Goal: Task Accomplishment & Management: Manage account settings

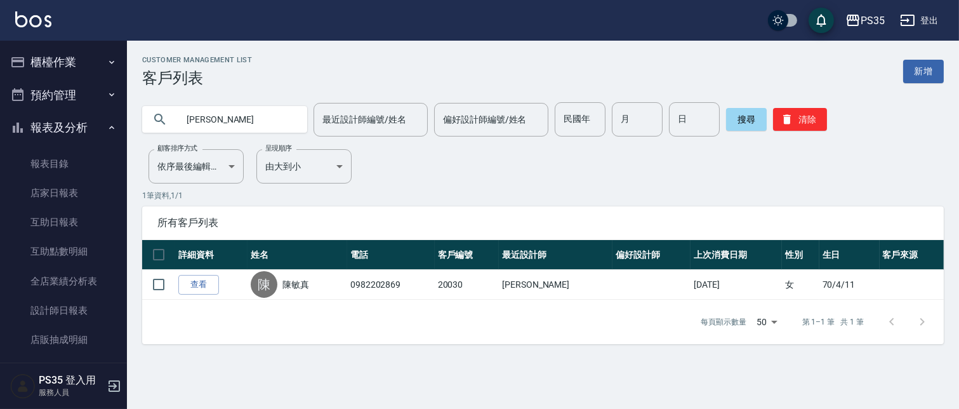
click at [297, 117] on input "[PERSON_NAME]" at bounding box center [237, 119] width 119 height 34
type input "敏"
type input "c"
type input "乎"
type input "[PERSON_NAME]"
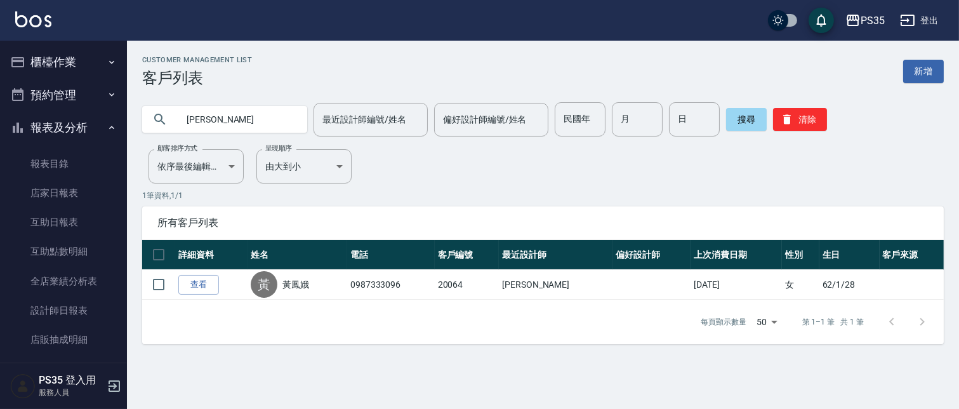
click at [445, 163] on div "Customer Management List 客戶列表 新增 黃鳳 最近設計師編號/姓名 最近設計師編號/姓名 偏好設計師編號/姓名 偏好設計師編號/姓名…" at bounding box center [543, 200] width 832 height 288
click at [62, 58] on button "櫃檯作業" at bounding box center [63, 62] width 117 height 33
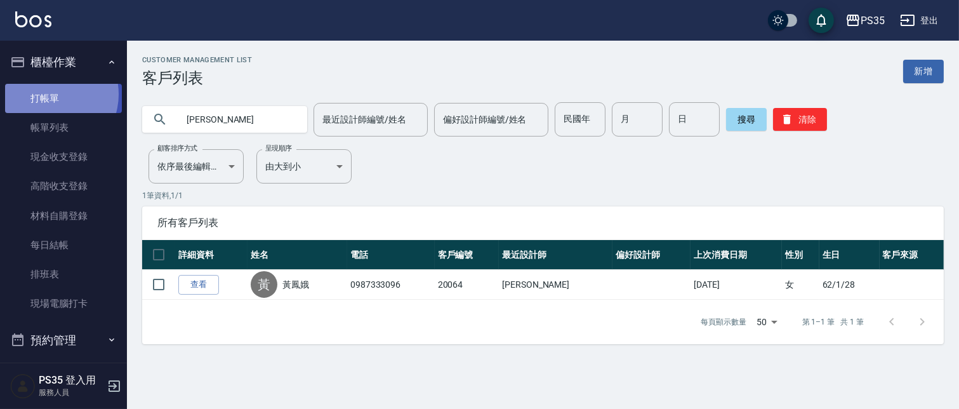
click at [51, 94] on link "打帳單" at bounding box center [63, 98] width 117 height 29
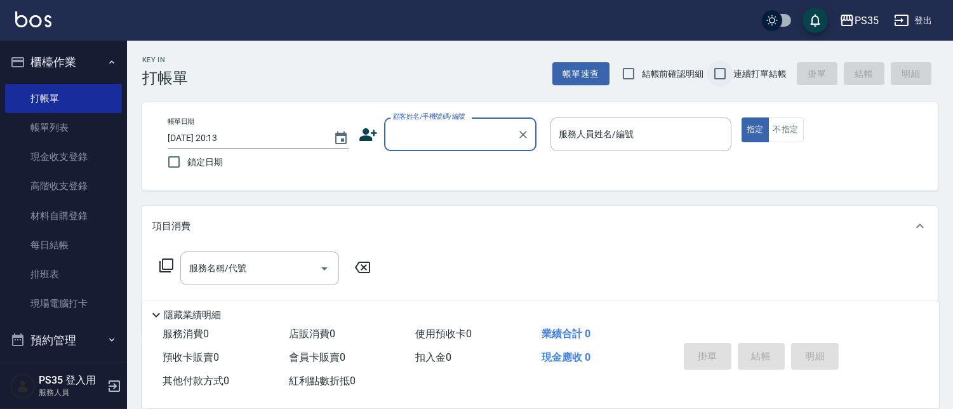
click at [716, 66] on input "連續打單結帳" at bounding box center [720, 73] width 27 height 27
checkbox input "true"
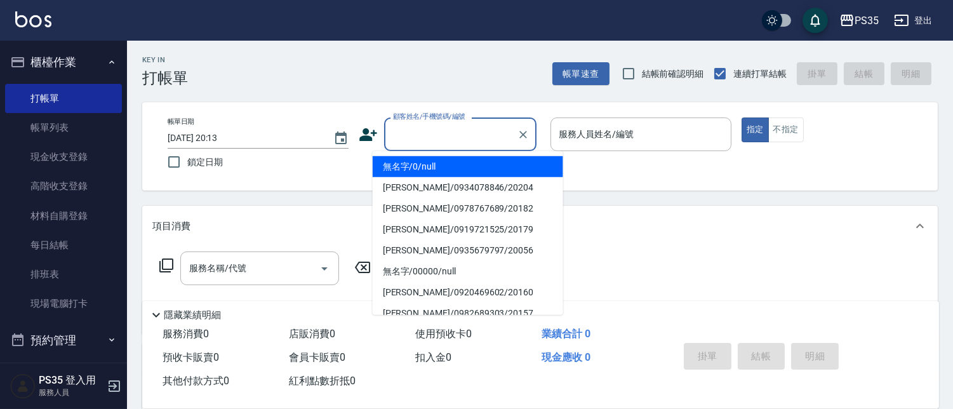
click at [410, 137] on input "顧客姓名/手機號碼/編號" at bounding box center [451, 134] width 122 height 22
click at [408, 166] on li "無名字/0/null" at bounding box center [468, 166] width 190 height 21
type input "無名字/0/null"
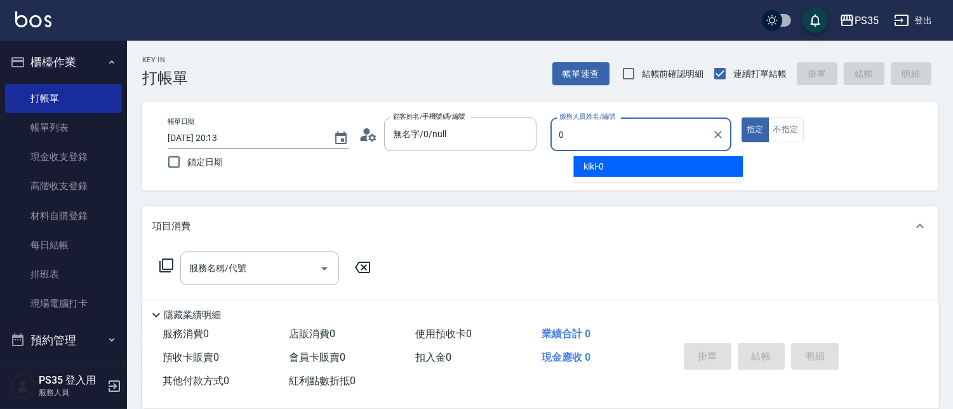
type input "0"
type button "true"
type input "kiki-0"
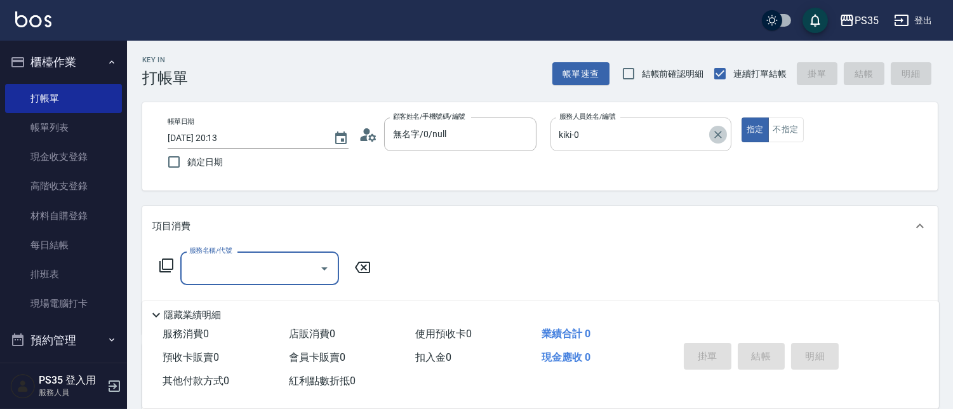
click at [722, 133] on icon "Clear" at bounding box center [718, 135] width 8 height 8
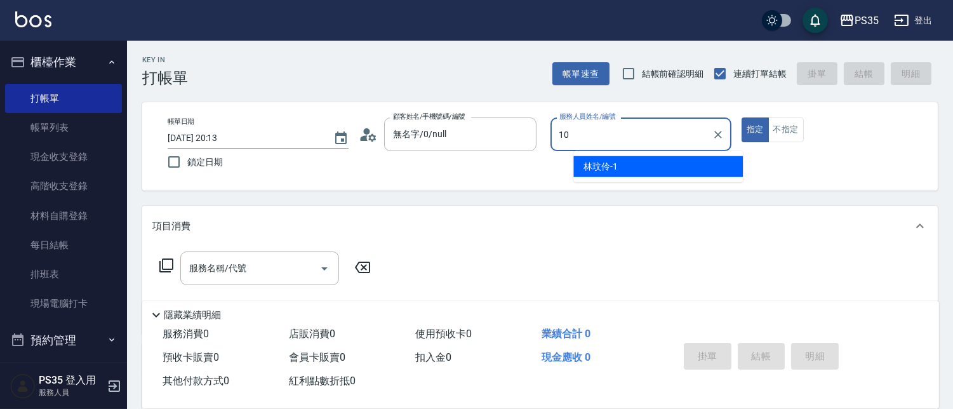
type input "盧淑媛-10"
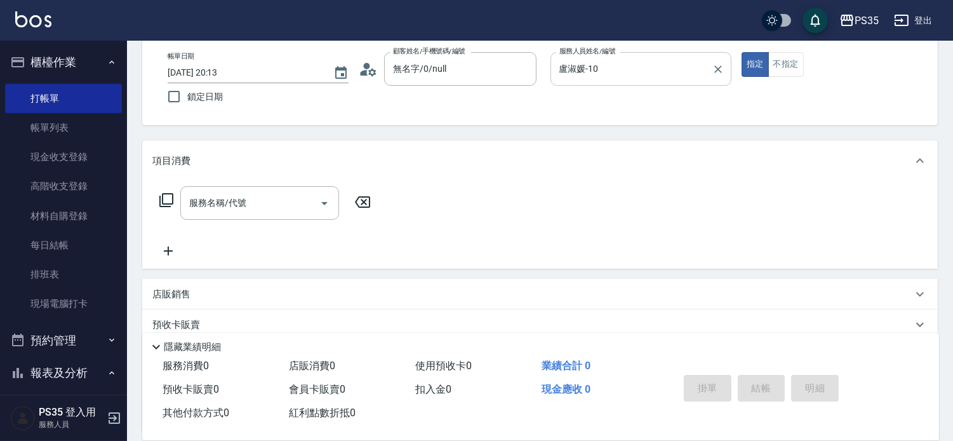
scroll to position [66, 0]
click at [230, 207] on div "服務名稱/代號 服務名稱/代號" at bounding box center [259, 202] width 159 height 34
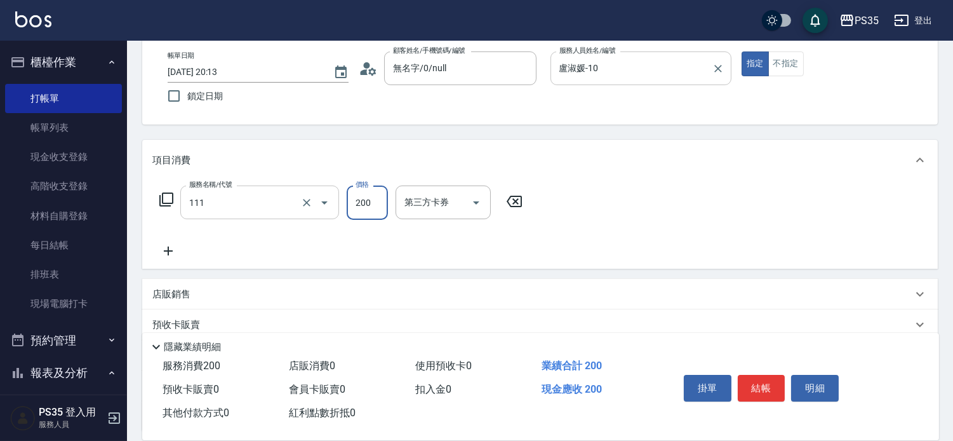
type input "200(111)"
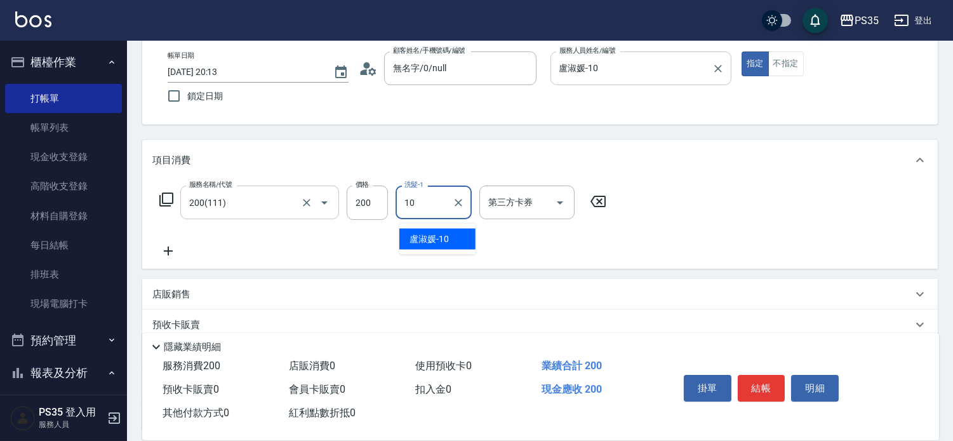
type input "盧淑媛-10"
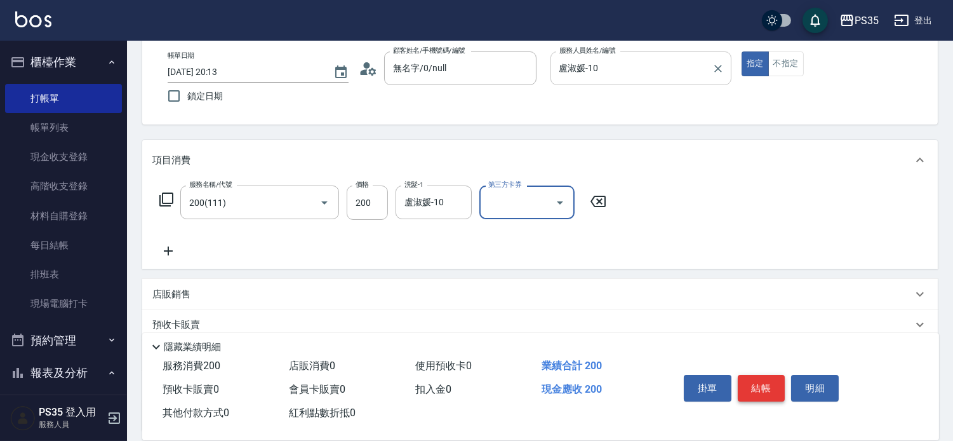
click at [771, 375] on button "結帳" at bounding box center [762, 388] width 48 height 27
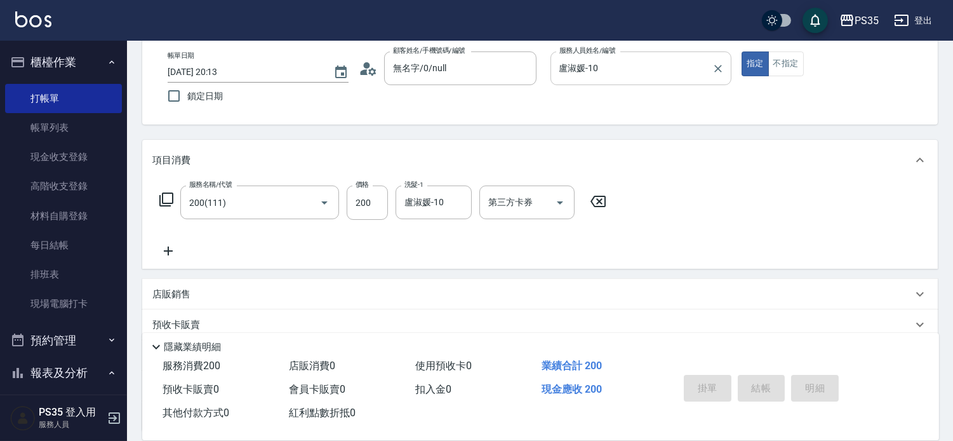
type input "2025/09/11 20:14"
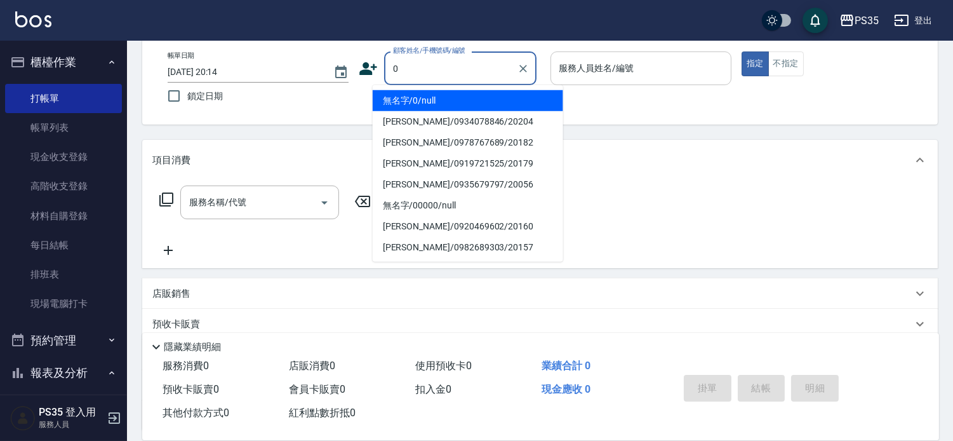
type input "無名字/0/null"
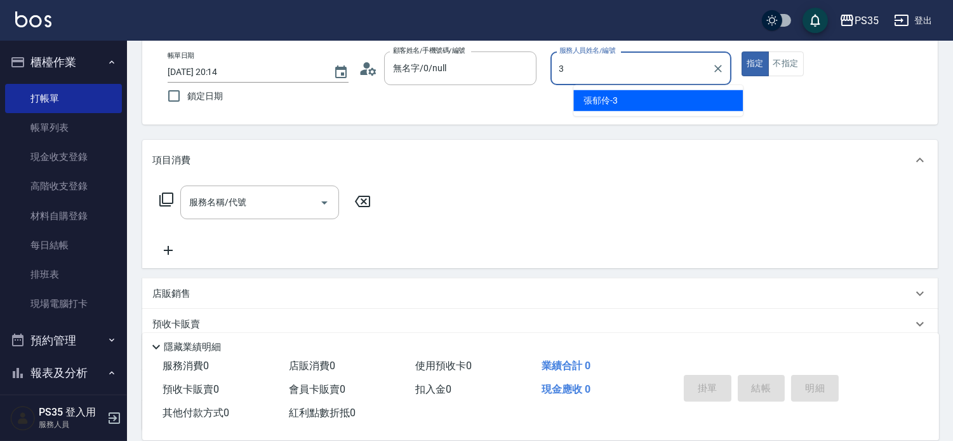
type input "張郁伶-3"
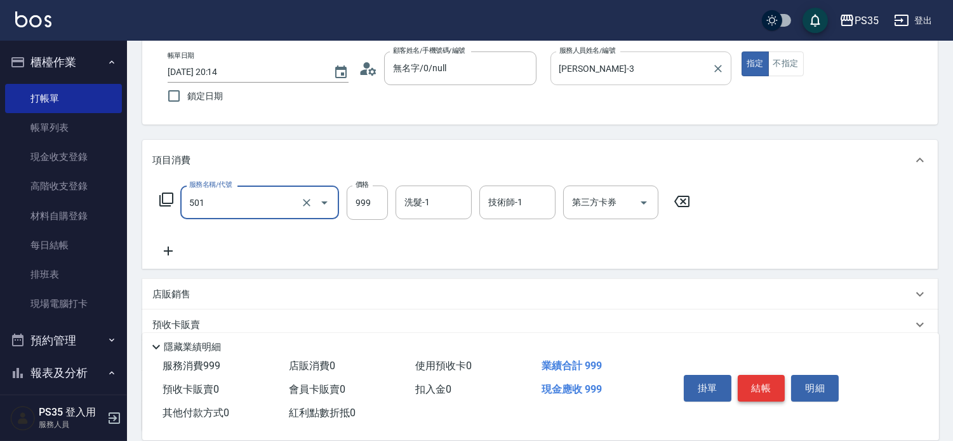
type input "染髮(501)"
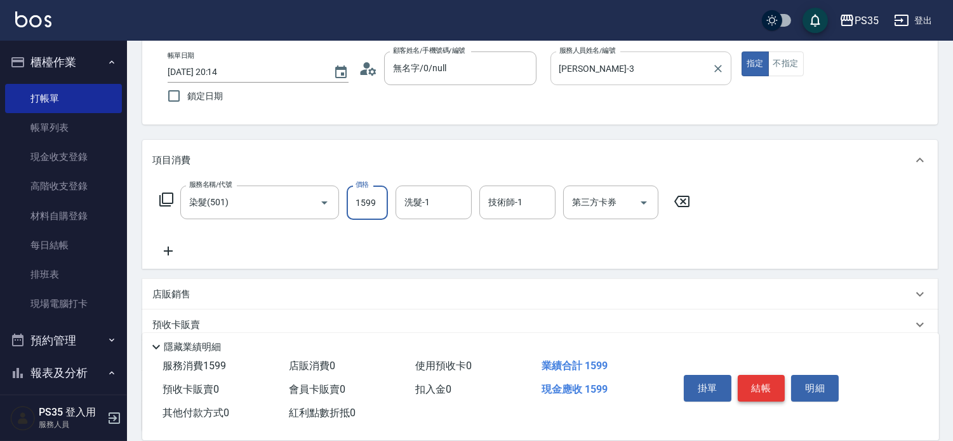
type input "1599"
click at [688, 204] on icon at bounding box center [681, 201] width 15 height 11
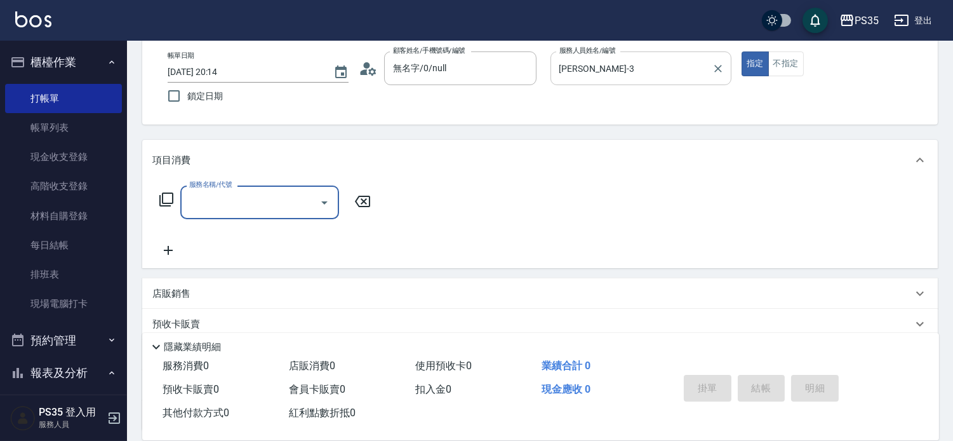
click at [245, 199] on input "服務名稱/代號" at bounding box center [250, 202] width 128 height 22
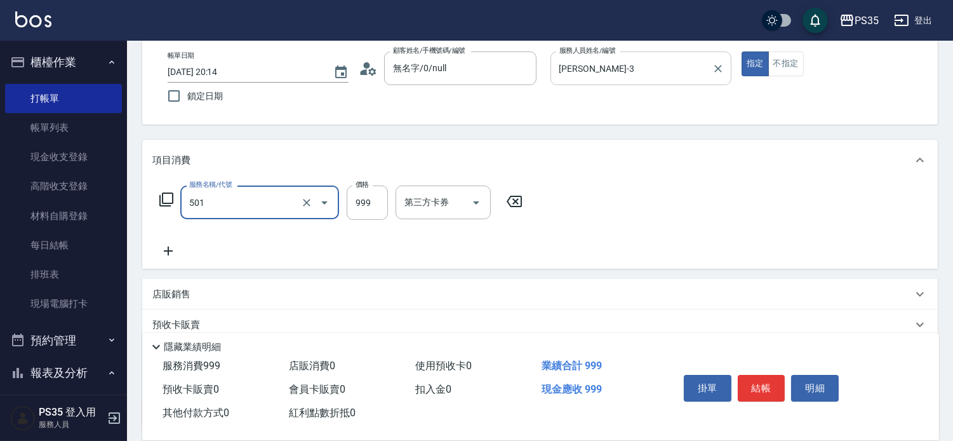
type input "染髮(501)"
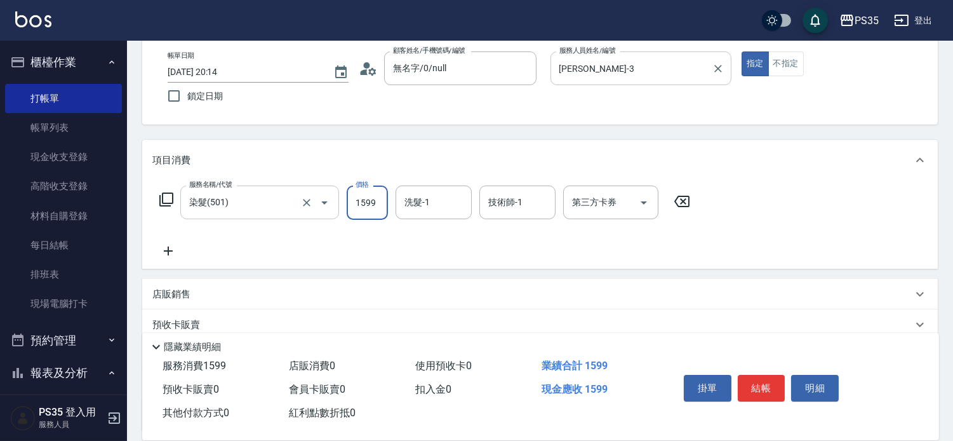
type input "1599"
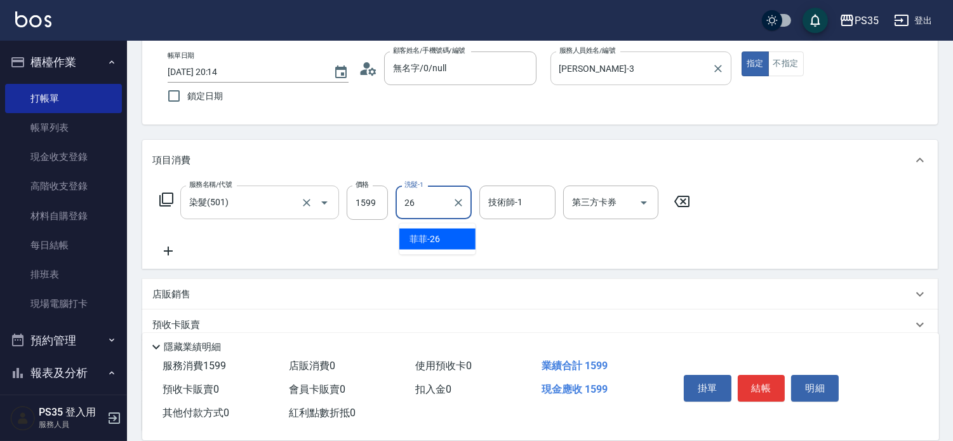
type input "菲菲-26"
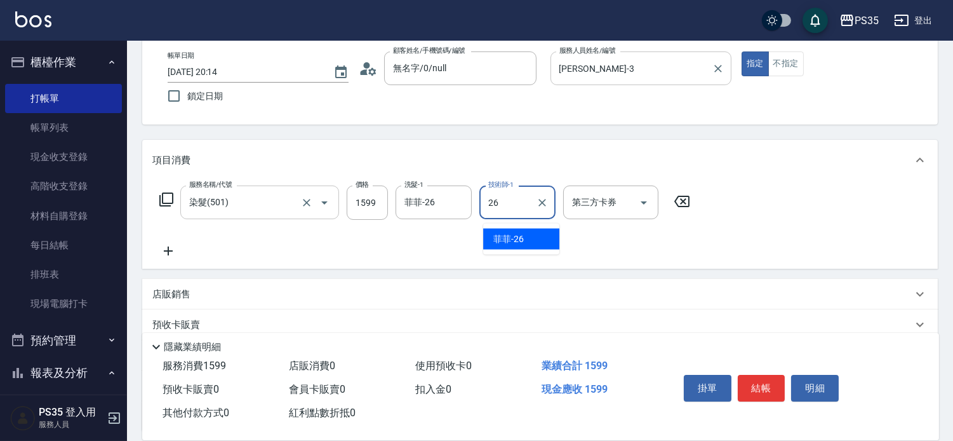
type input "菲菲-26"
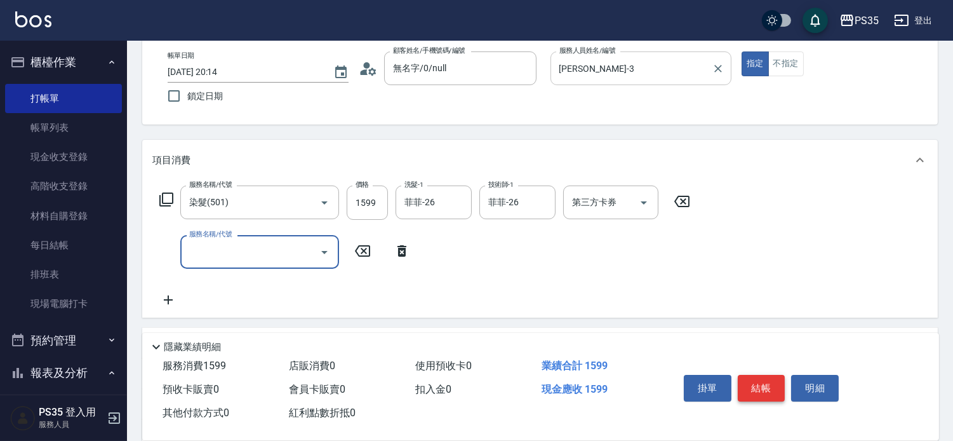
click at [758, 375] on button "結帳" at bounding box center [762, 388] width 48 height 27
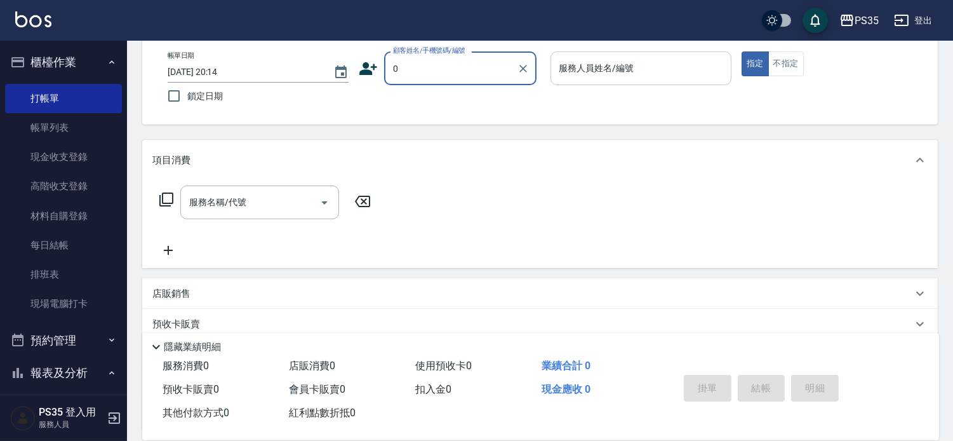
type input "0"
type input "無名字/0/null"
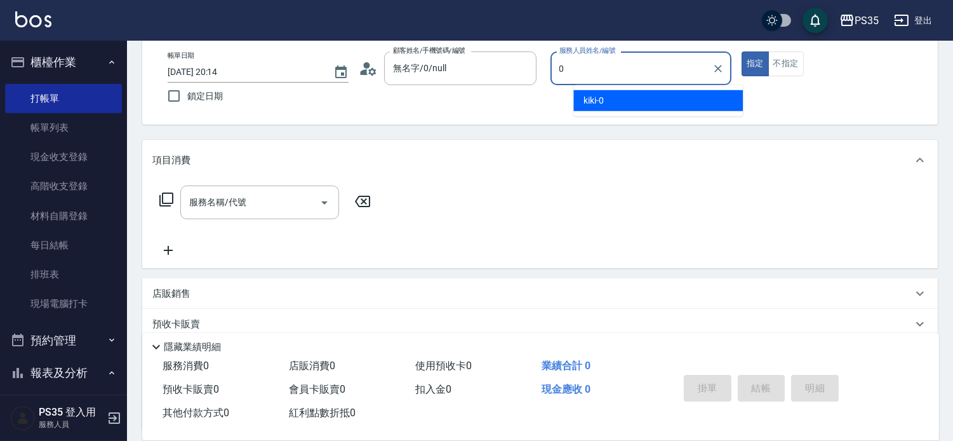
type input "kiki-0"
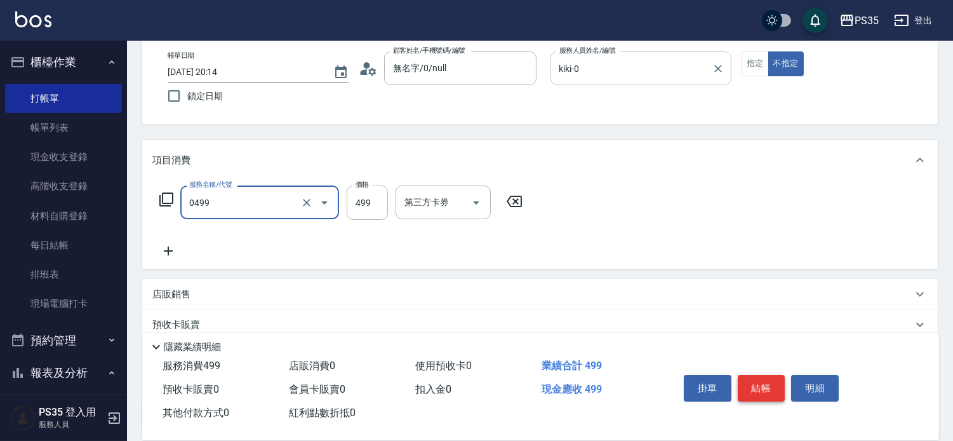
type input "伊黛莉499(0499)"
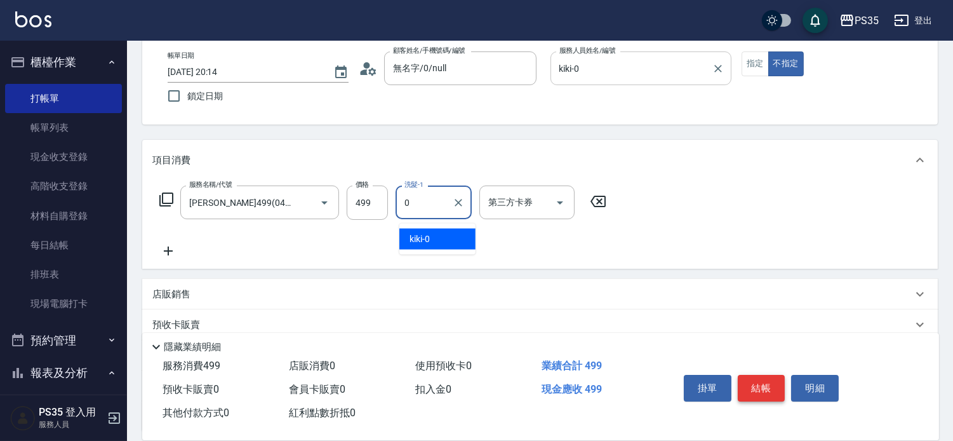
type input "kiki-0"
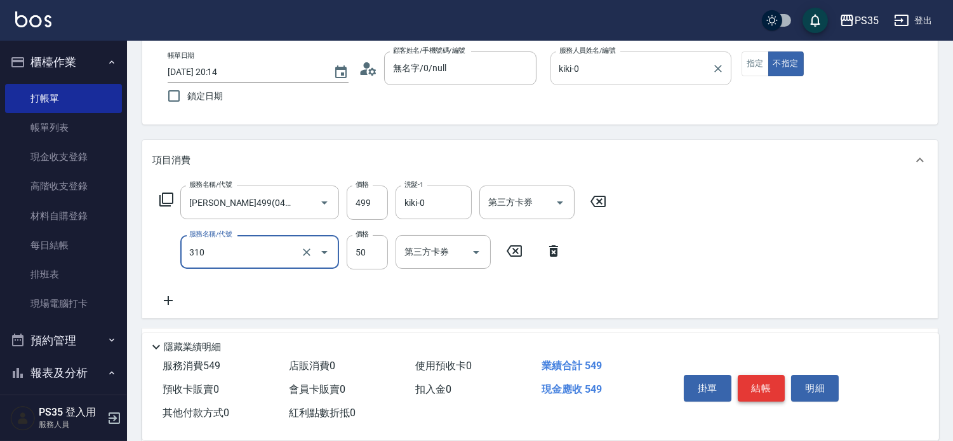
type input "剪瀏海(310)"
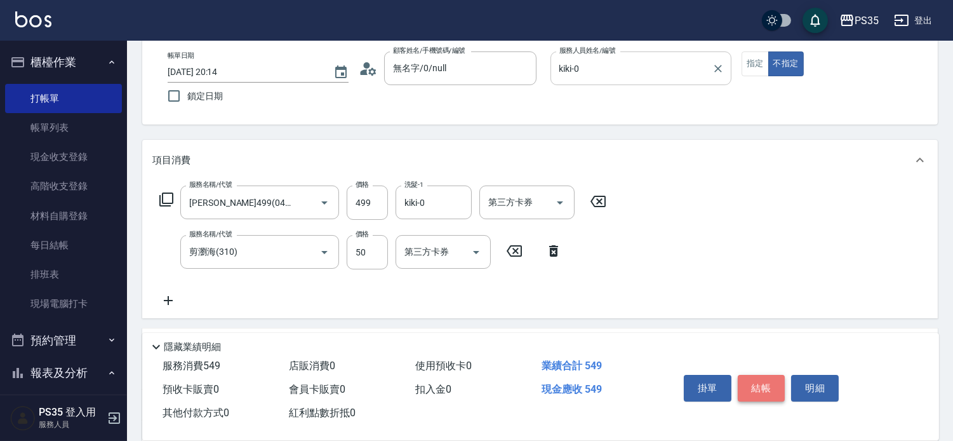
click at [758, 375] on button "結帳" at bounding box center [762, 388] width 48 height 27
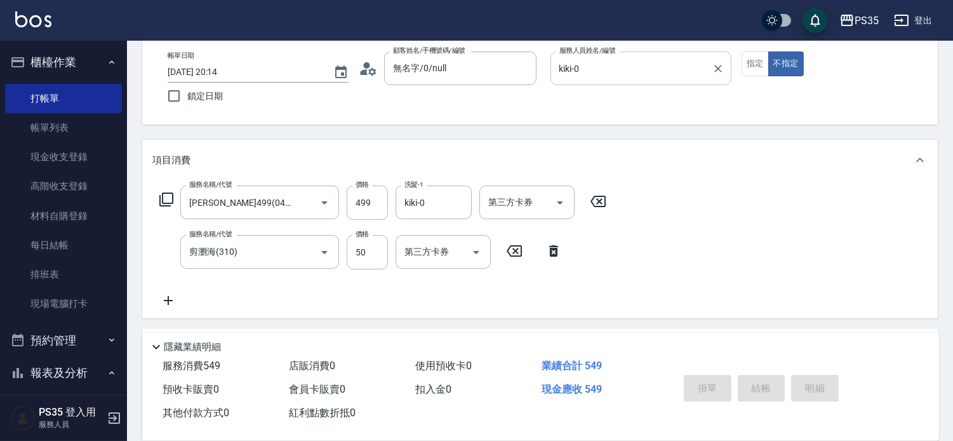
type input "2025/09/11 20:15"
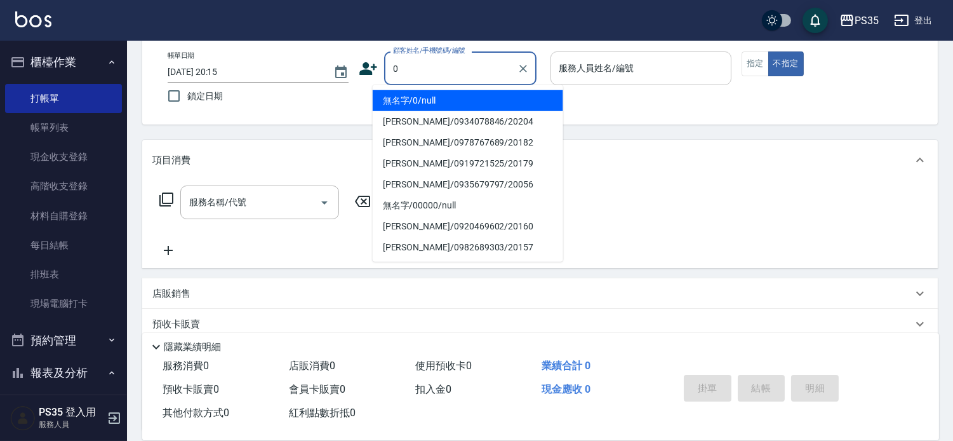
type input "0"
type input "2"
type input "無名字/0/null"
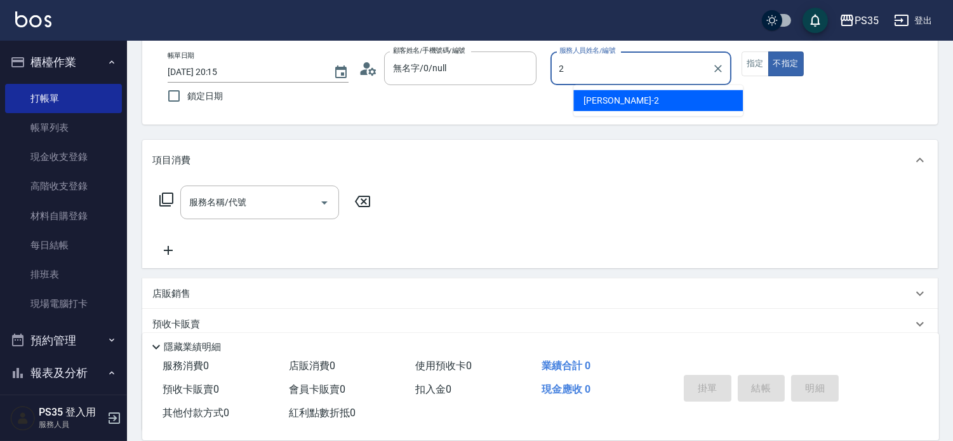
type input "2"
type button "false"
type input "栢沛怡-2"
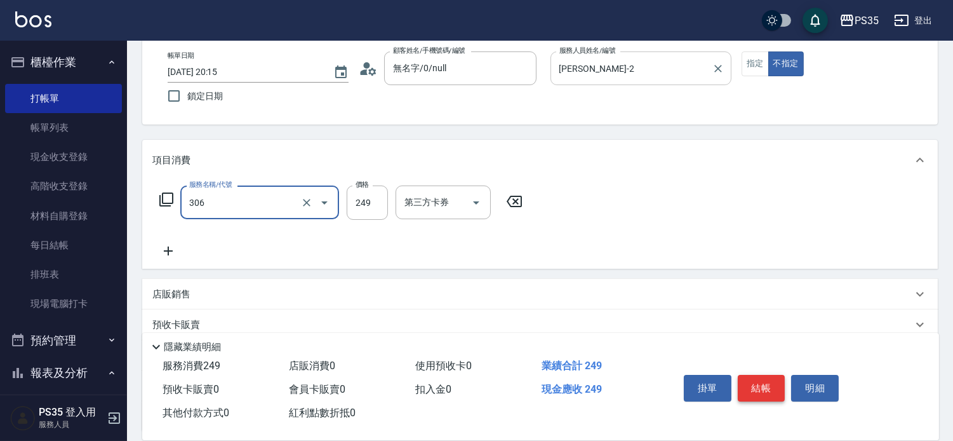
type input "剪髮(306)"
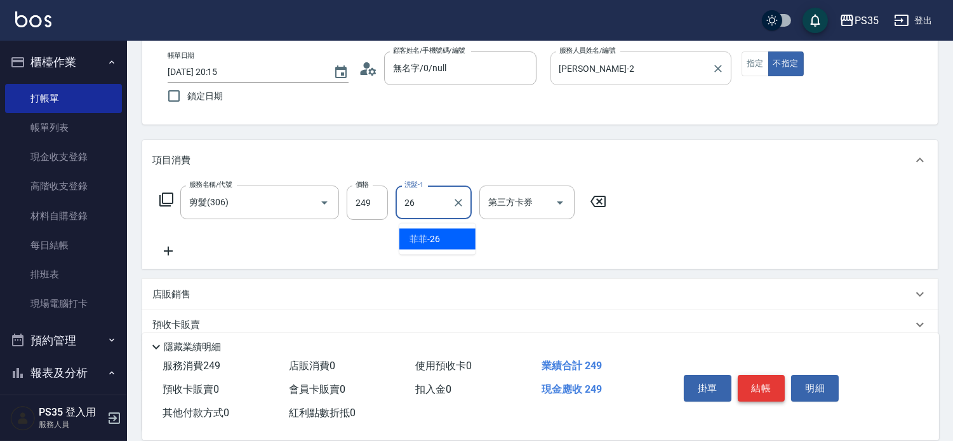
type input "菲菲-26"
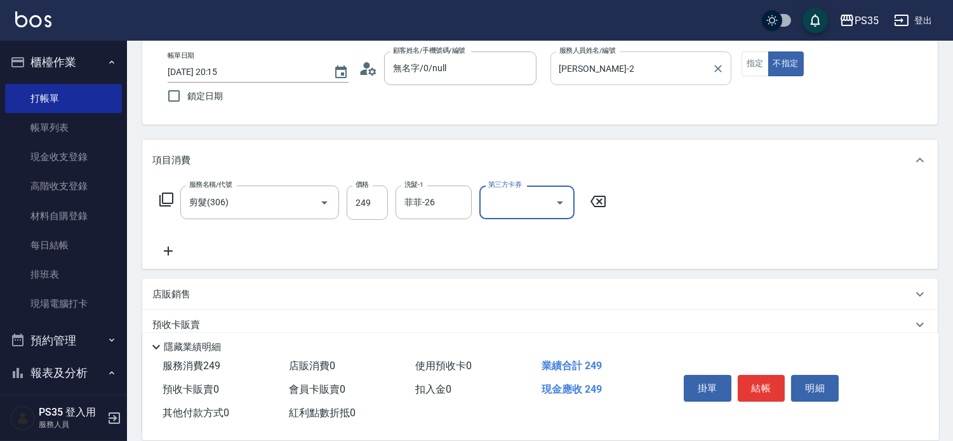
click at [758, 376] on button "結帳" at bounding box center [762, 388] width 48 height 27
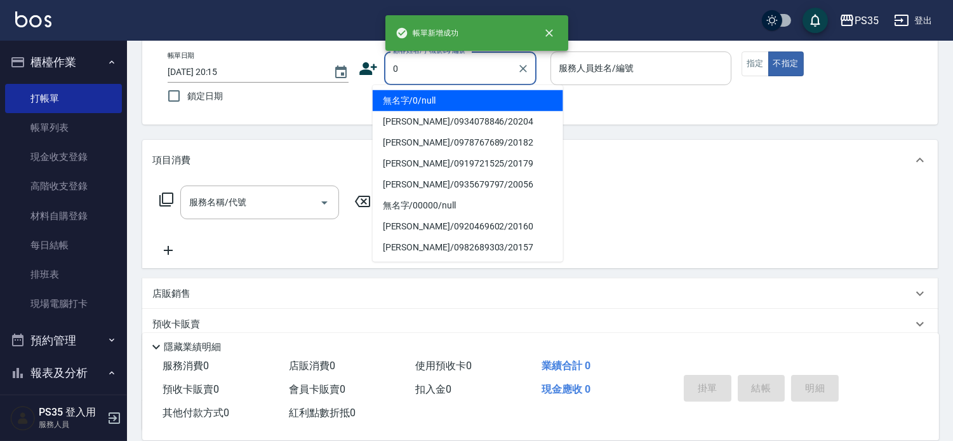
type input "0"
type input "2"
type input "無名字/0/null"
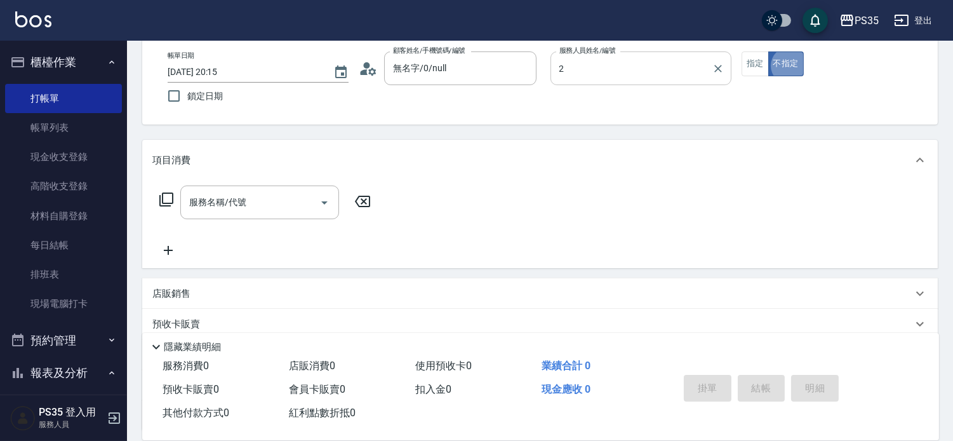
type input "栢沛怡-2"
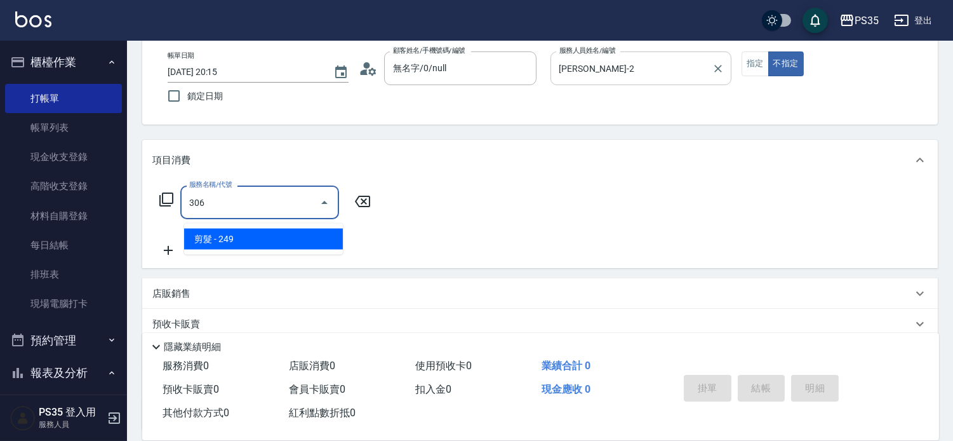
type input "剪髮(306)"
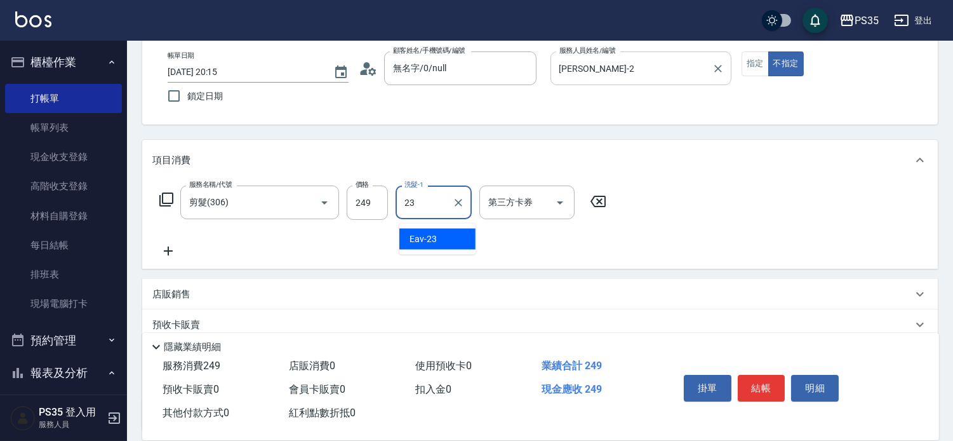
type input "Eav-23"
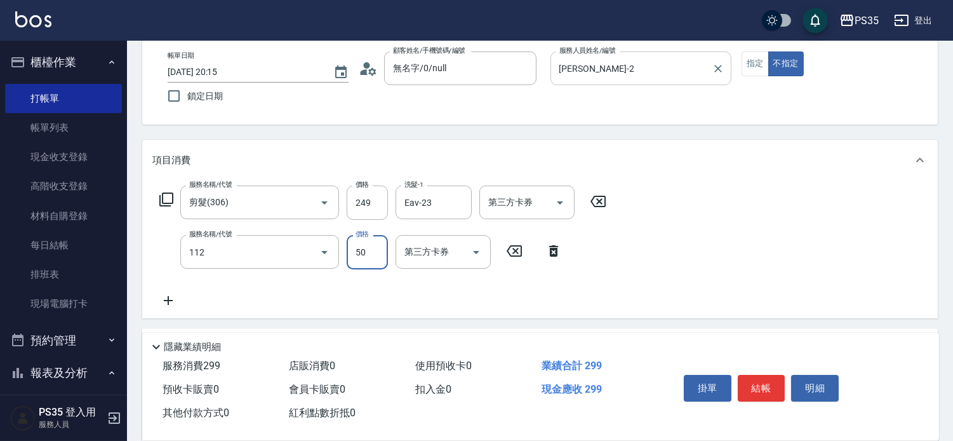
type input "精油50(112)"
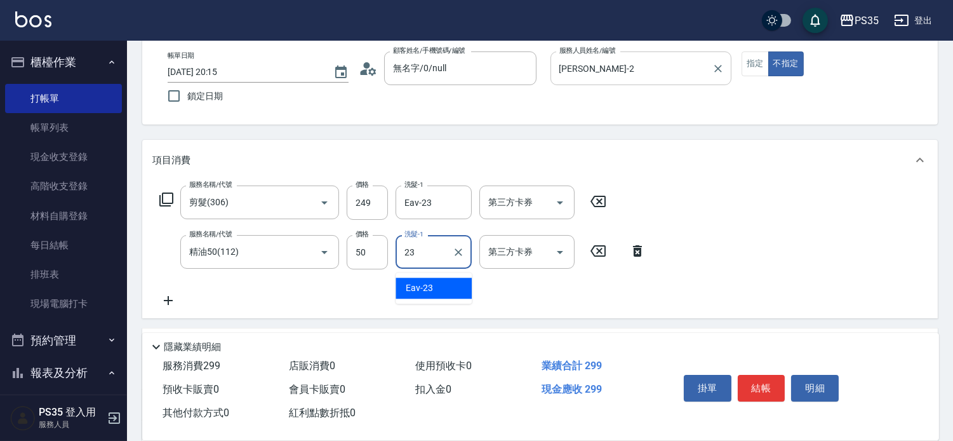
type input "Eav-23"
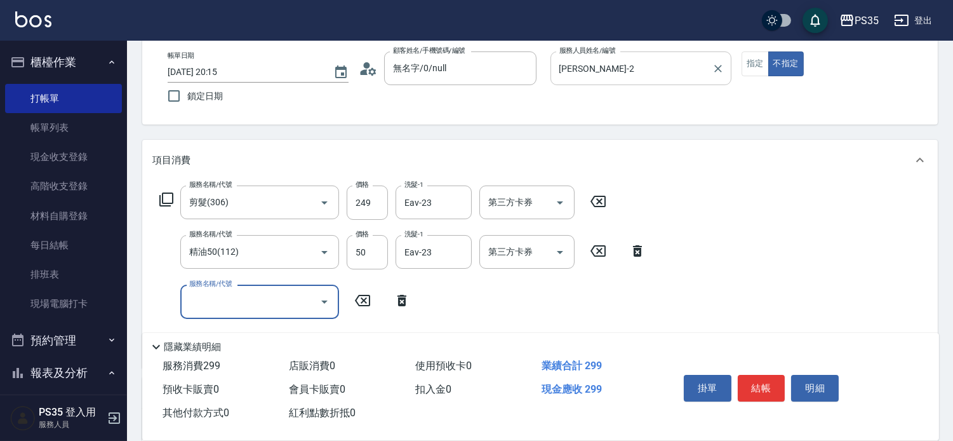
click at [758, 376] on button "結帳" at bounding box center [762, 388] width 48 height 27
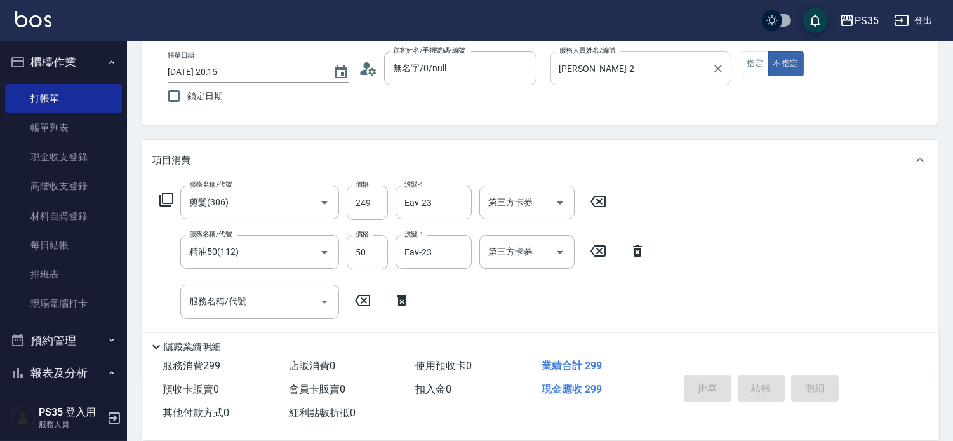
type input "2025/09/11 20:16"
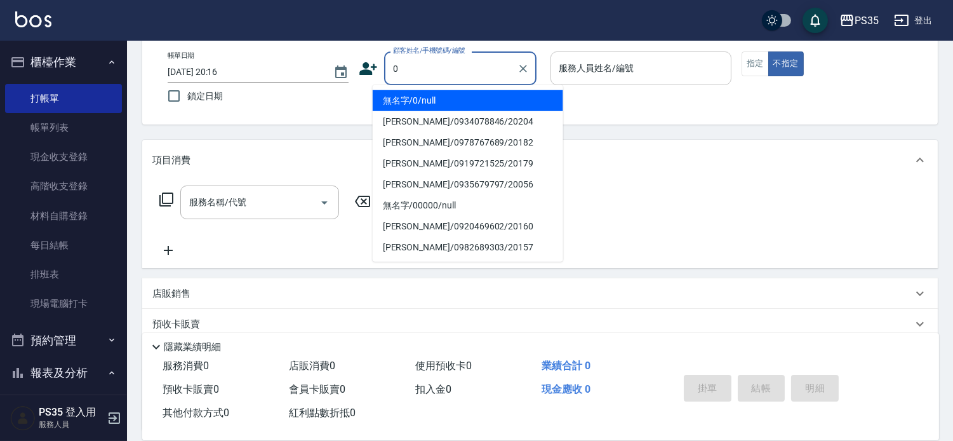
type input "0"
type input "1"
type input "無名字/0/null"
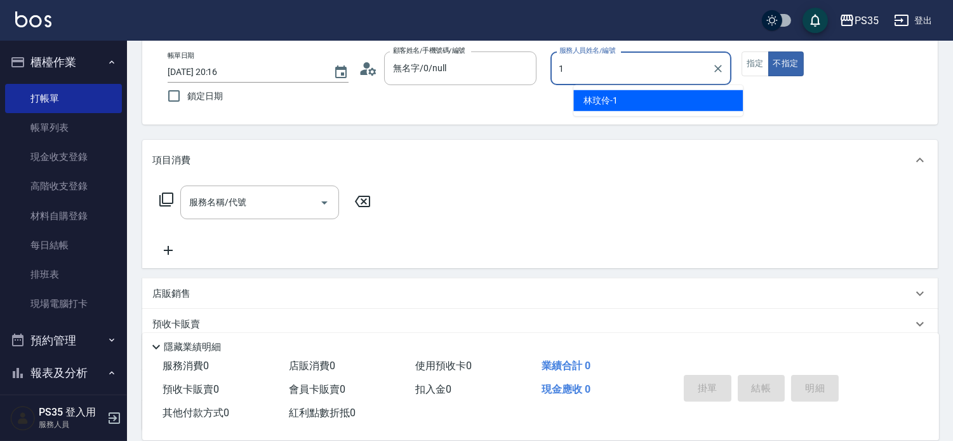
type input "林玟伶-1"
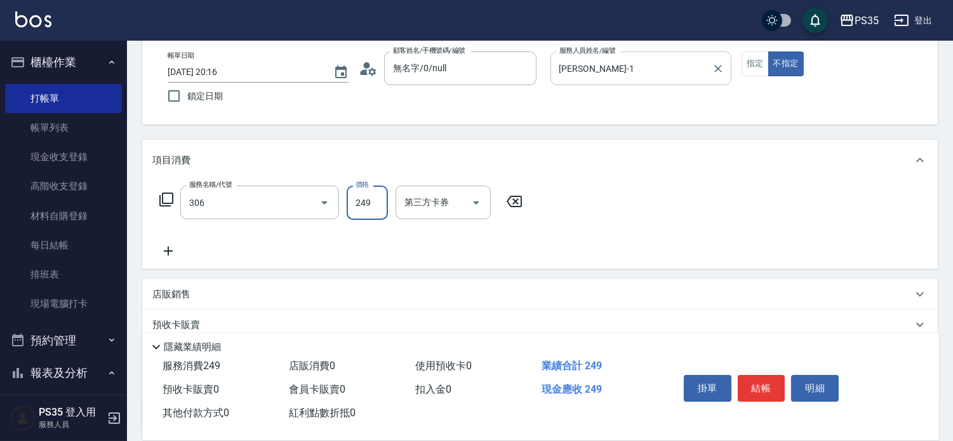
type input "剪髮(306)"
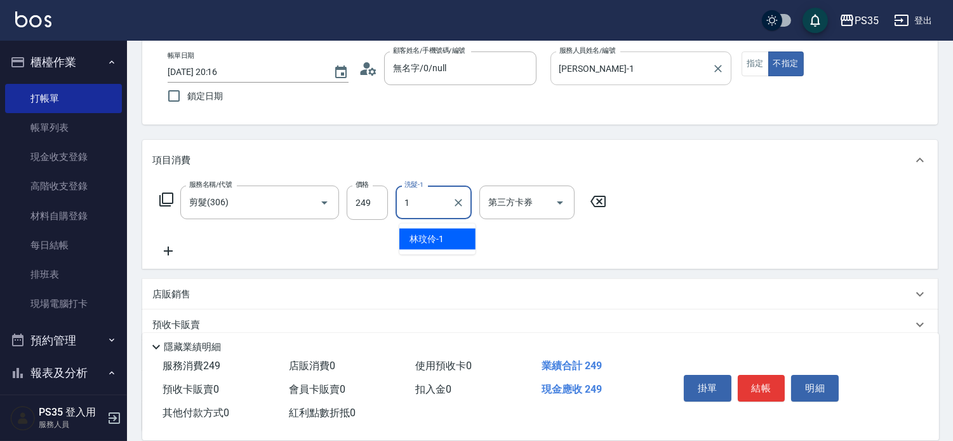
type input "林玟伶-1"
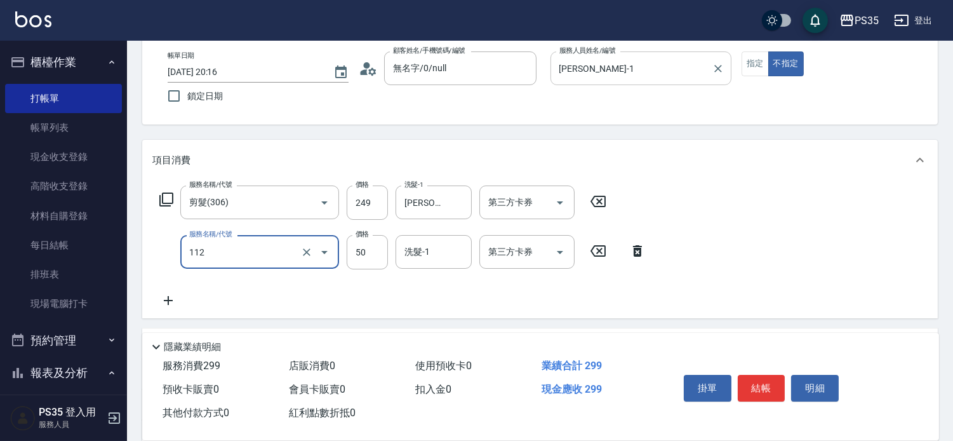
type input "精油50(112)"
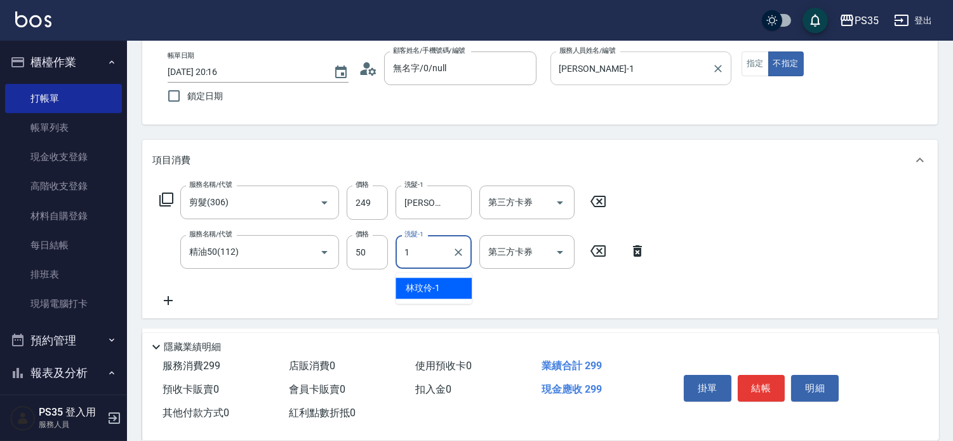
type input "林玟伶-1"
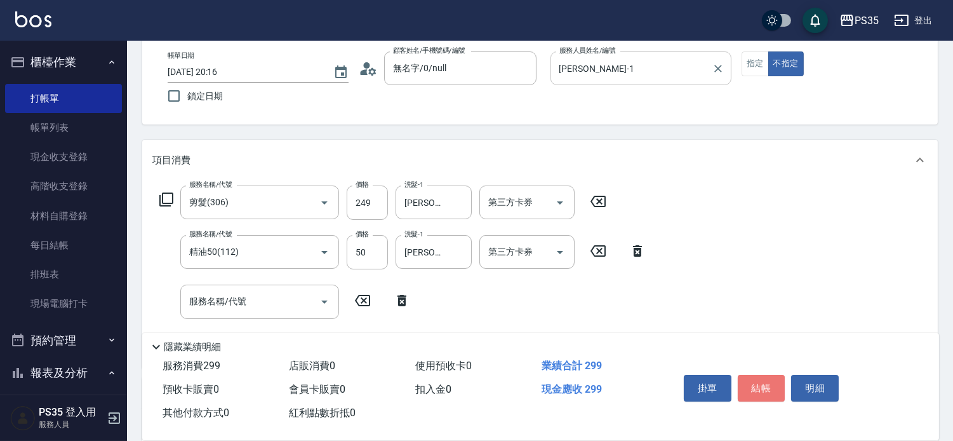
click at [757, 376] on button "結帳" at bounding box center [762, 388] width 48 height 27
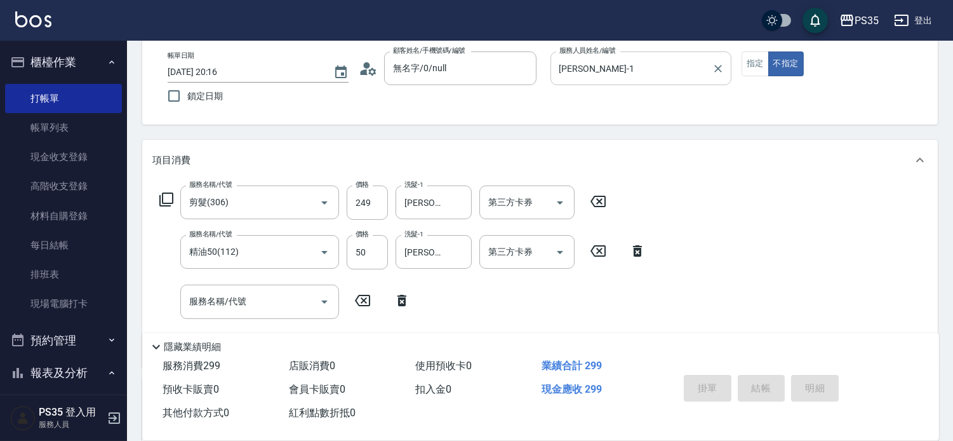
type input "2025/09/11 20:17"
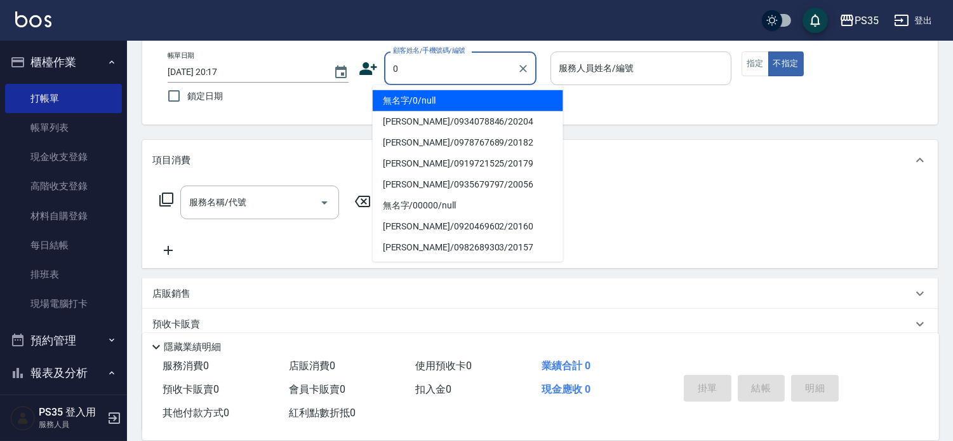
type input "0"
type input "2"
type input "無名字/0/null"
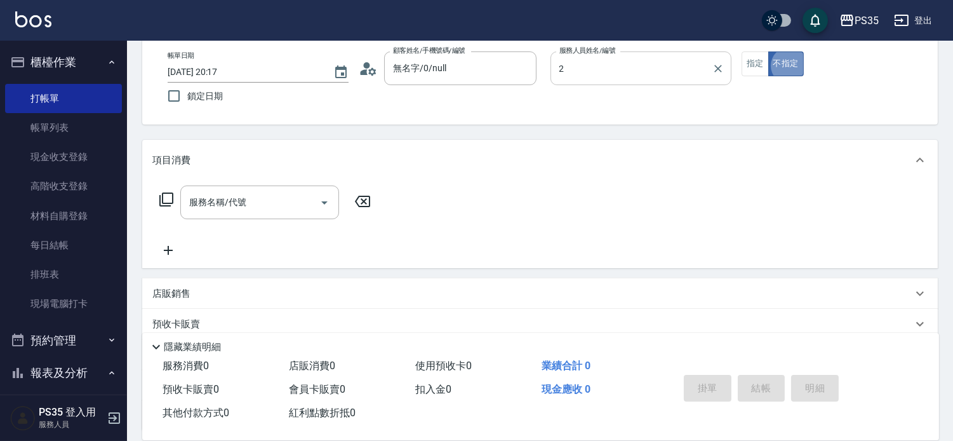
type input "栢沛怡-2"
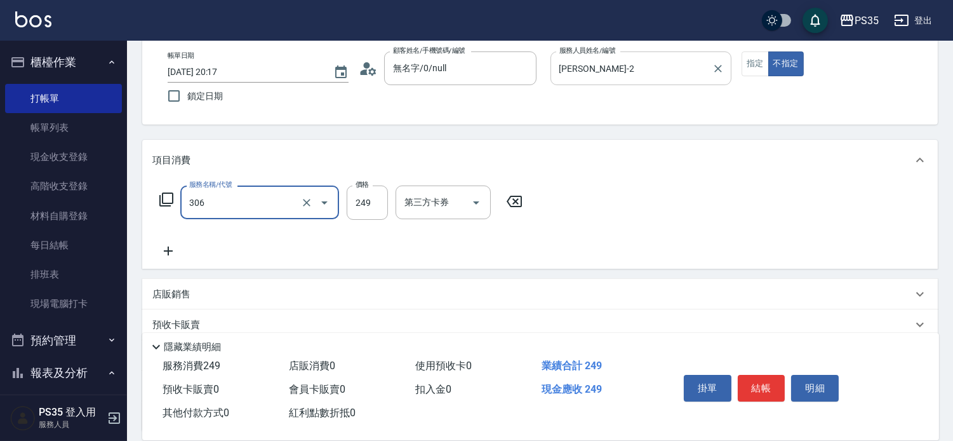
type input "剪髮(306)"
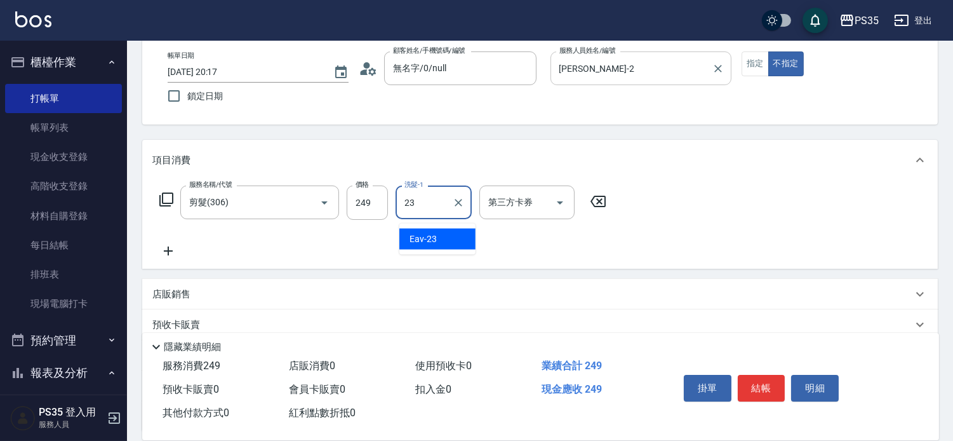
type input "Eav-23"
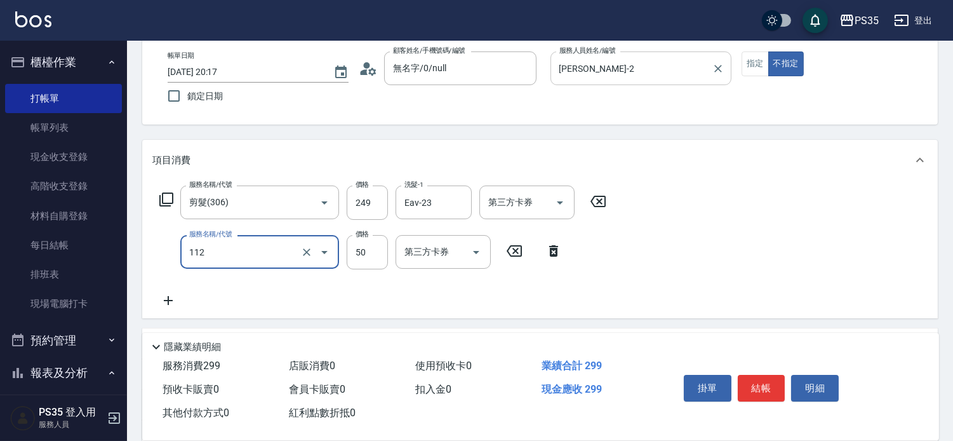
type input "精油50(112)"
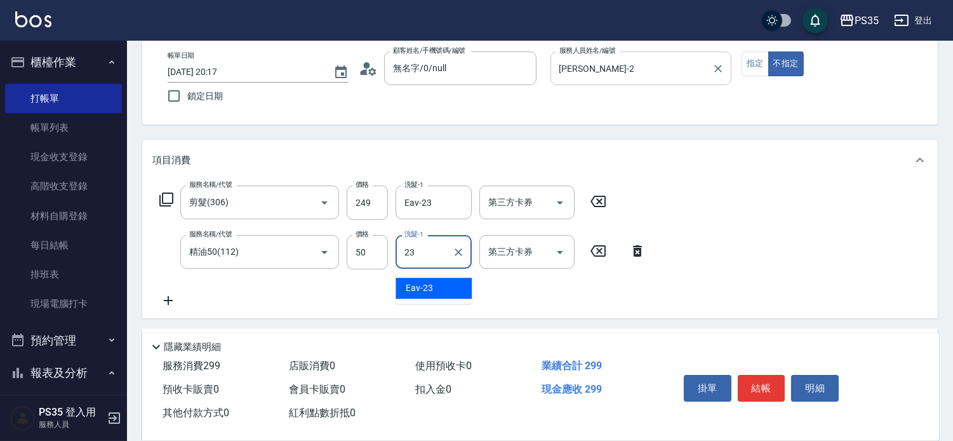
type input "Eav-23"
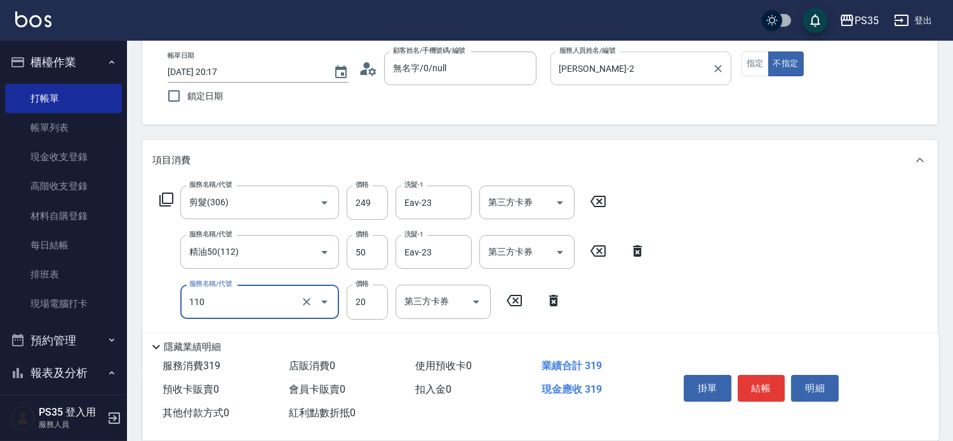
type input "潤絲(110)"
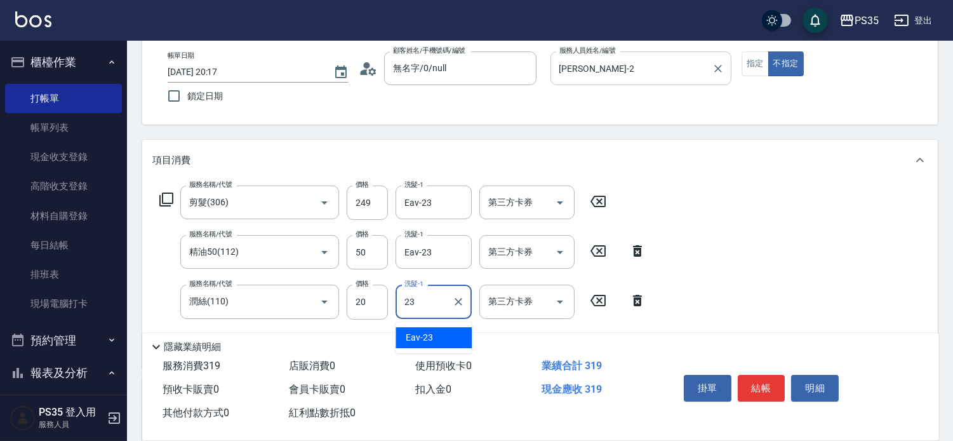
type input "Eav-23"
click at [757, 376] on button "結帳" at bounding box center [762, 388] width 48 height 27
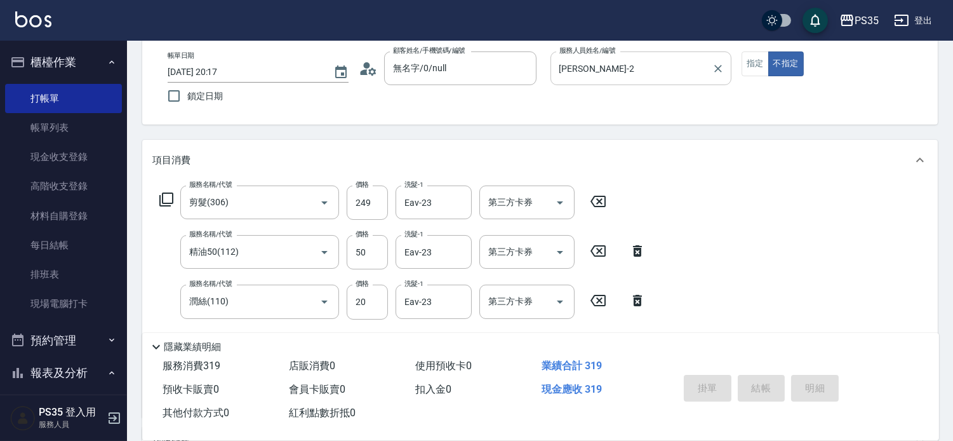
type input "2025/09/11 20:18"
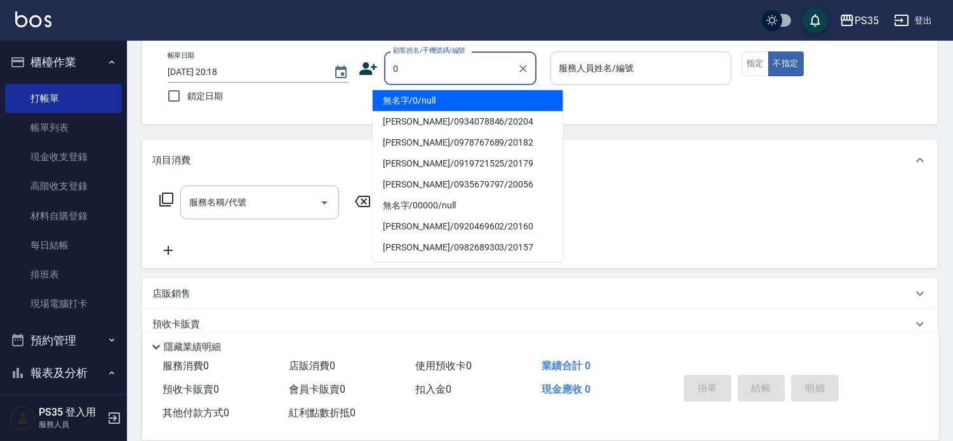
type input "0"
type input "1"
type input "無名字/0/null"
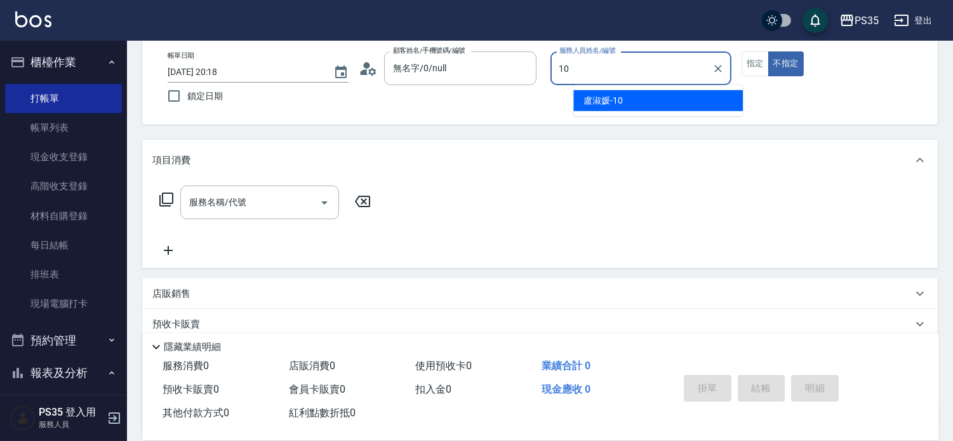
type input "盧淑媛-10"
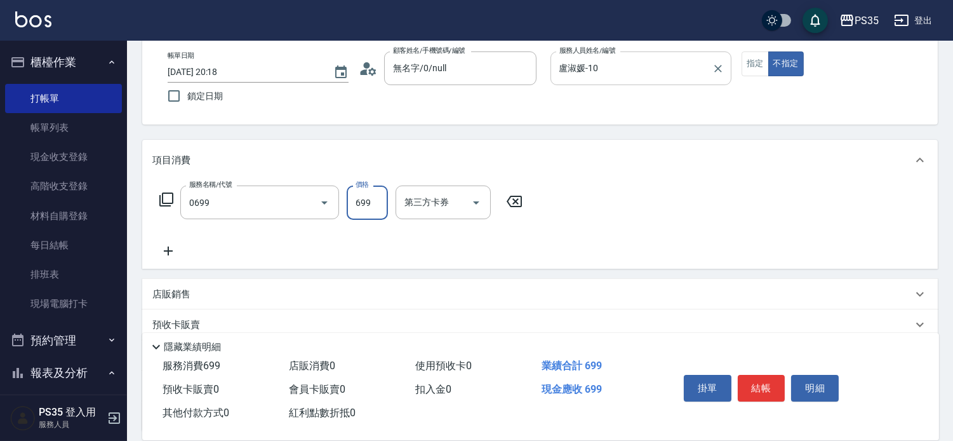
type input "精油SPA(0699)"
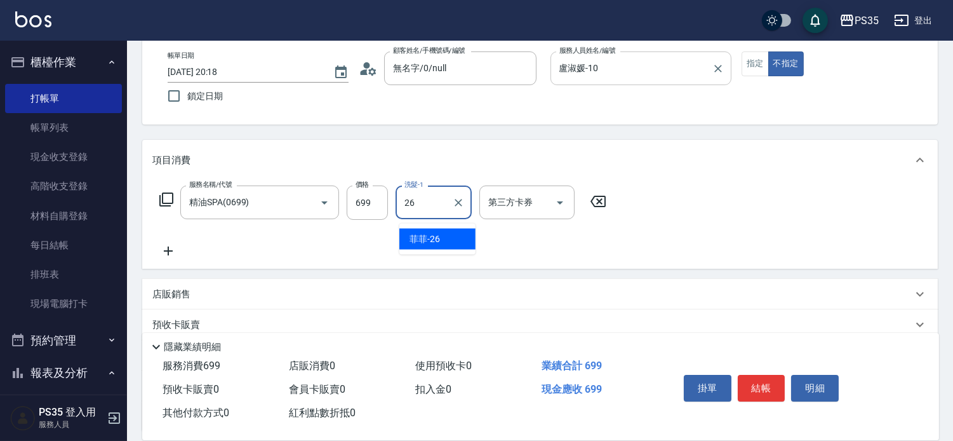
type input "菲菲-26"
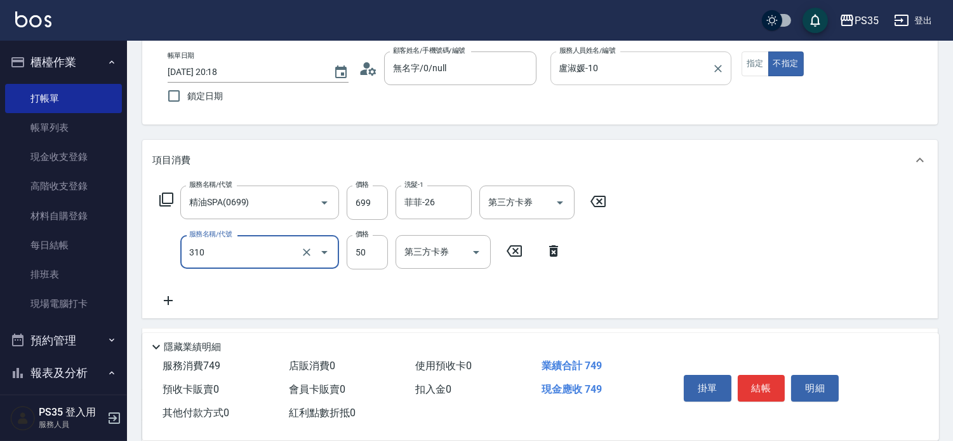
type input "剪瀏海(310)"
click at [757, 377] on button "結帳" at bounding box center [762, 388] width 48 height 27
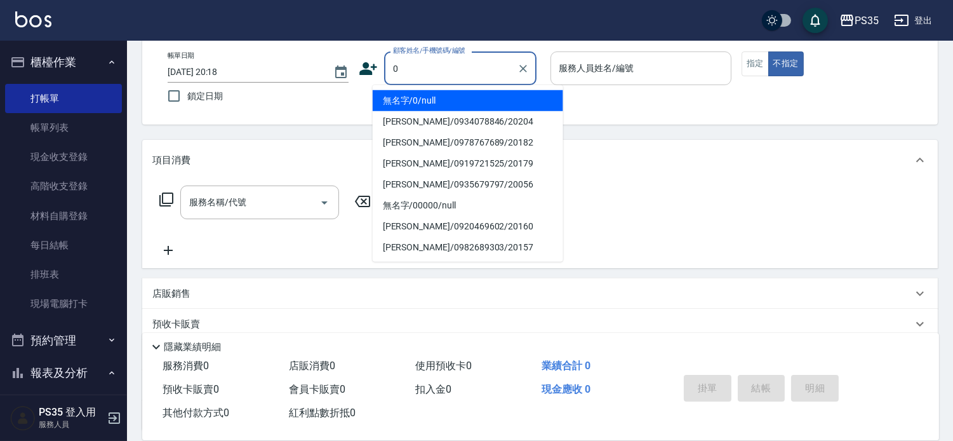
type input "0"
type input "2"
type input "無名字/0/null"
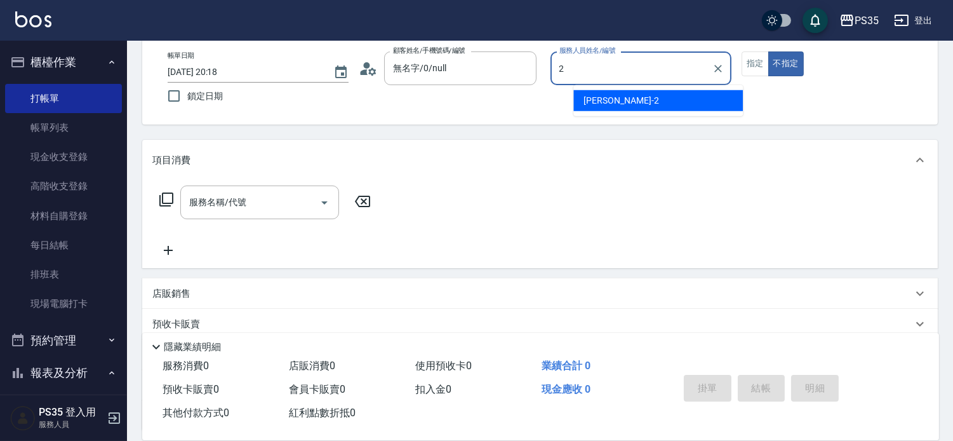
type input "栢沛怡-2"
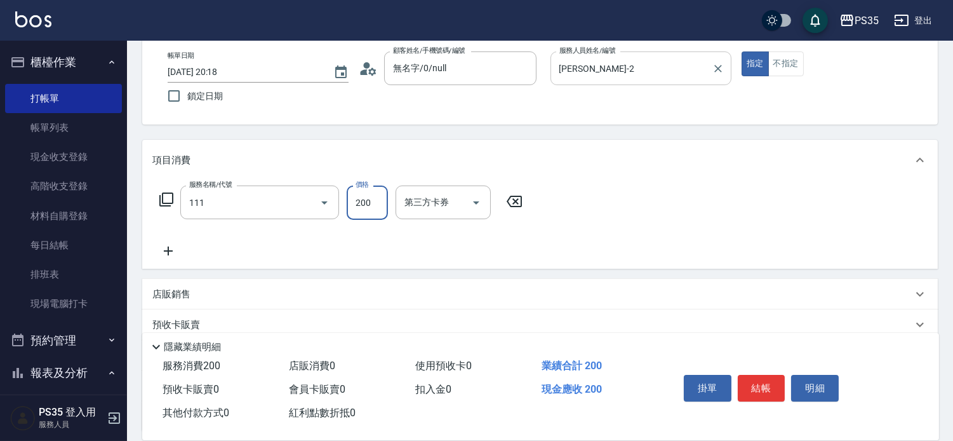
type input "200(111)"
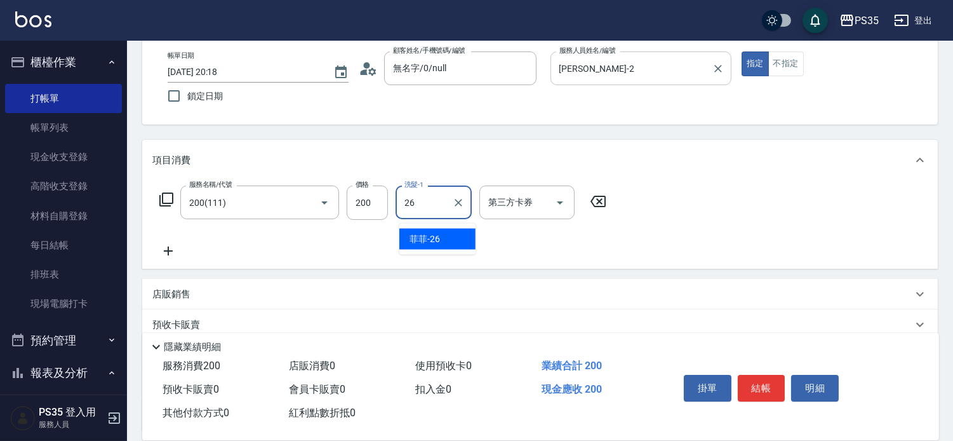
type input "菲菲-26"
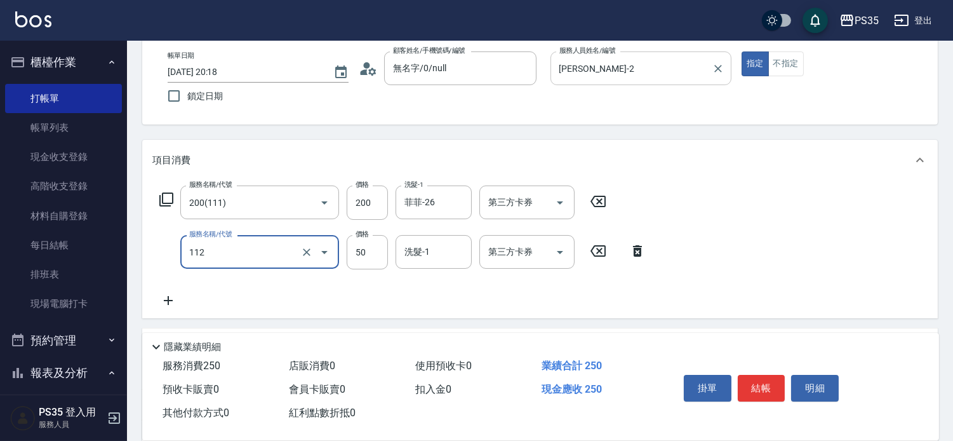
type input "精油50(112)"
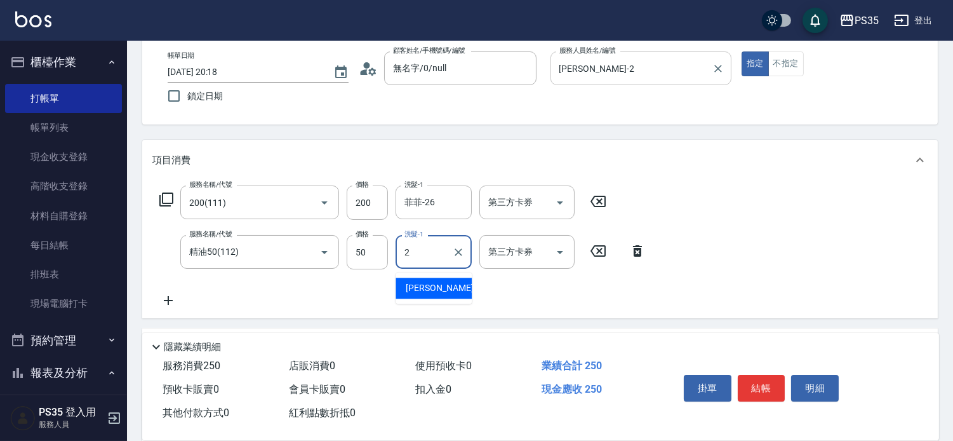
type input "栢沛怡-2"
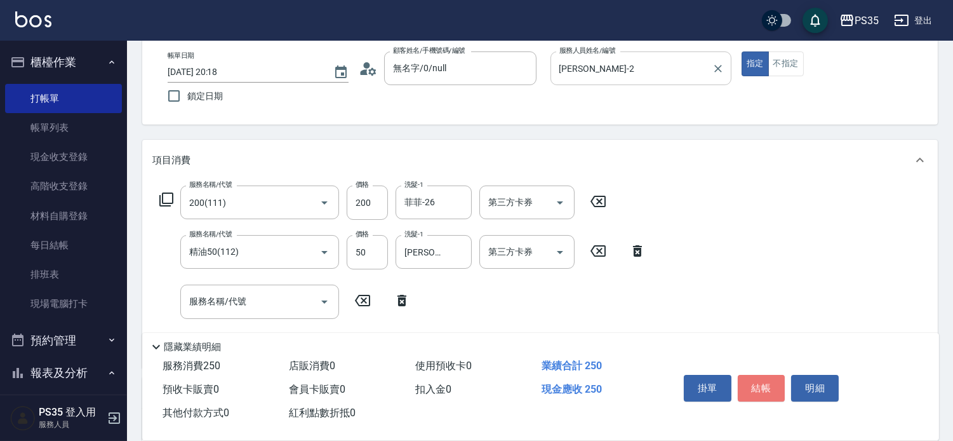
click at [756, 377] on button "結帳" at bounding box center [762, 388] width 48 height 27
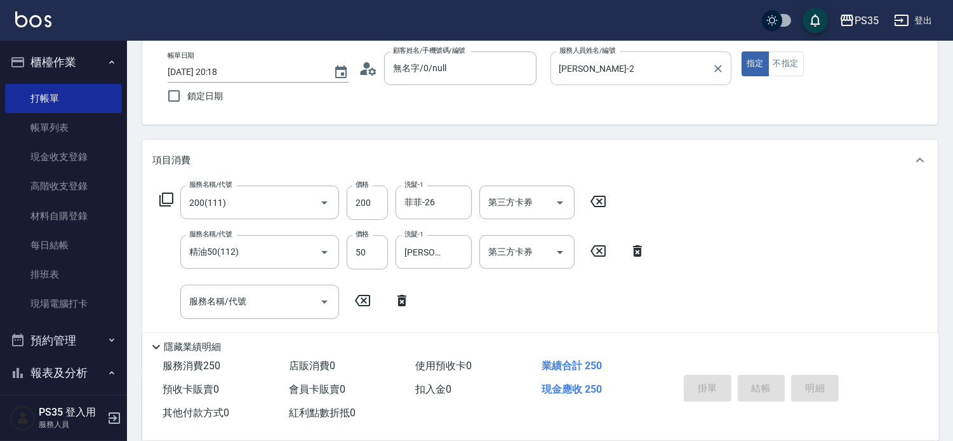
type input "2025/09/11 20:20"
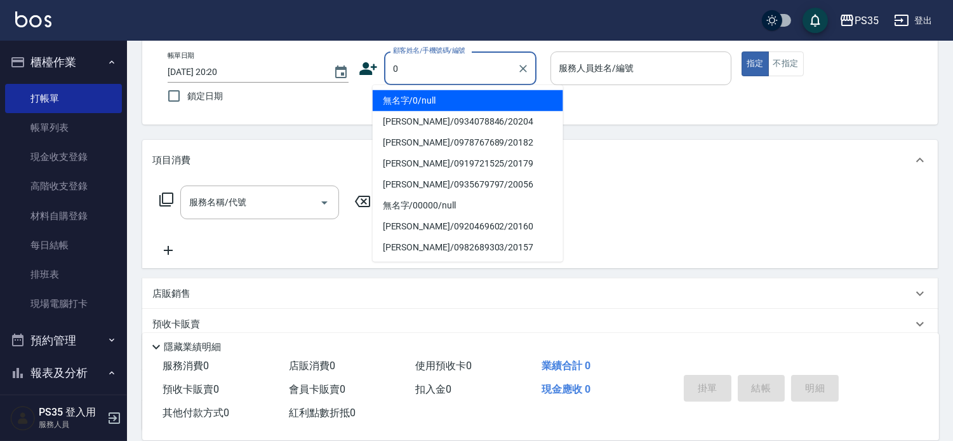
type input "0"
type input "1"
type input "無名字/0/null"
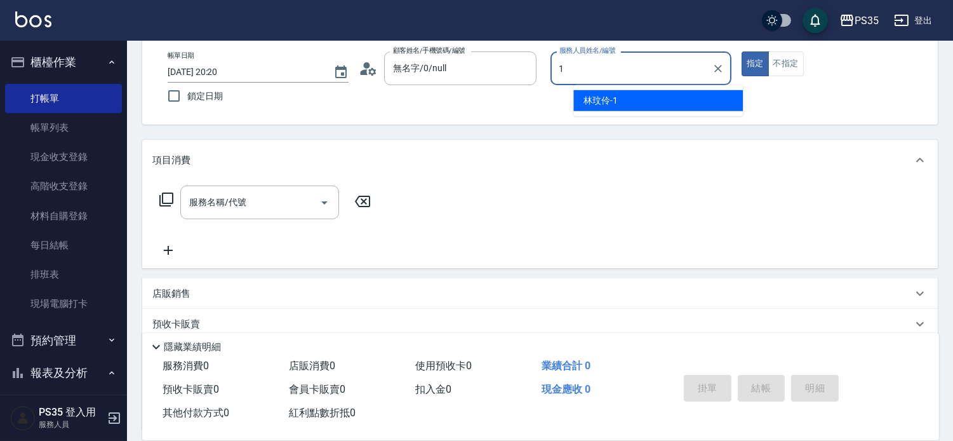
type input "林玟伶-1"
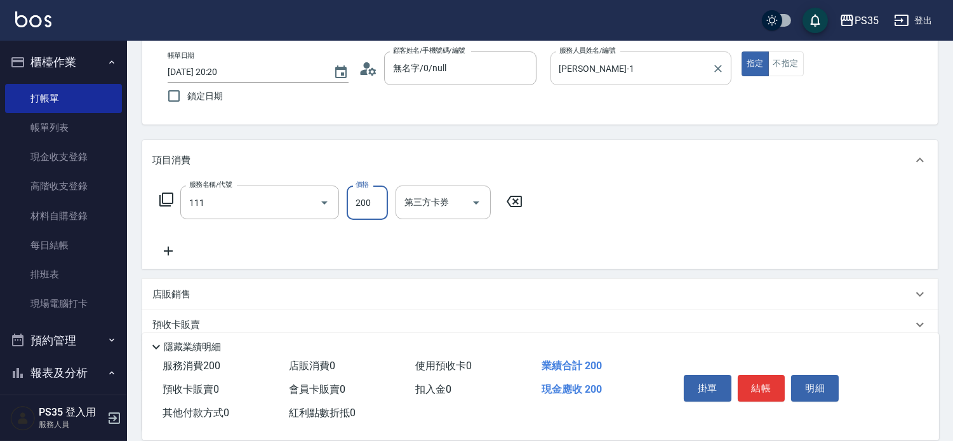
type input "200(111)"
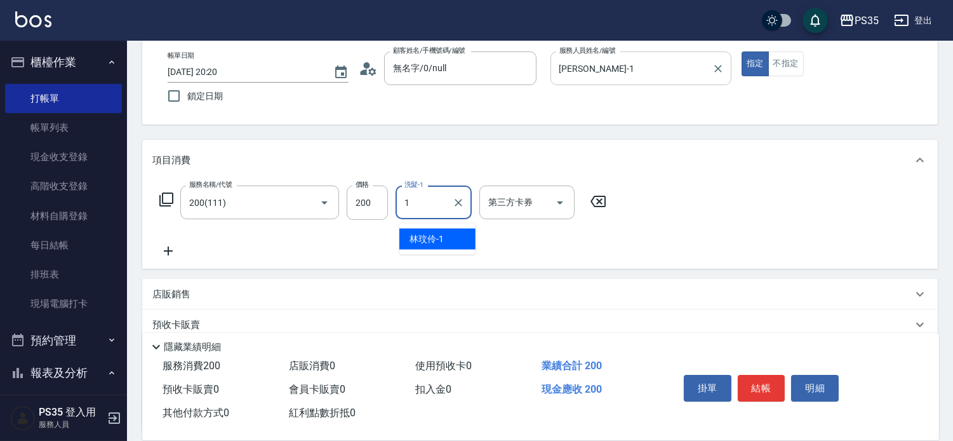
type input "林玟伶-1"
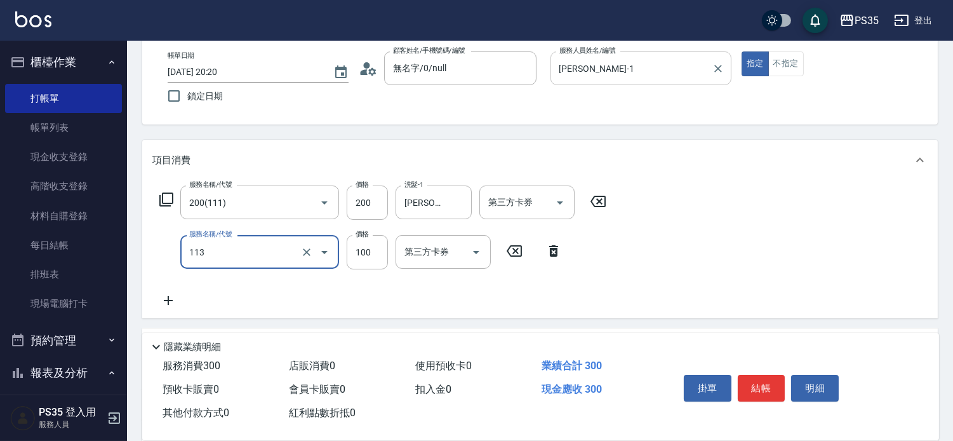
type input "瞬護100(113)"
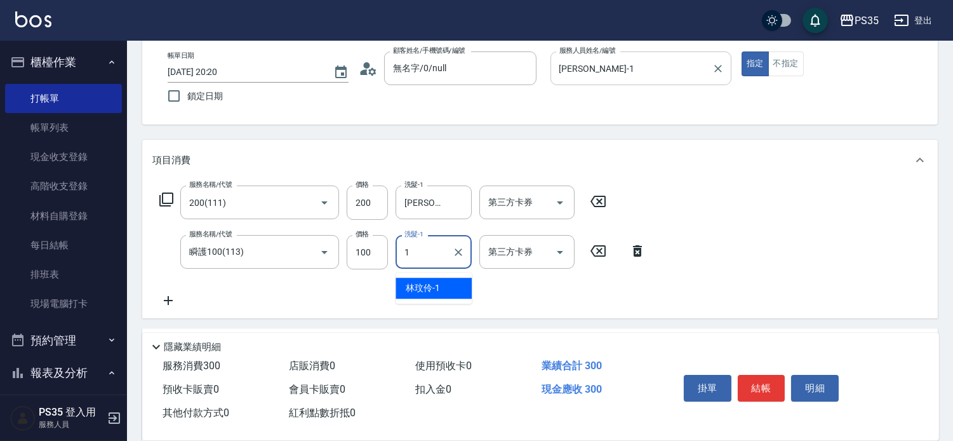
type input "林玟伶-1"
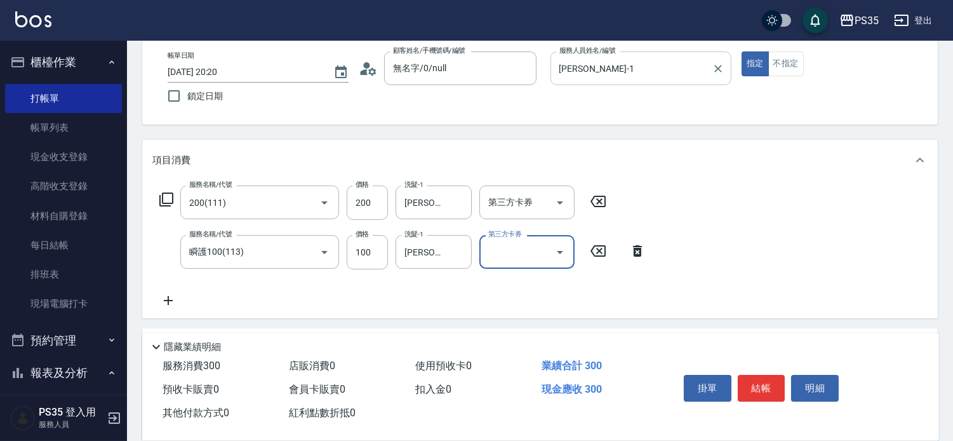
click at [756, 378] on button "結帳" at bounding box center [762, 388] width 48 height 27
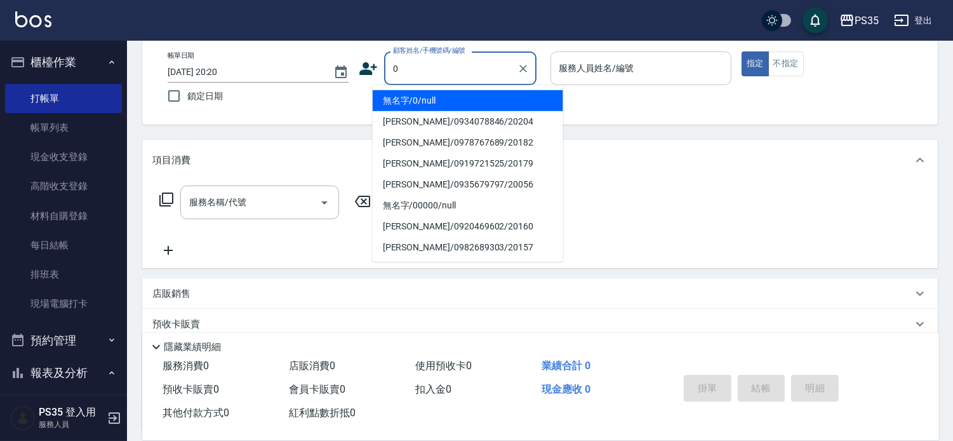
type input "0"
type input "1"
type input "無名字/0/null"
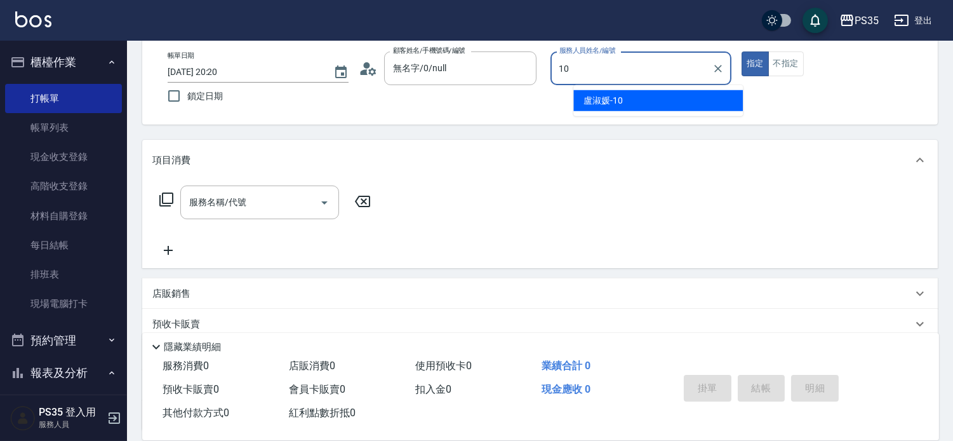
type input "盧淑媛-10"
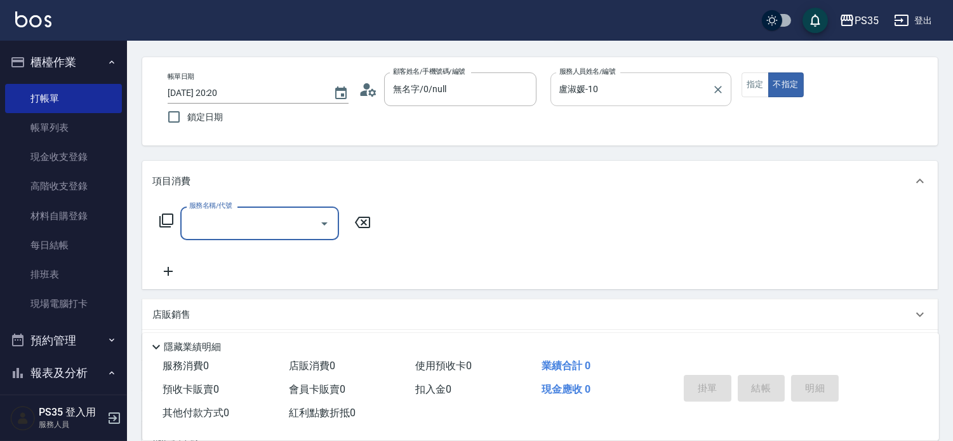
scroll to position [70, 0]
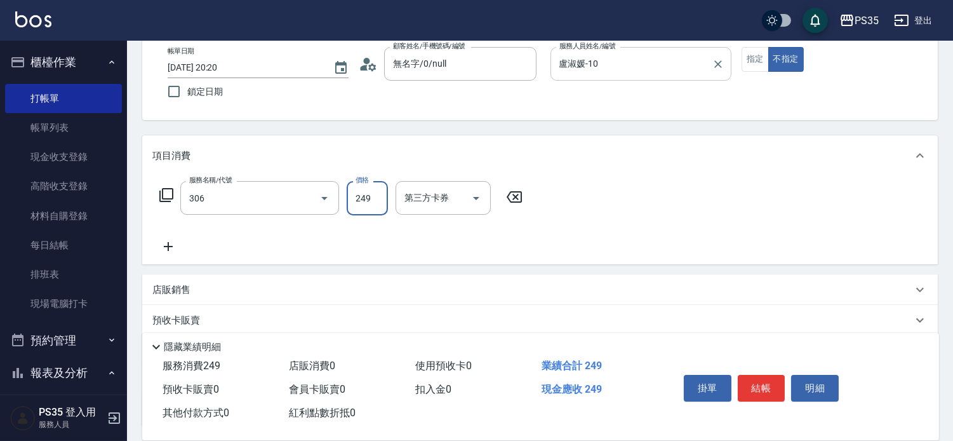
type input "剪髮(306)"
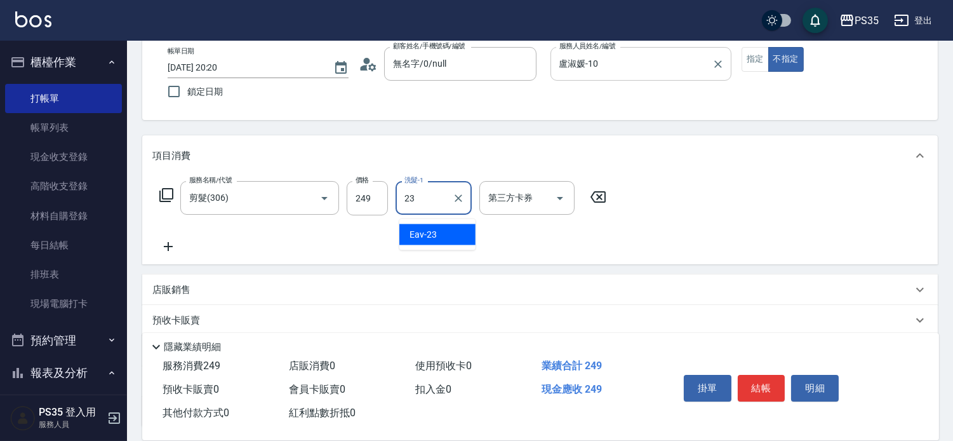
type input "Eav-23"
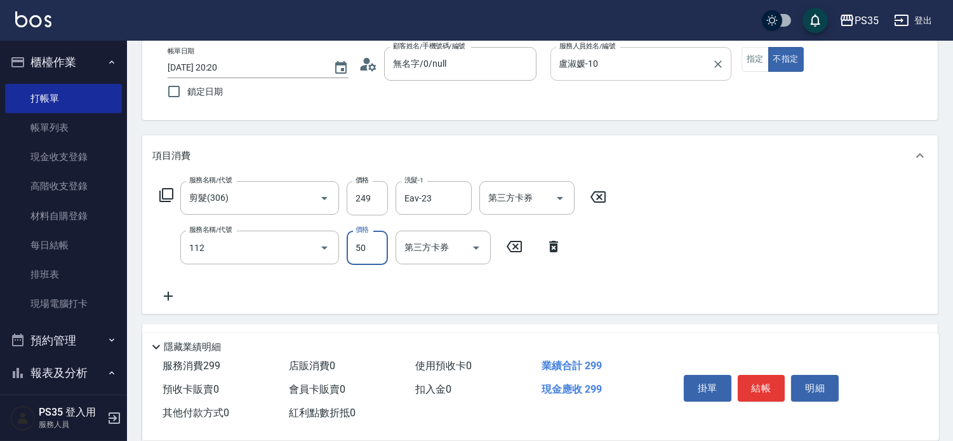
type input "精油50(112)"
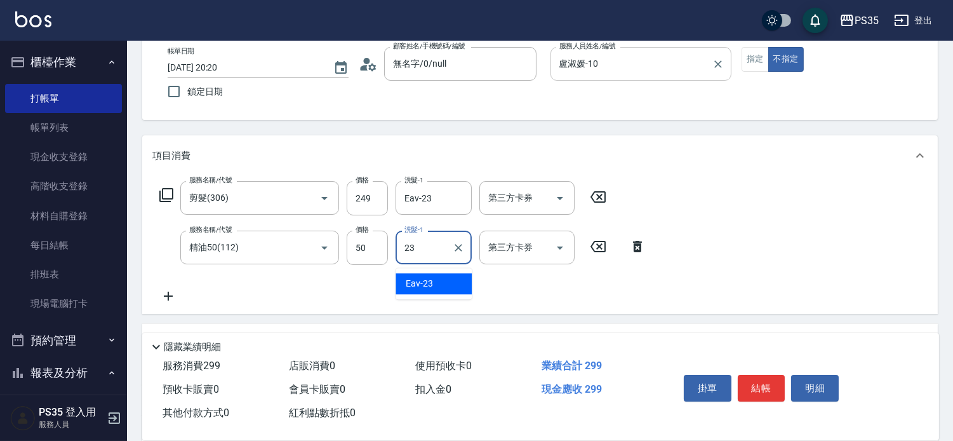
type input "Eav-23"
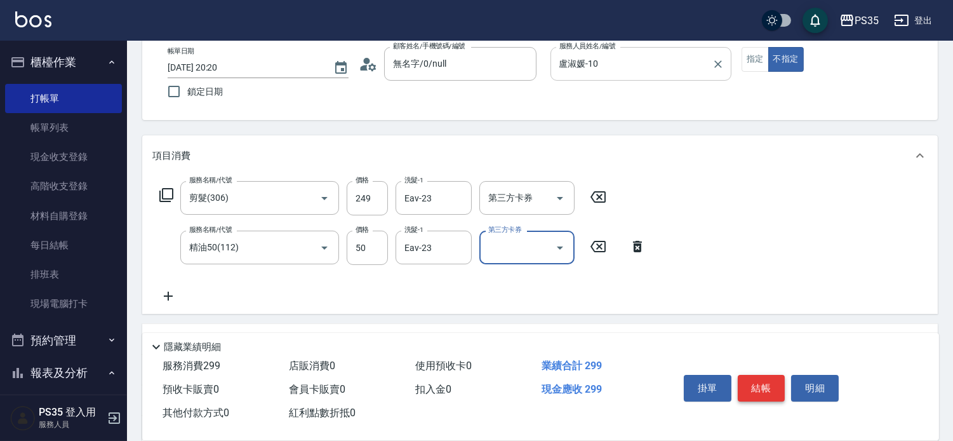
click at [770, 375] on button "結帳" at bounding box center [762, 388] width 48 height 27
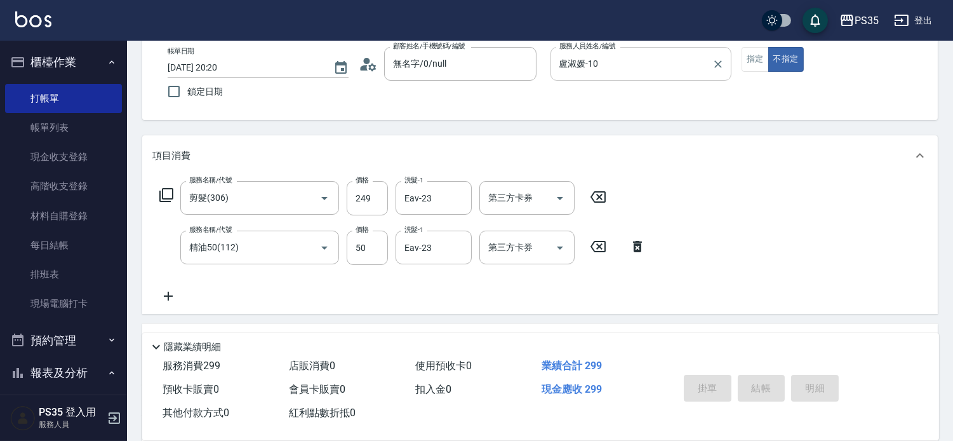
type input "2025/09/11 20:23"
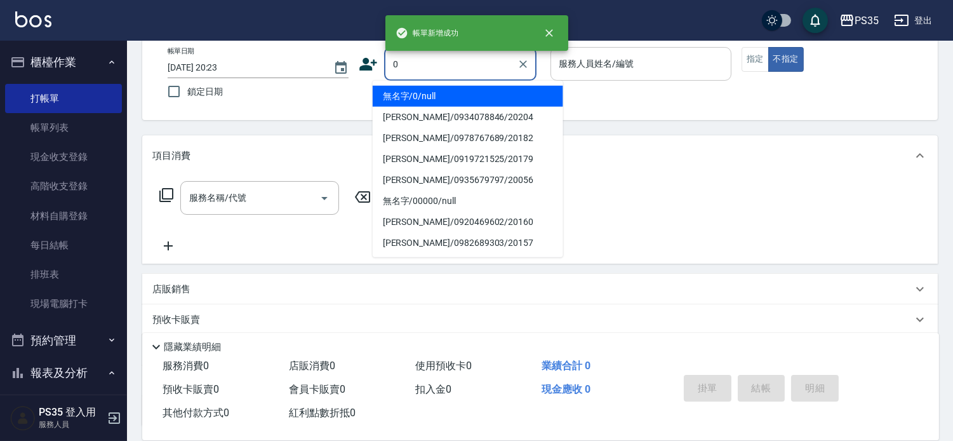
type input "0"
type input "2"
type input "無名字/0/null"
type input "栢沛怡-2"
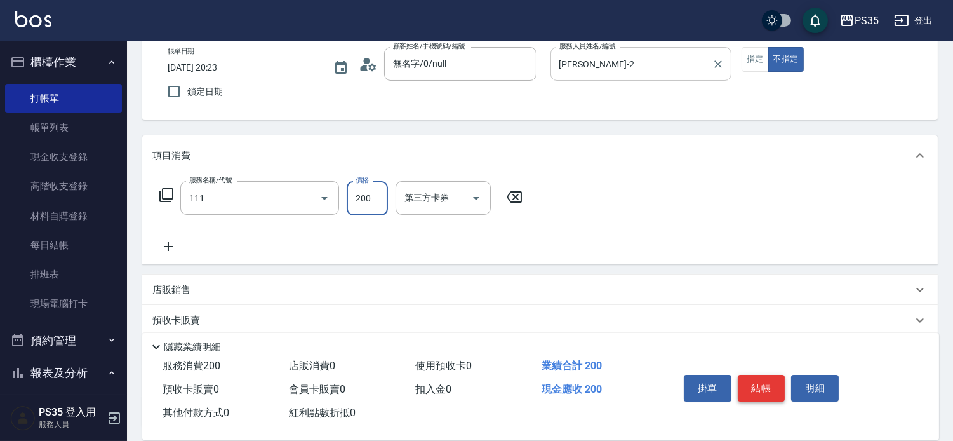
type input "200(111)"
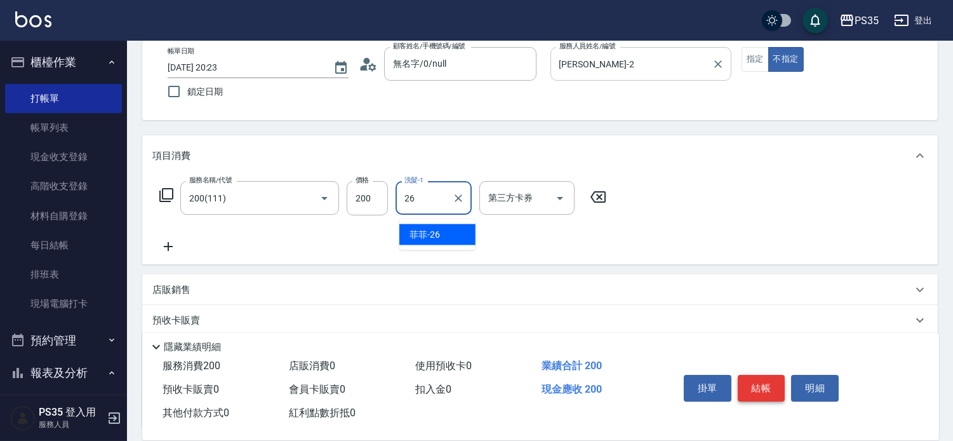
type input "菲菲-26"
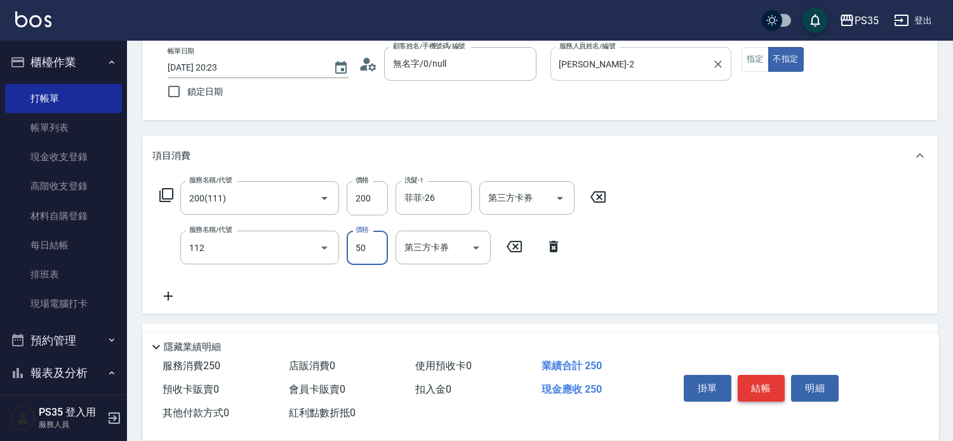
type input "精油50(112)"
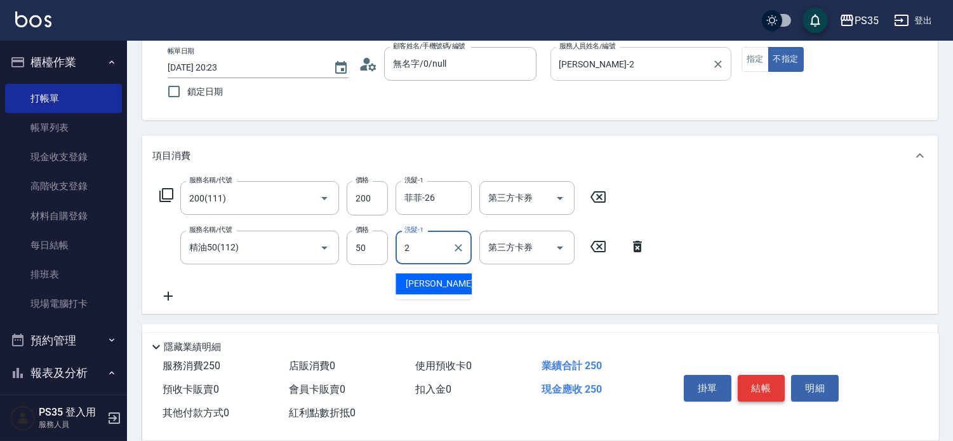
type input "栢沛怡-2"
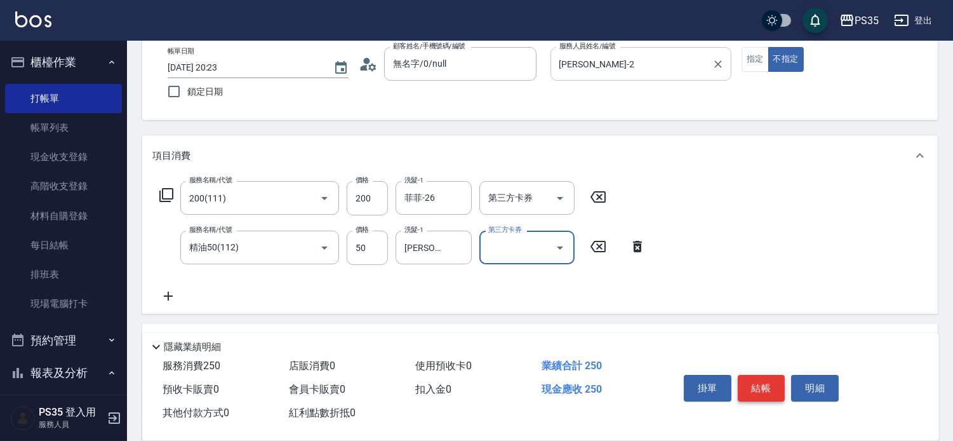
click at [769, 375] on button "結帳" at bounding box center [762, 388] width 48 height 27
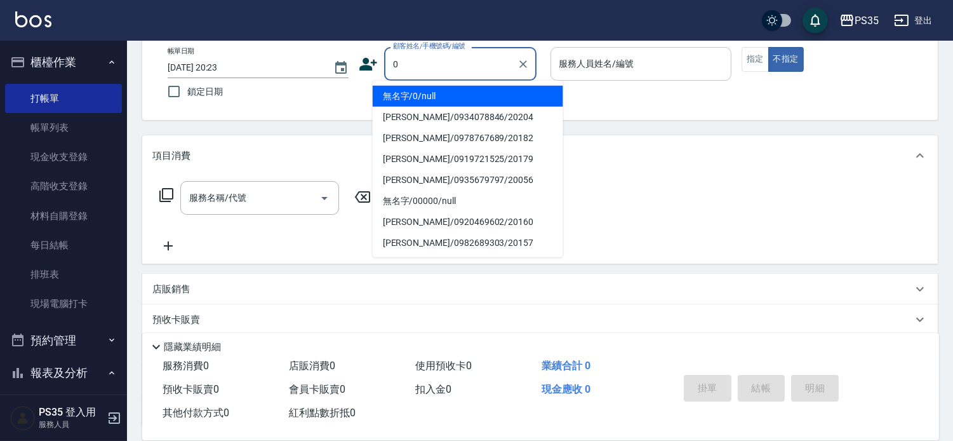
type input "0"
type input "2"
type input "無名字/0/null"
type input "栢沛怡-2"
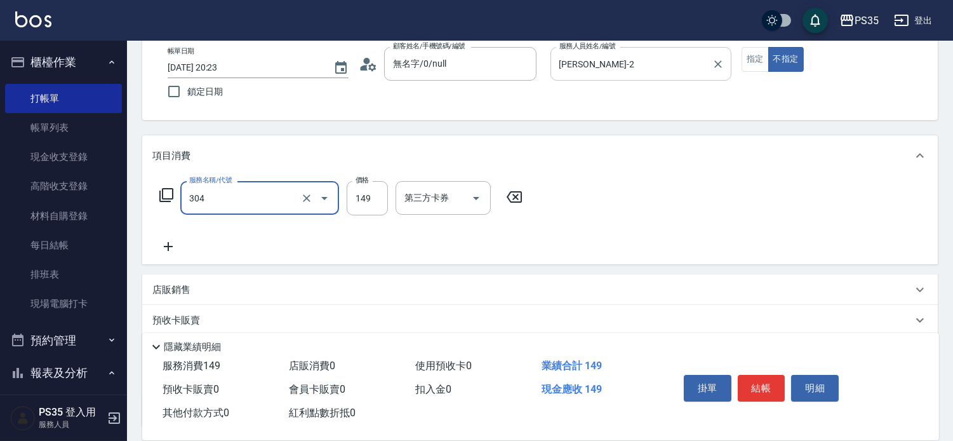
type input "剪髮(304)"
click at [769, 375] on button "結帳" at bounding box center [762, 388] width 48 height 27
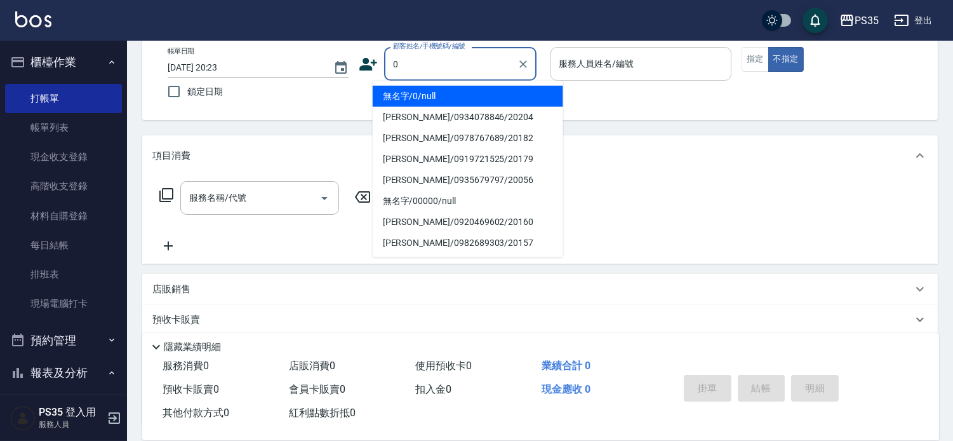
type input "無名字/0/null"
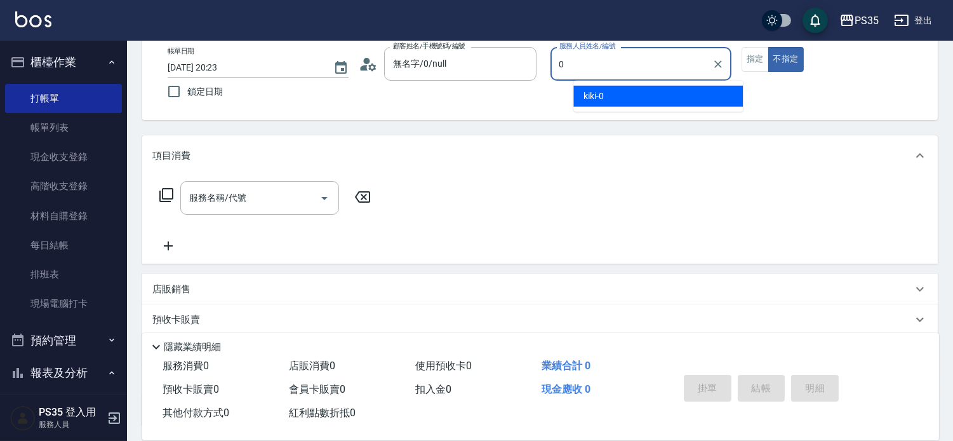
type input "kiki-0"
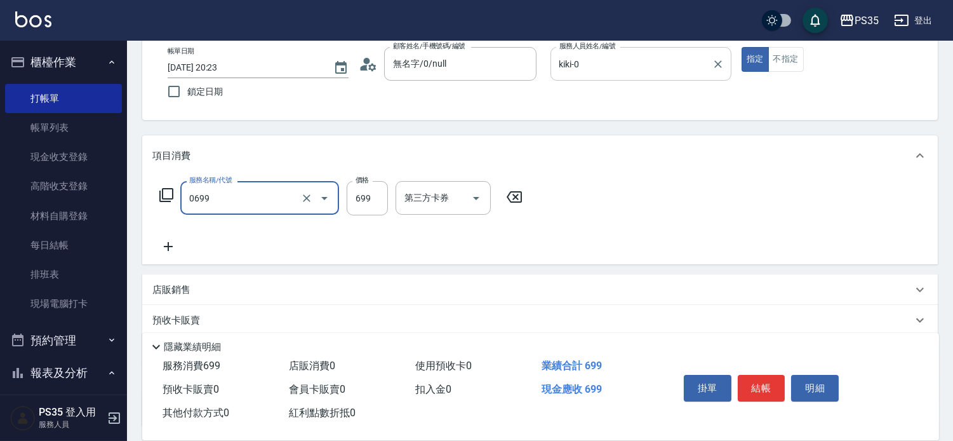
type input "精油SPA(0699)"
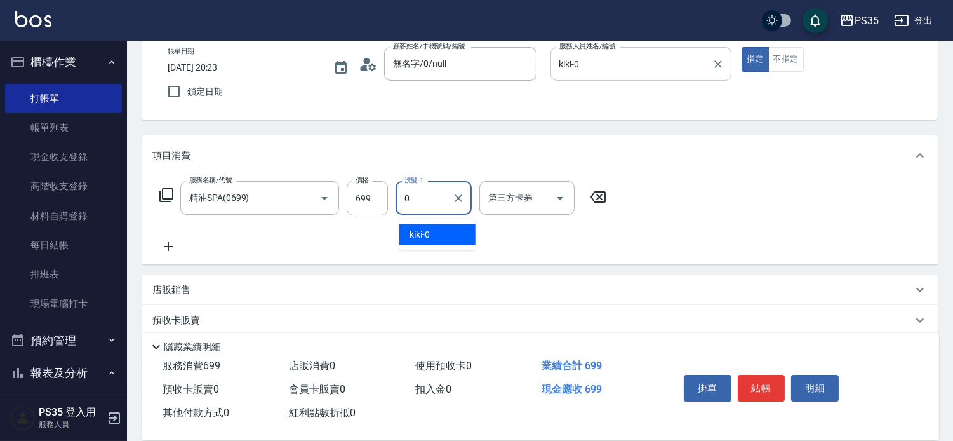
type input "kiki-0"
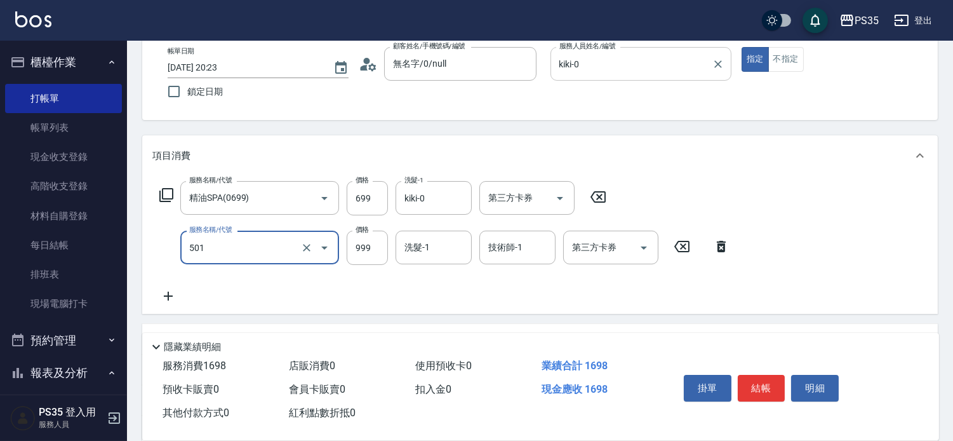
type input "染髮(501)"
type input "1299"
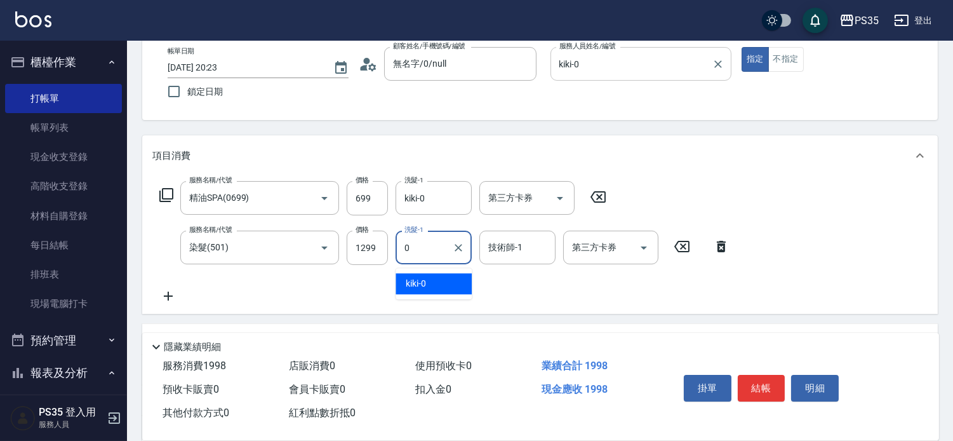
type input "kiki-0"
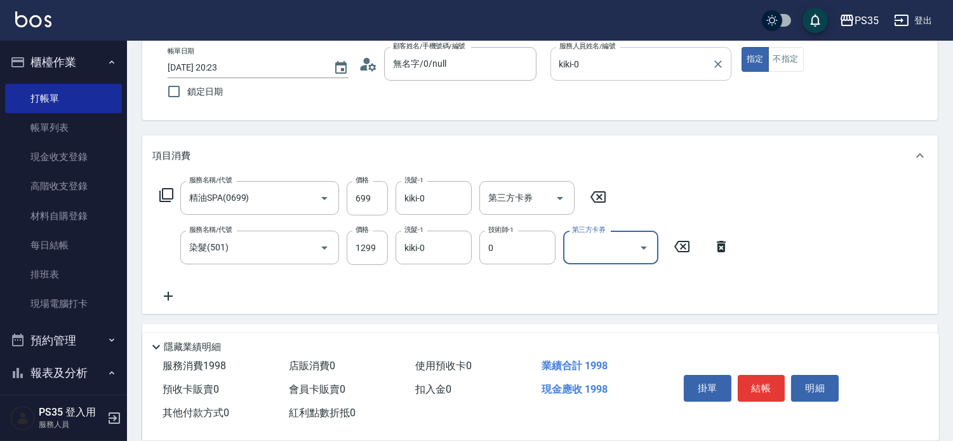
type input "kiki-0"
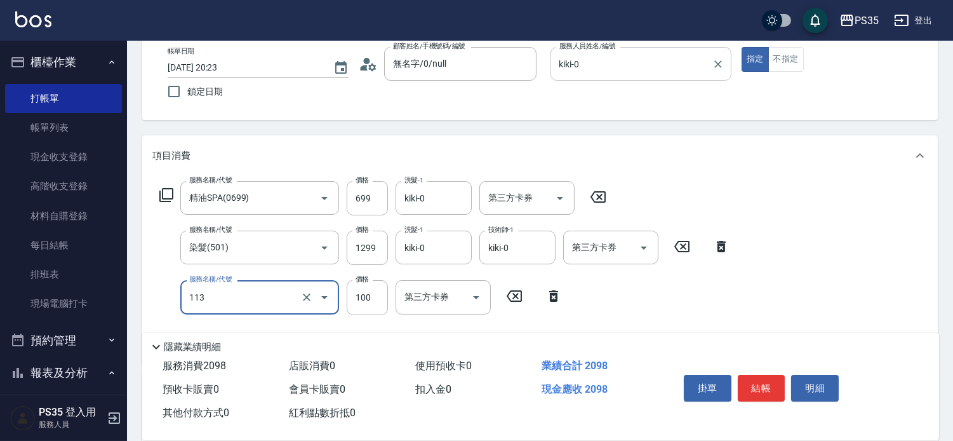
type input "瞬護100(113)"
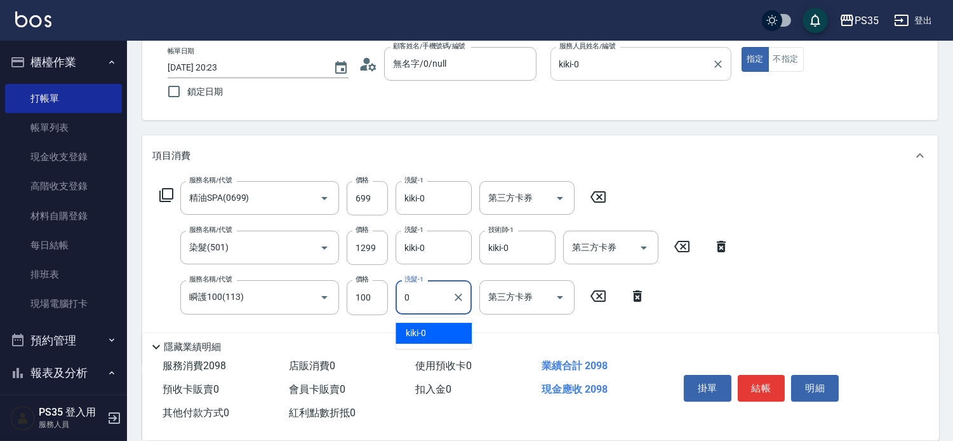
type input "kiki-0"
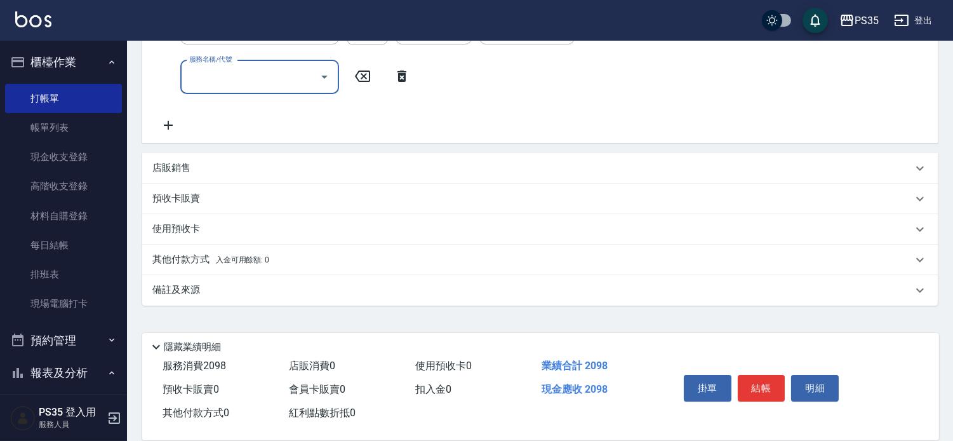
scroll to position [347, 0]
click at [188, 168] on p "店販銷售" at bounding box center [171, 167] width 38 height 13
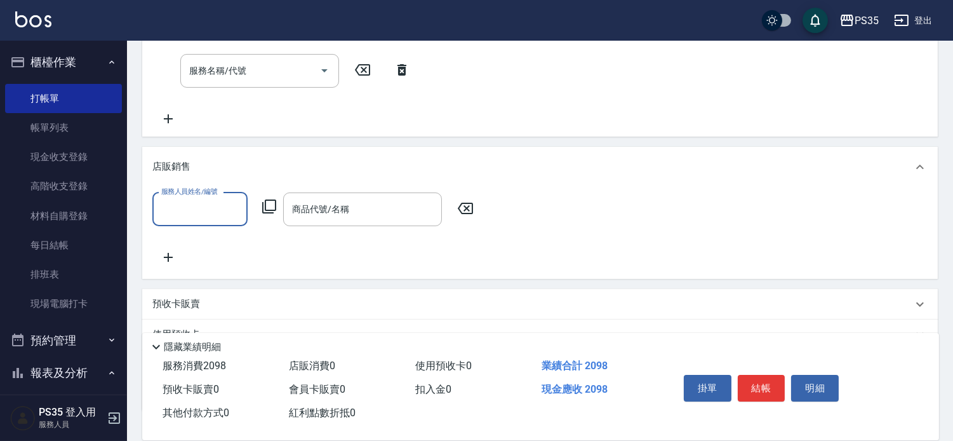
scroll to position [0, 0]
type input "kiki-0"
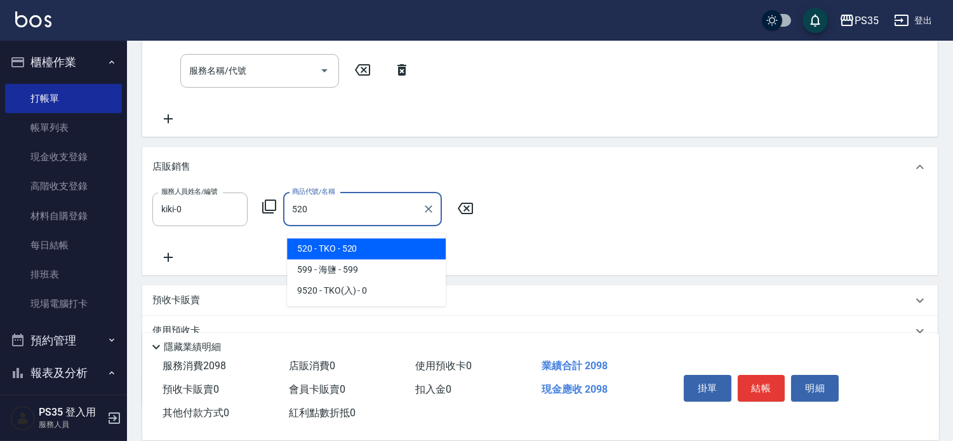
type input "TKO"
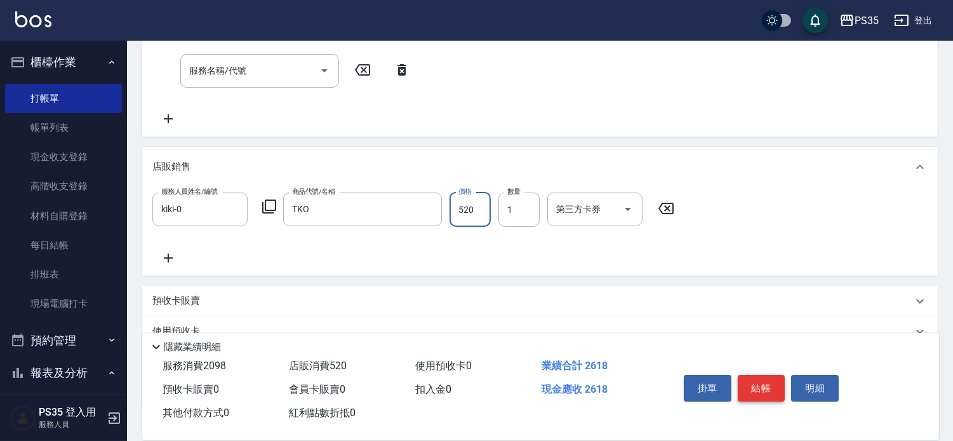
click at [754, 375] on button "結帳" at bounding box center [762, 388] width 48 height 27
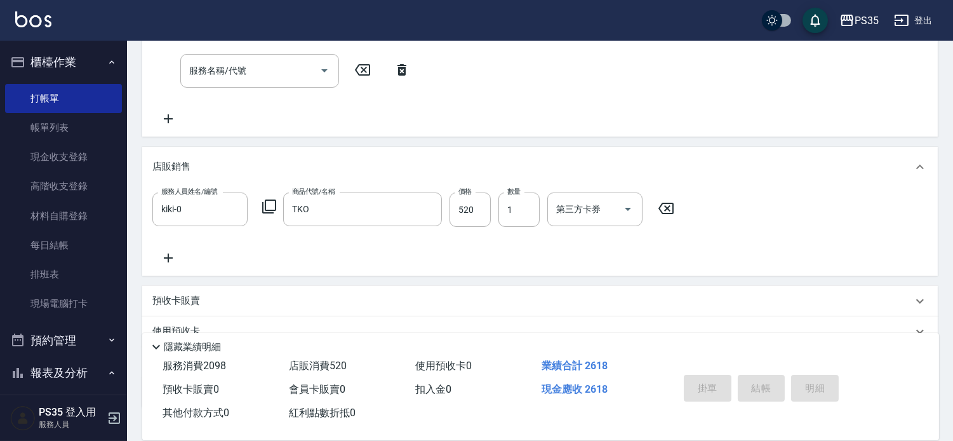
type input "2025/09/11 20:24"
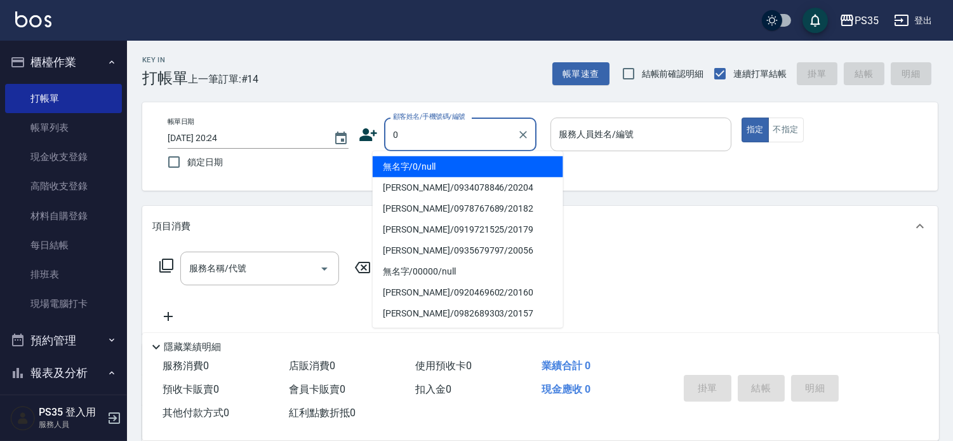
type input "0"
type input "1"
type input "無名字/0/null"
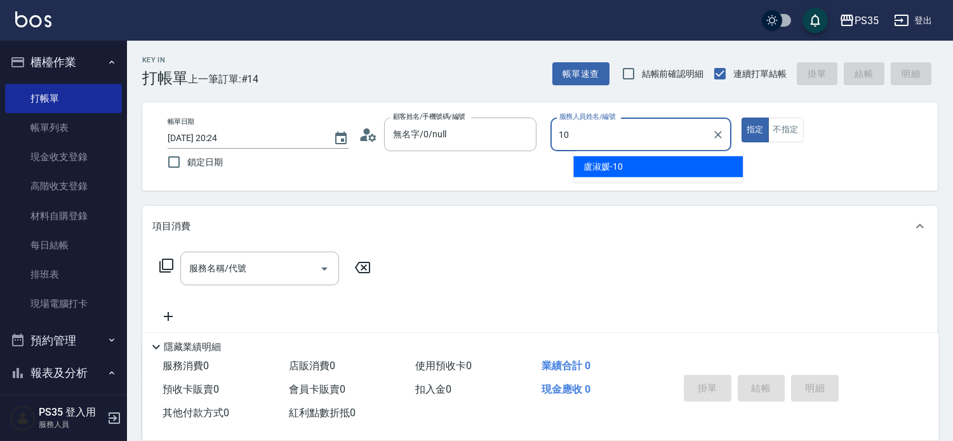
type input "盧淑媛-10"
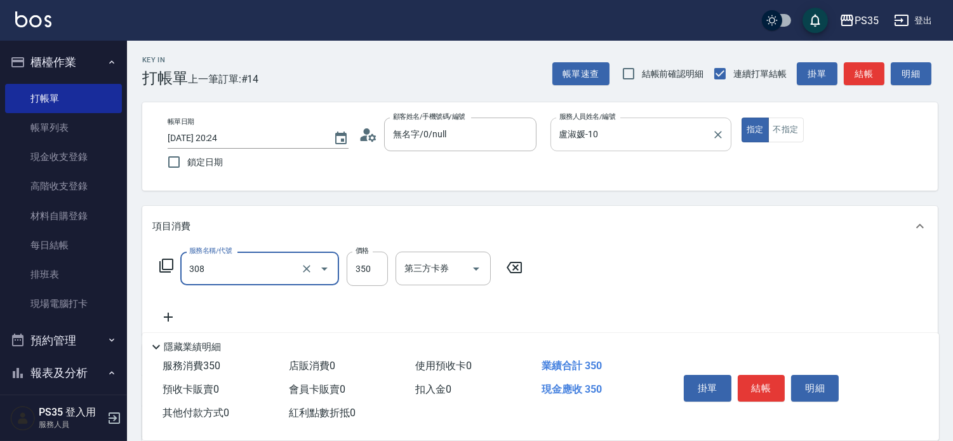
type input "洗+剪(308)"
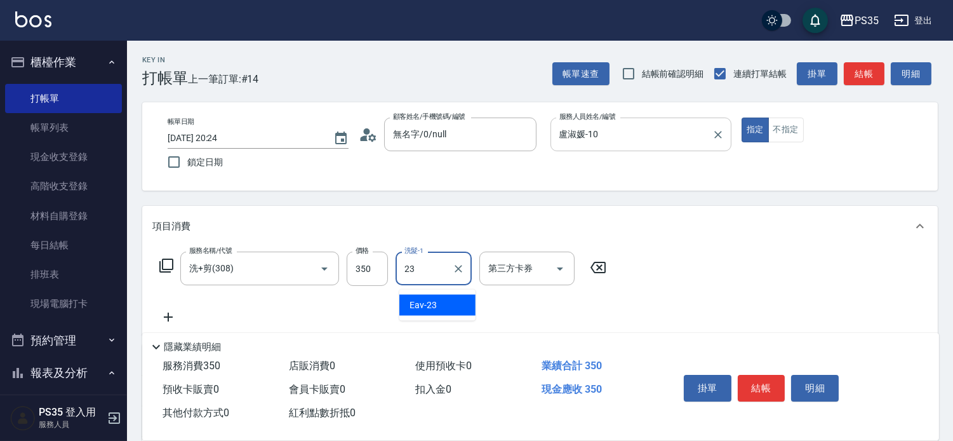
type input "Eav-23"
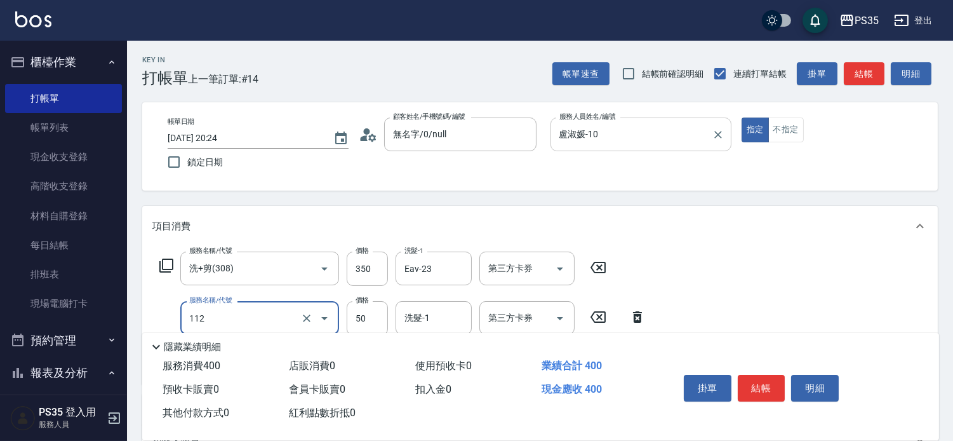
scroll to position [70, 0]
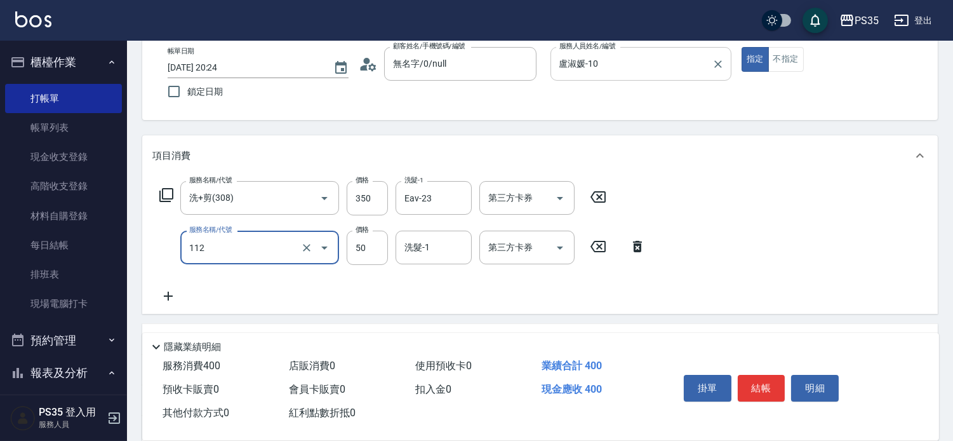
type input "精油50(112)"
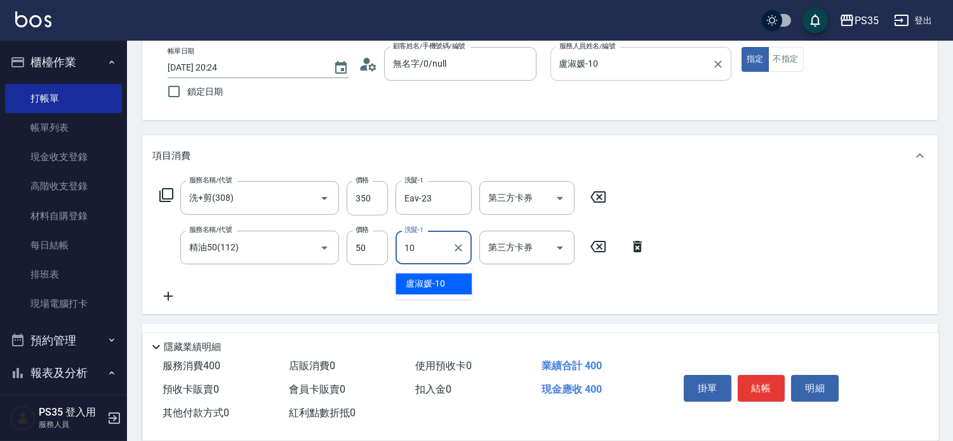
type input "盧淑媛-10"
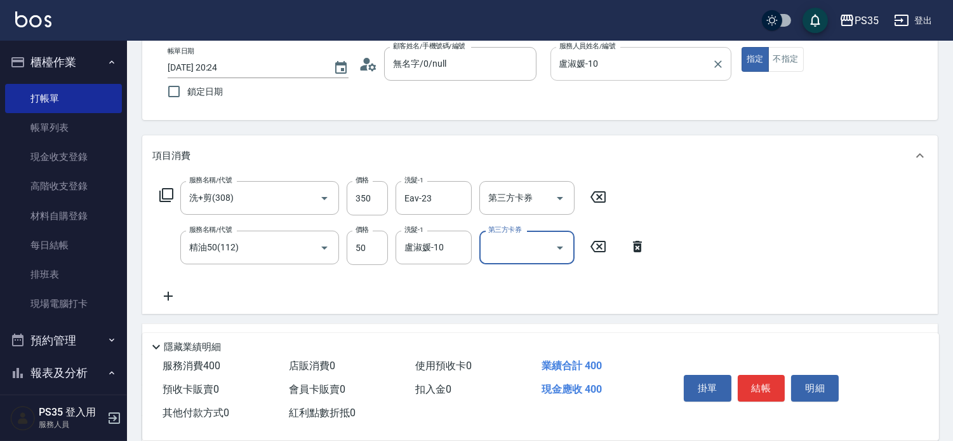
click at [754, 375] on button "結帳" at bounding box center [762, 388] width 48 height 27
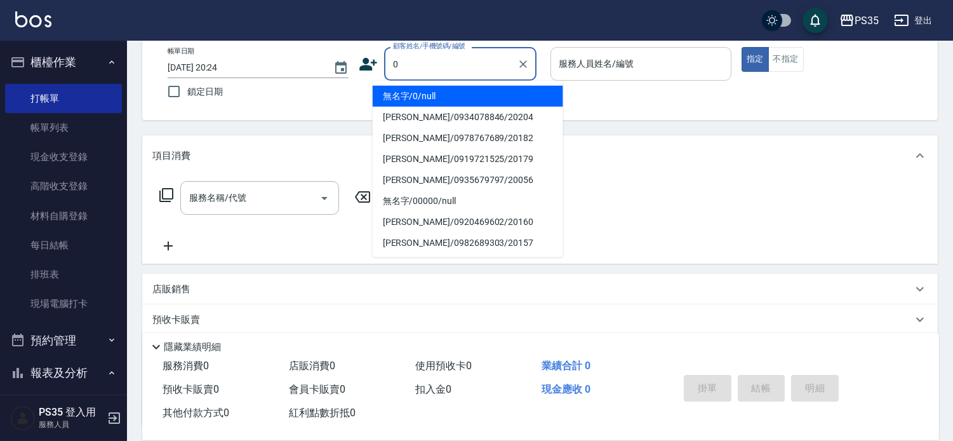
type input "0"
type input "1"
type input "無名字/0/null"
type input "林玟伶-1"
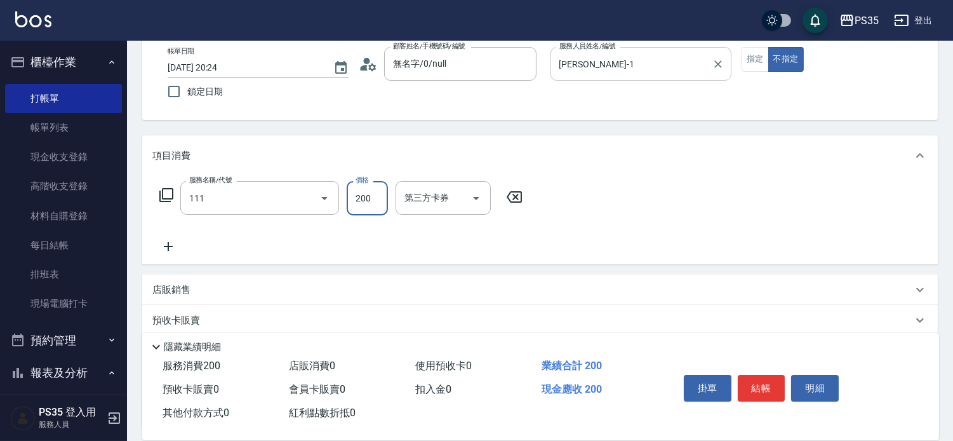
type input "200(111)"
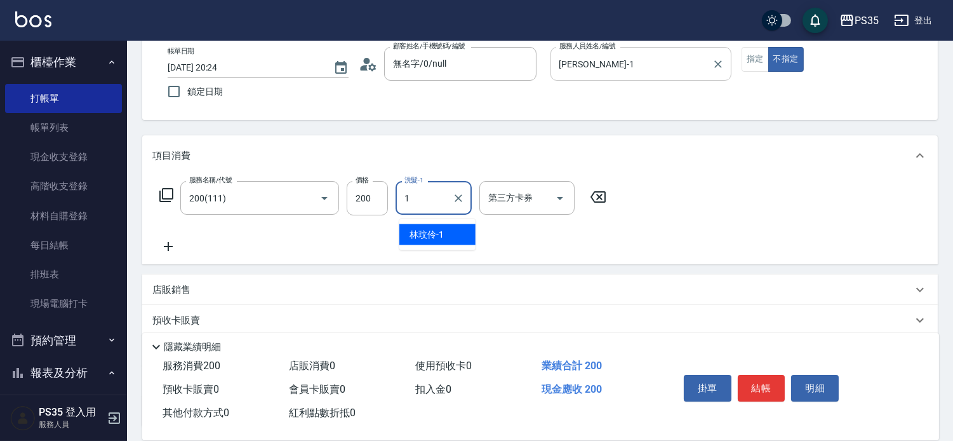
type input "林玟伶-1"
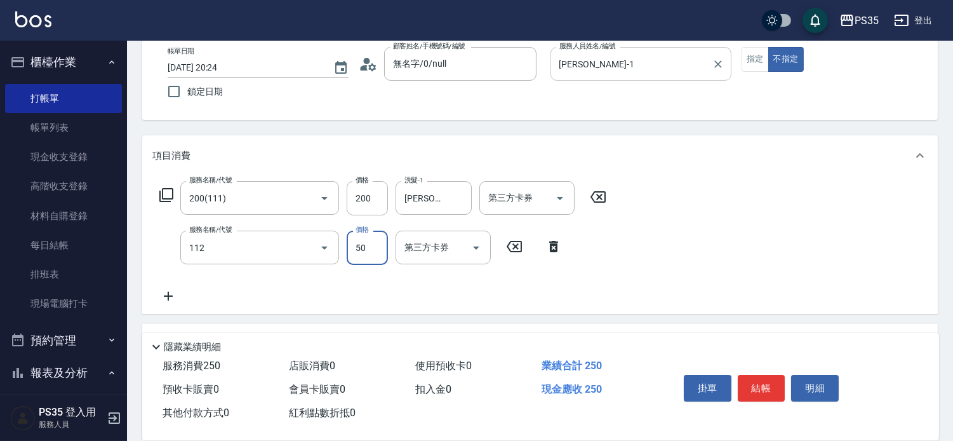
type input "精油50(112)"
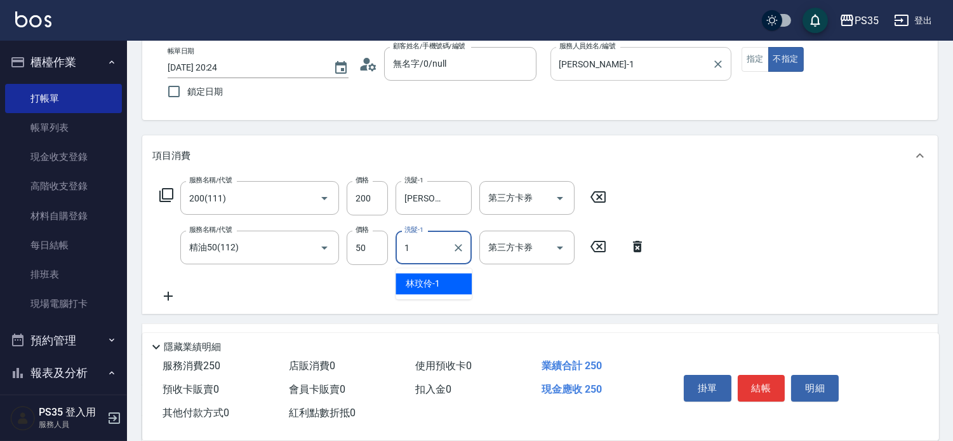
type input "林玟伶-1"
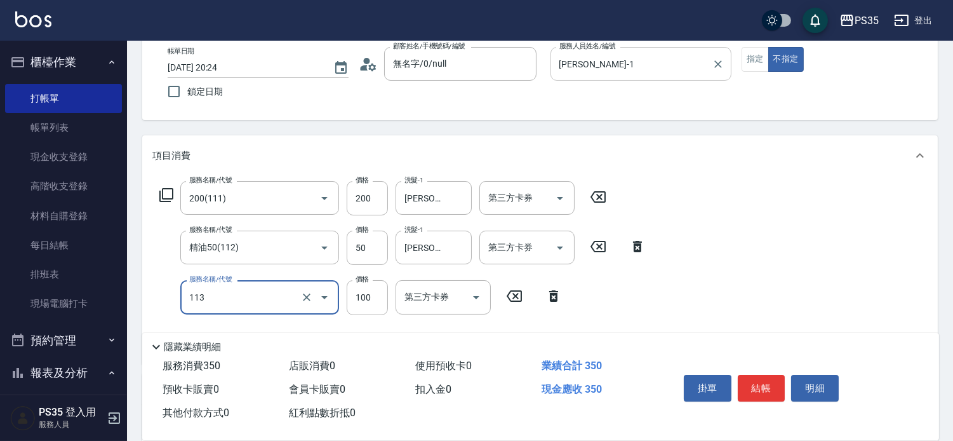
type input "瞬護100(113)"
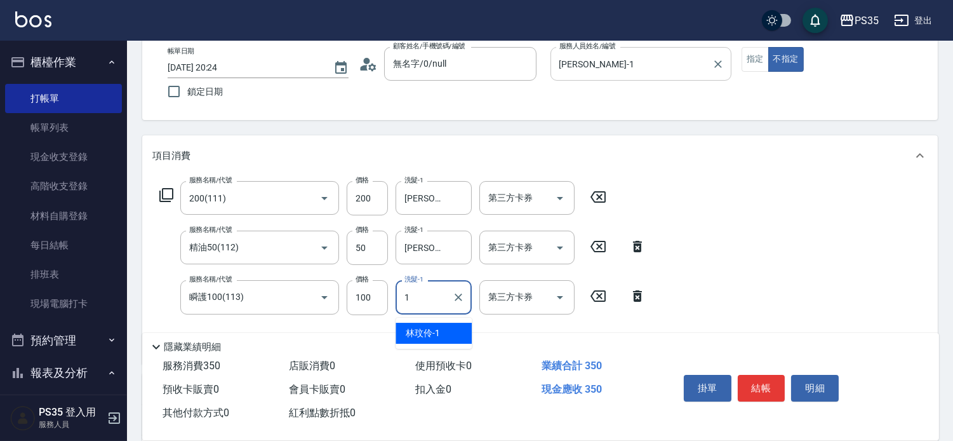
type input "林玟伶-1"
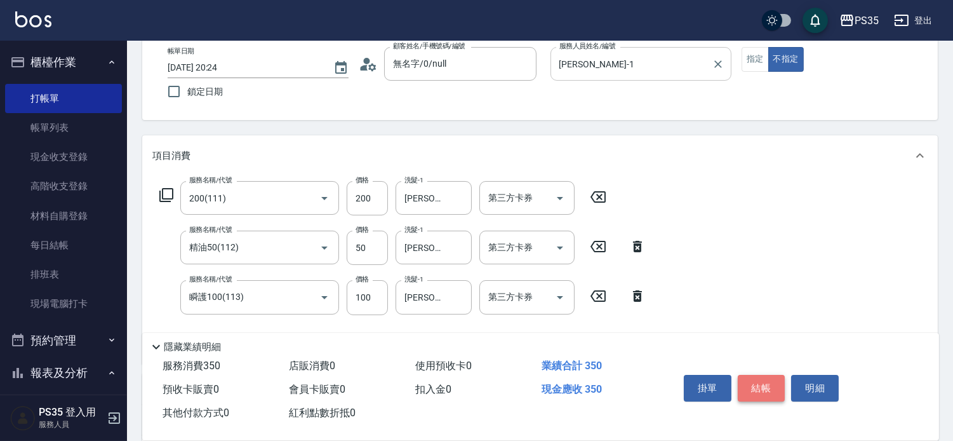
click at [763, 375] on button "結帳" at bounding box center [762, 388] width 48 height 27
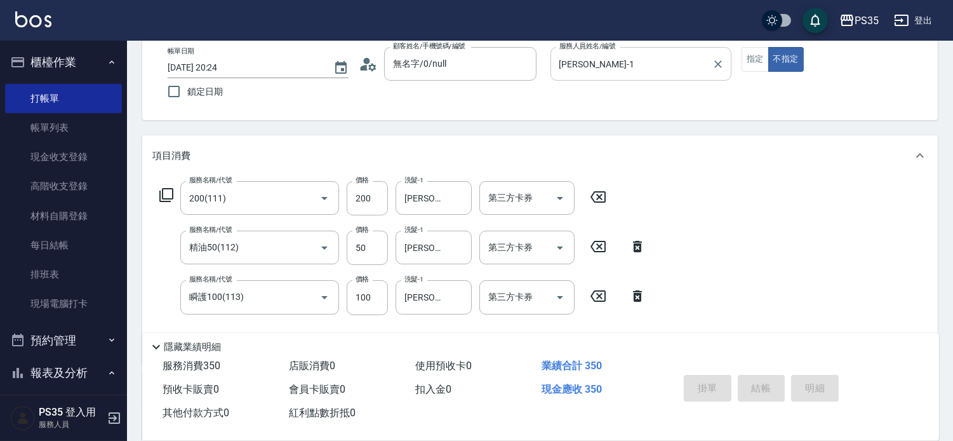
type input "2025/09/11 20:25"
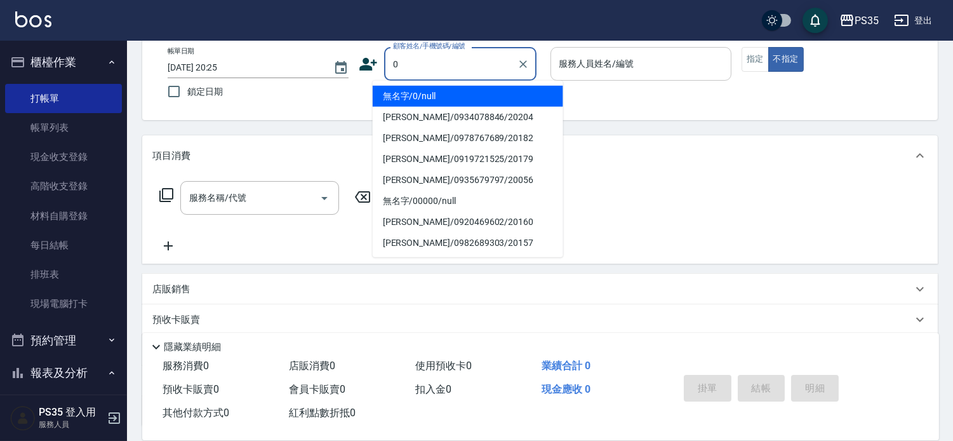
type input "0"
type input "無名字/0/null"
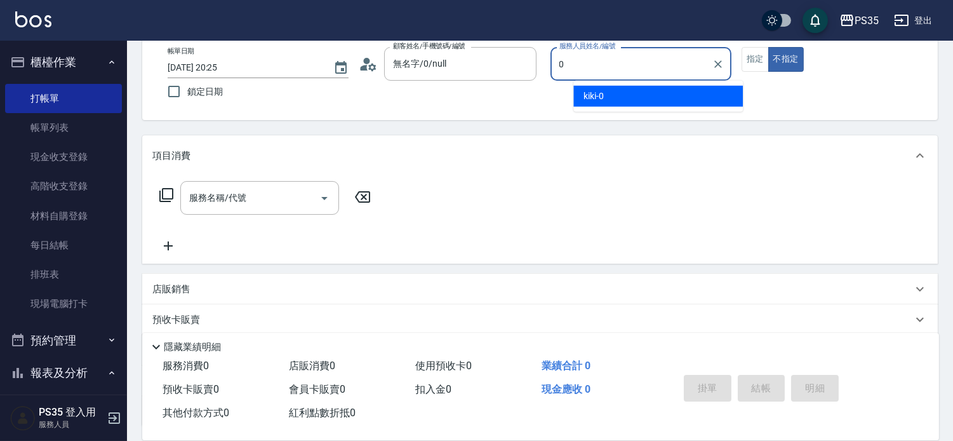
type input "kiki-0"
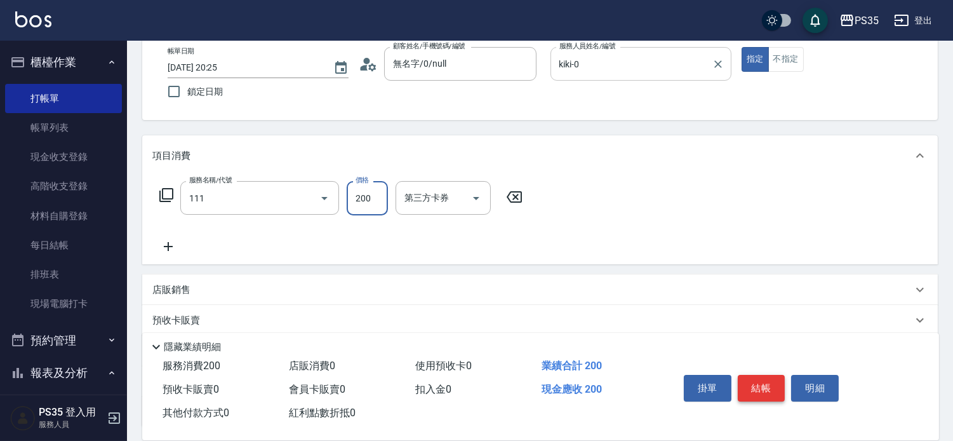
type input "200(111)"
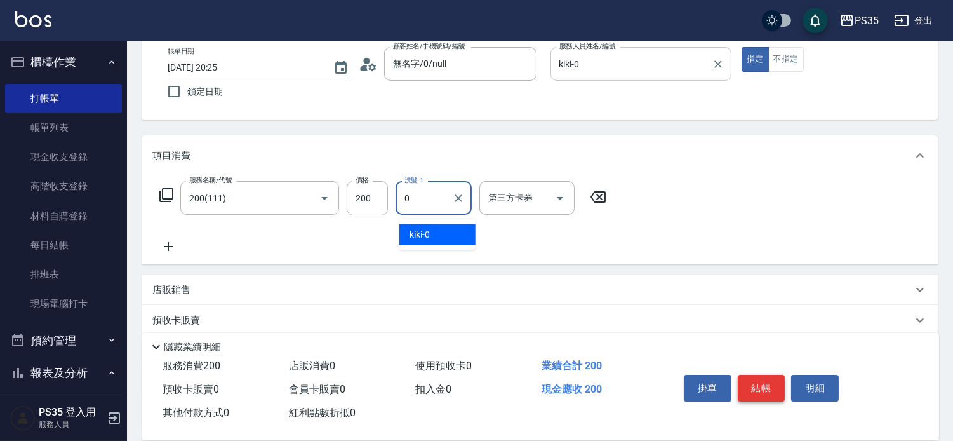
type input "kiki-0"
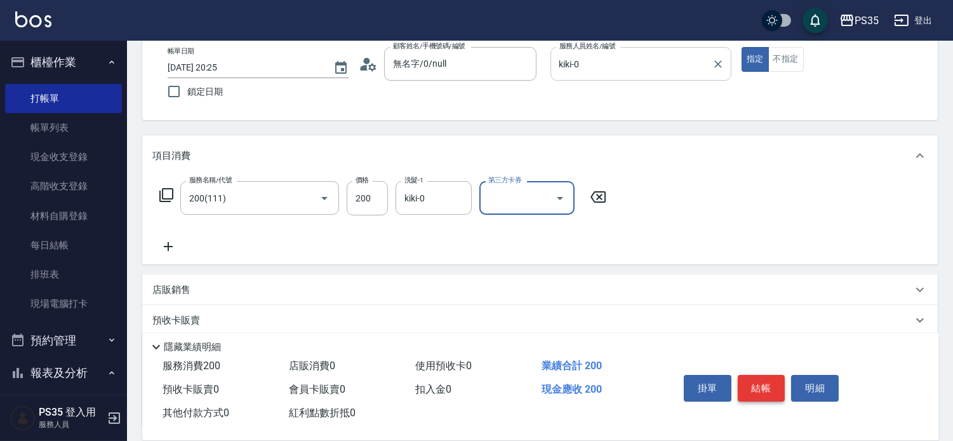
click at [763, 375] on button "結帳" at bounding box center [762, 388] width 48 height 27
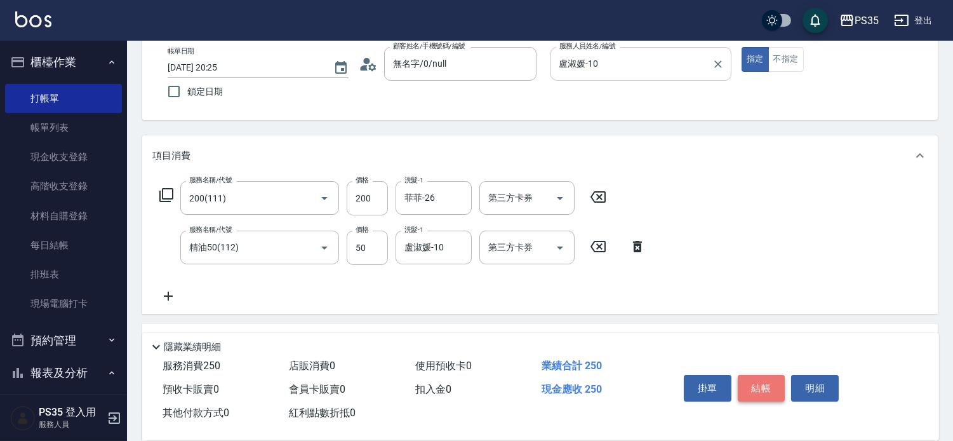
click at [763, 375] on button "結帳" at bounding box center [762, 388] width 48 height 27
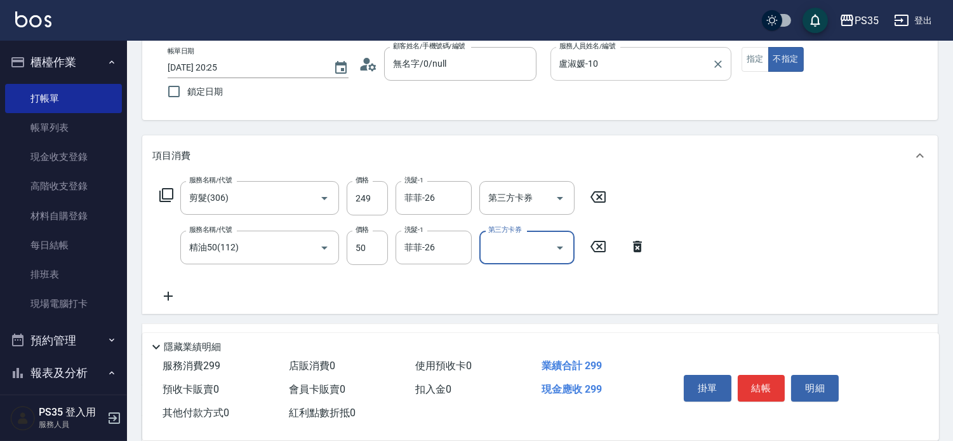
click at [763, 375] on button "結帳" at bounding box center [762, 388] width 48 height 27
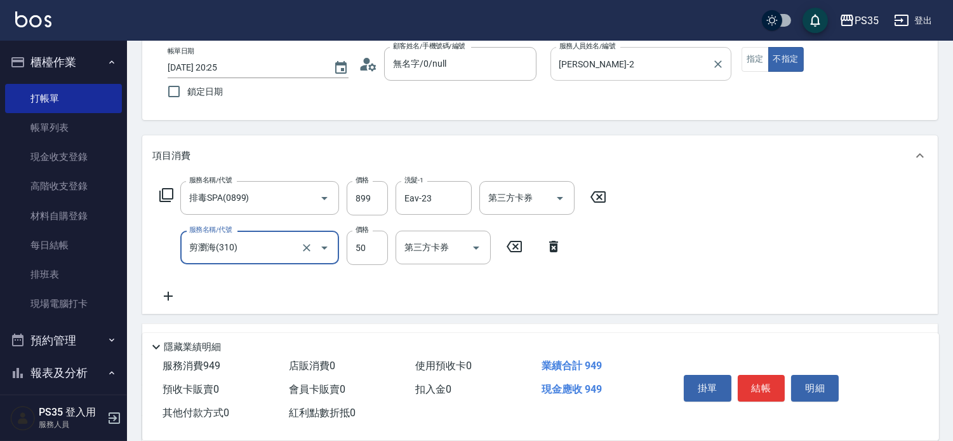
click at [763, 375] on button "結帳" at bounding box center [762, 388] width 48 height 27
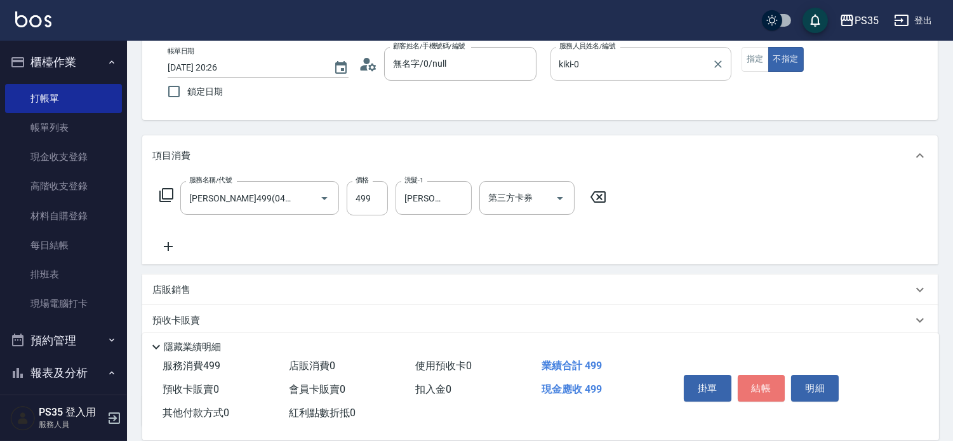
click at [763, 375] on button "結帳" at bounding box center [762, 388] width 48 height 27
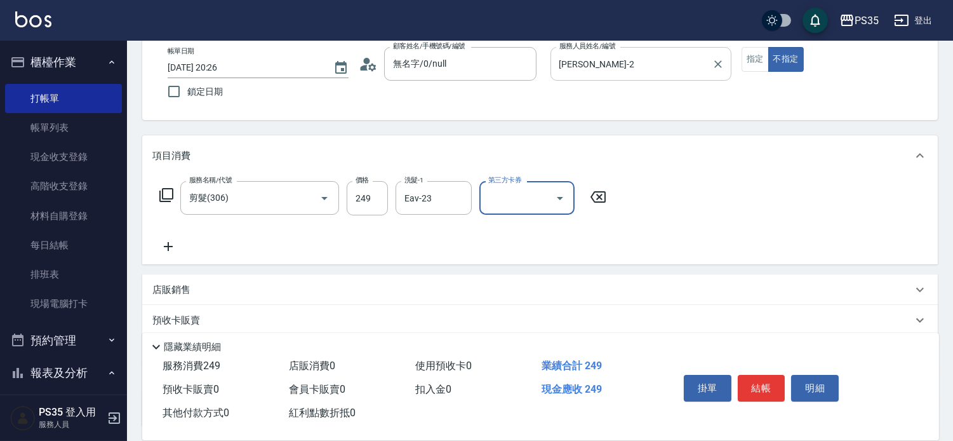
click at [763, 375] on button "結帳" at bounding box center [762, 388] width 48 height 27
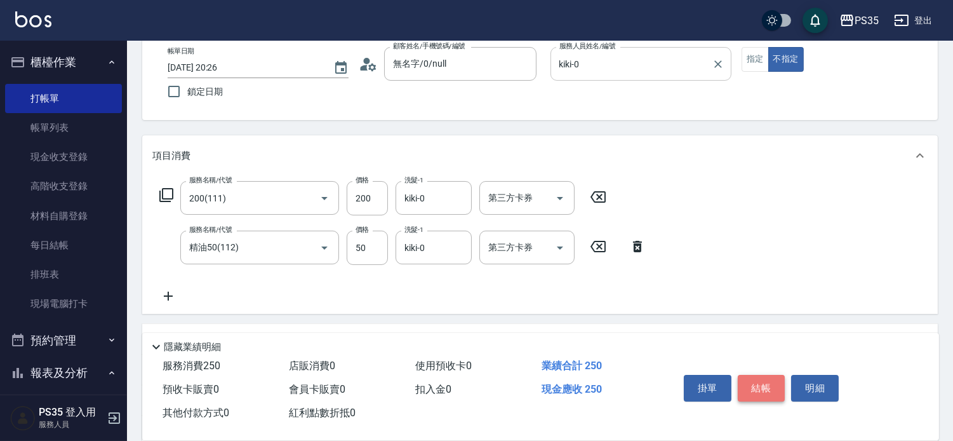
click at [763, 375] on button "結帳" at bounding box center [762, 388] width 48 height 27
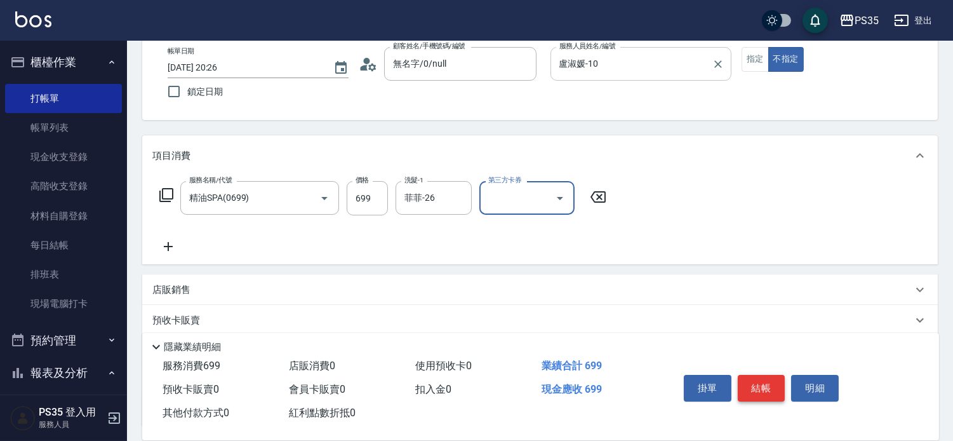
click at [763, 375] on button "結帳" at bounding box center [762, 388] width 48 height 27
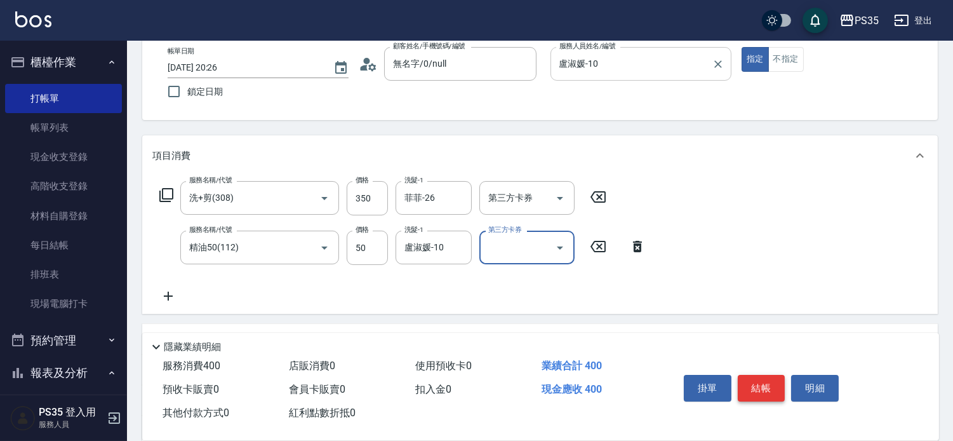
click at [763, 375] on button "結帳" at bounding box center [762, 388] width 48 height 27
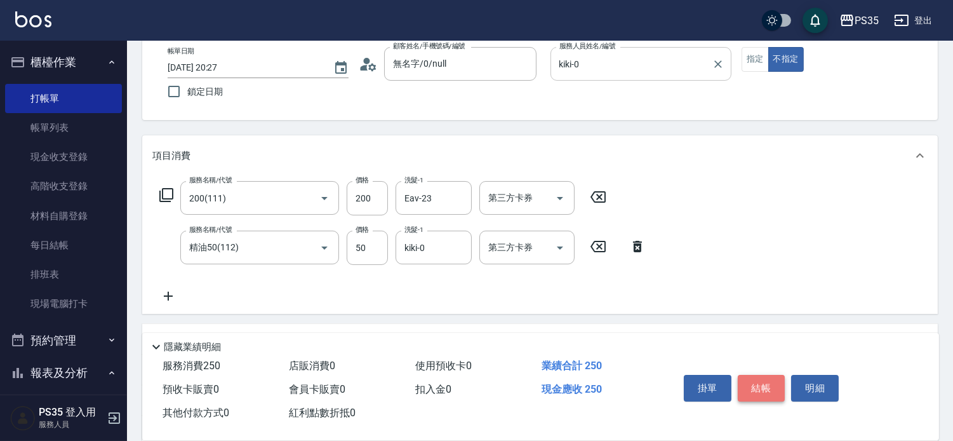
click at [763, 375] on button "結帳" at bounding box center [762, 388] width 48 height 27
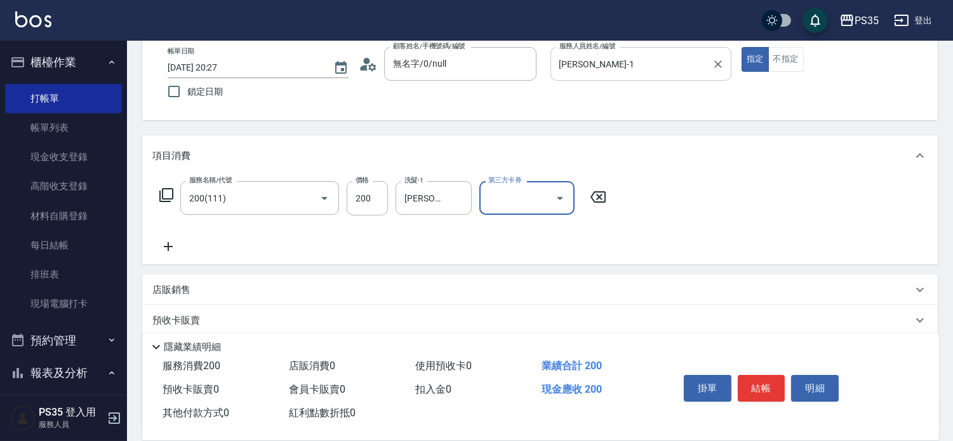
click at [763, 376] on button "結帳" at bounding box center [762, 388] width 48 height 27
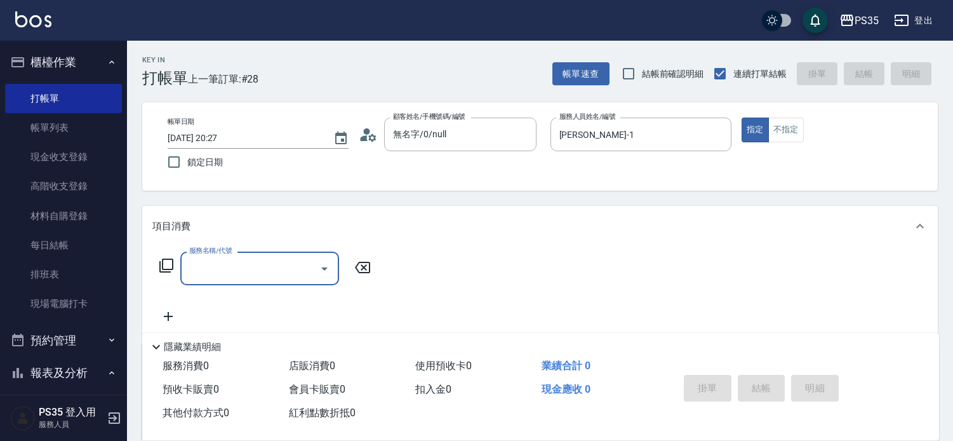
scroll to position [70, 0]
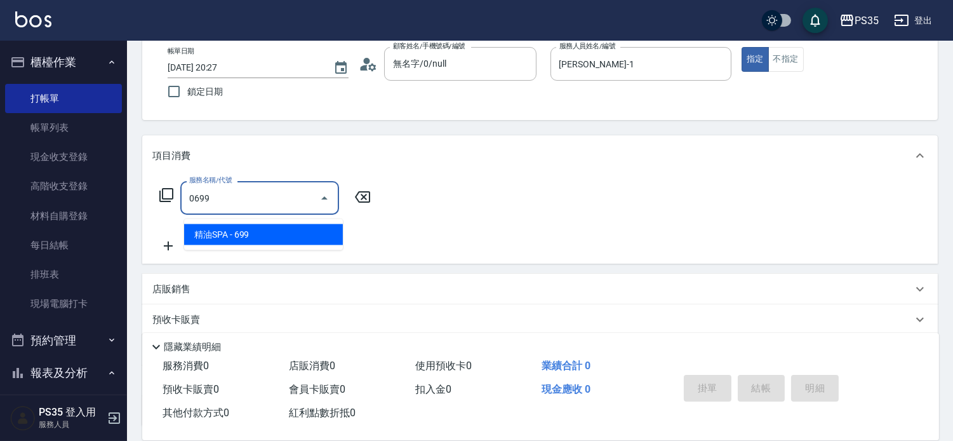
type input "精油SPA(0699)"
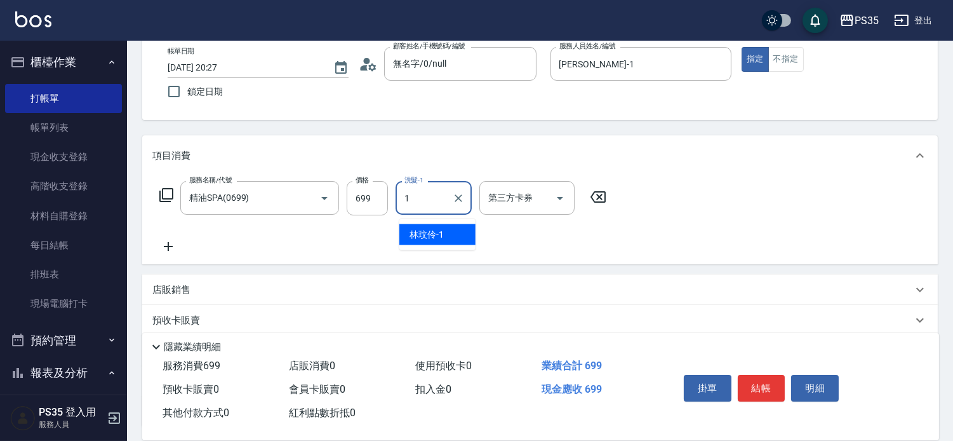
type input "[PERSON_NAME]-1"
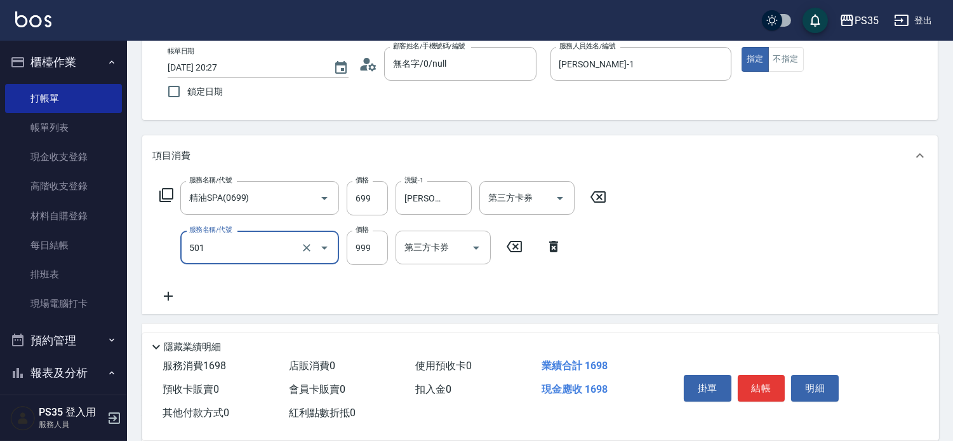
type input "染髮(501)"
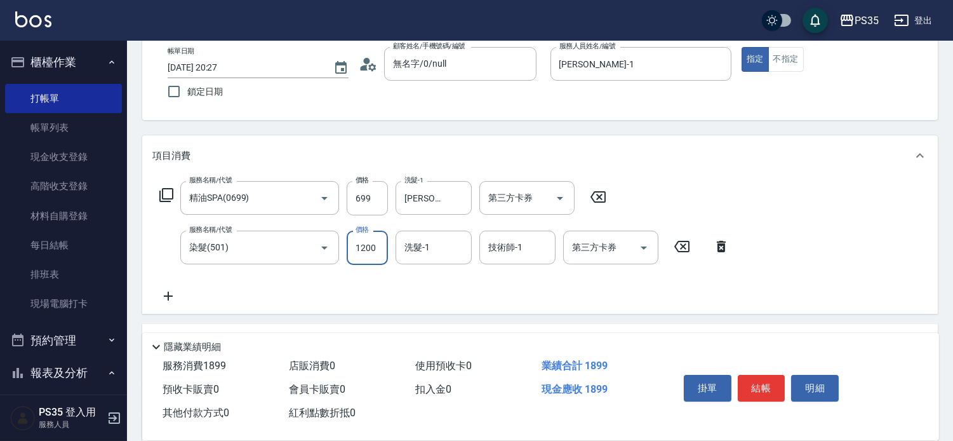
type input "1200"
type input "林玟伶-1"
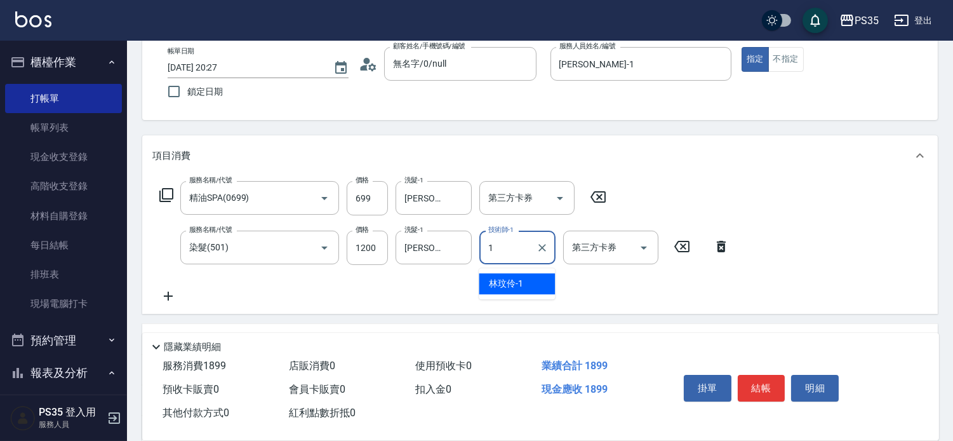
type input "林玟伶-1"
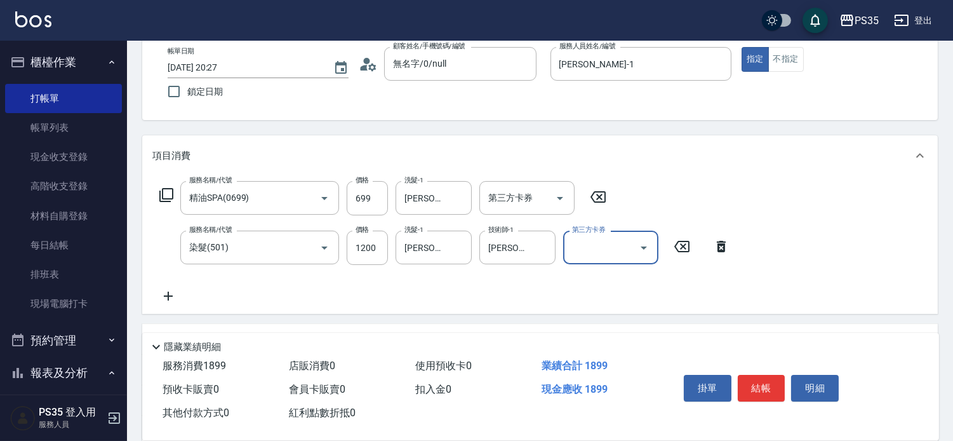
click at [763, 376] on button "結帳" at bounding box center [762, 388] width 48 height 27
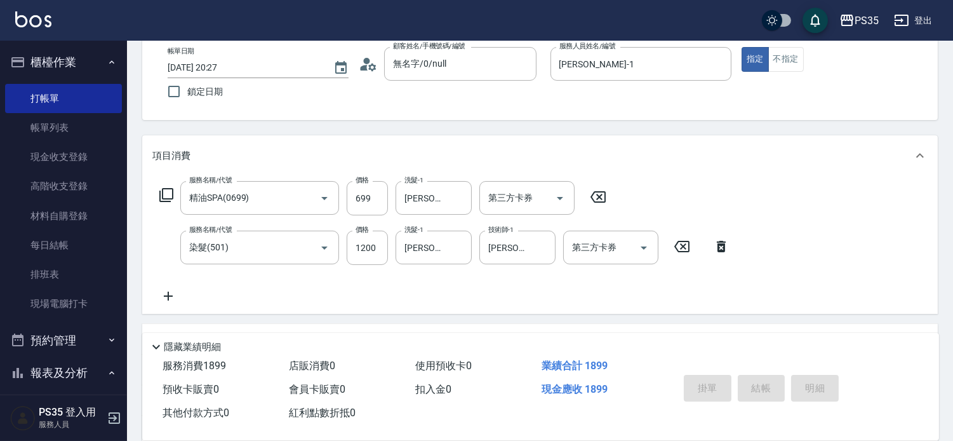
type input "2025/09/11 20:28"
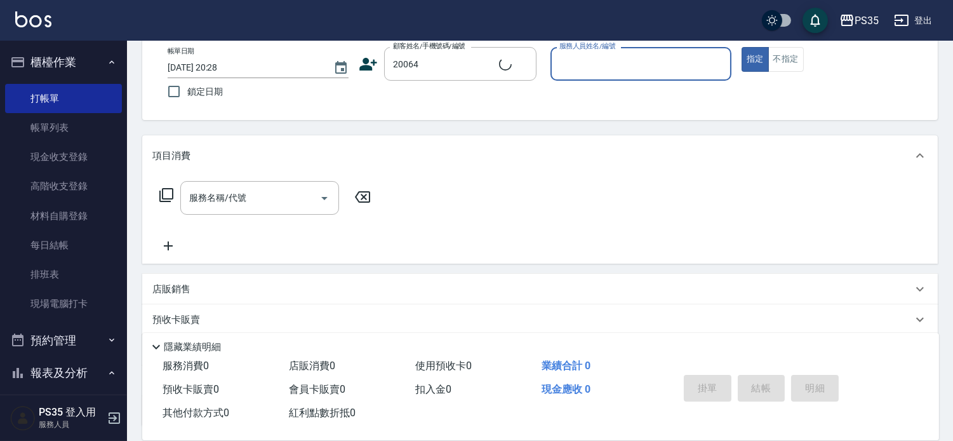
type input "黃鳳娥/0987333096/20064"
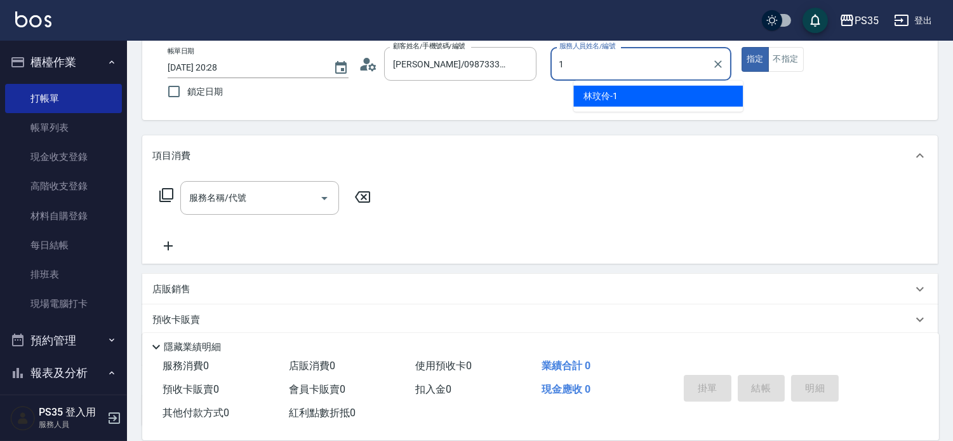
type input "1"
type button "true"
type input "林玟伶-1"
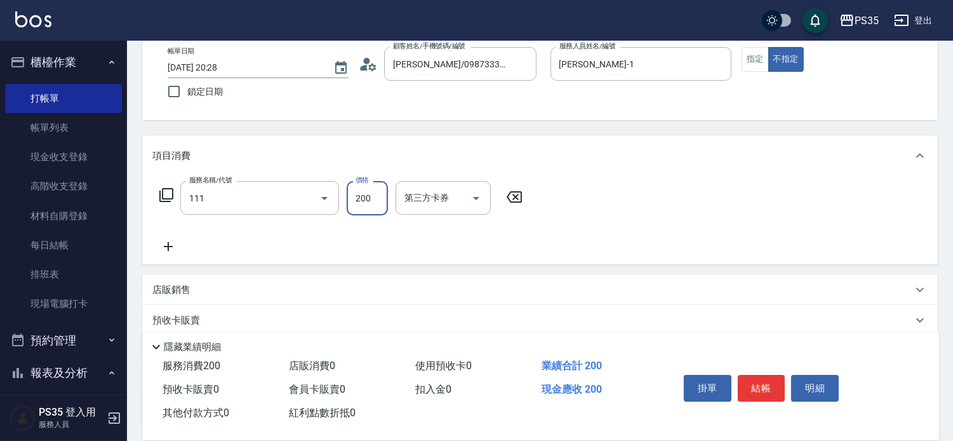
type input "200(111)"
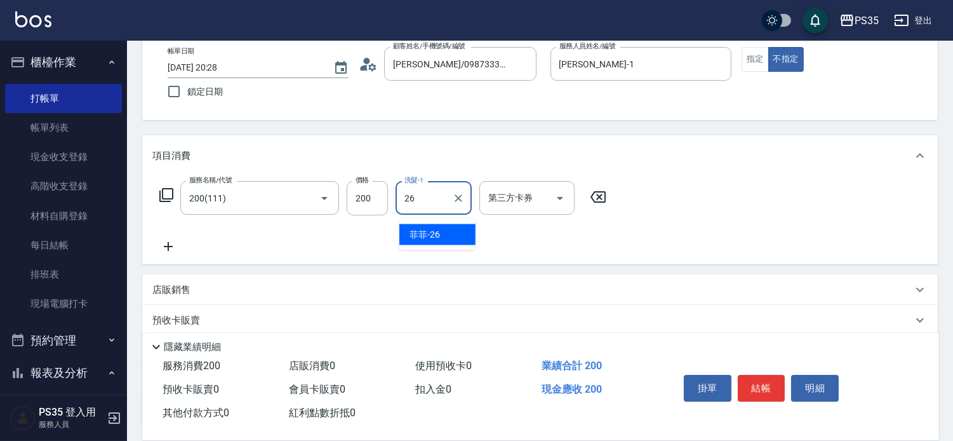
type input "菲菲-26"
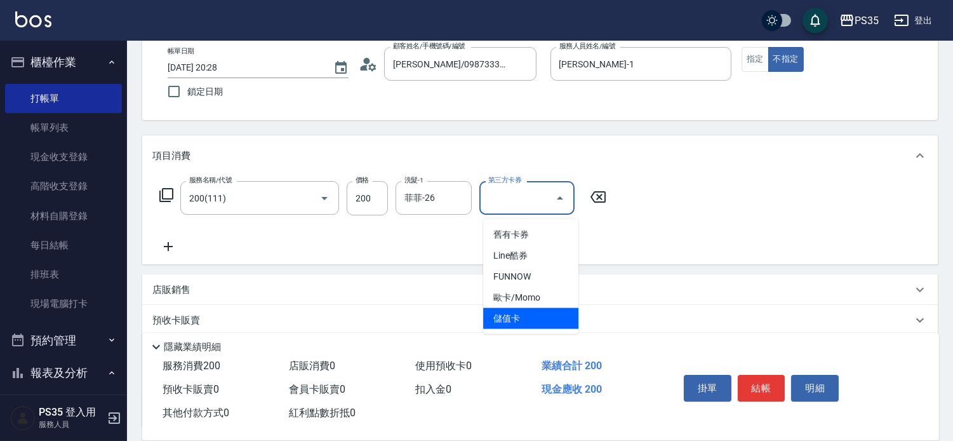
type input "儲值卡"
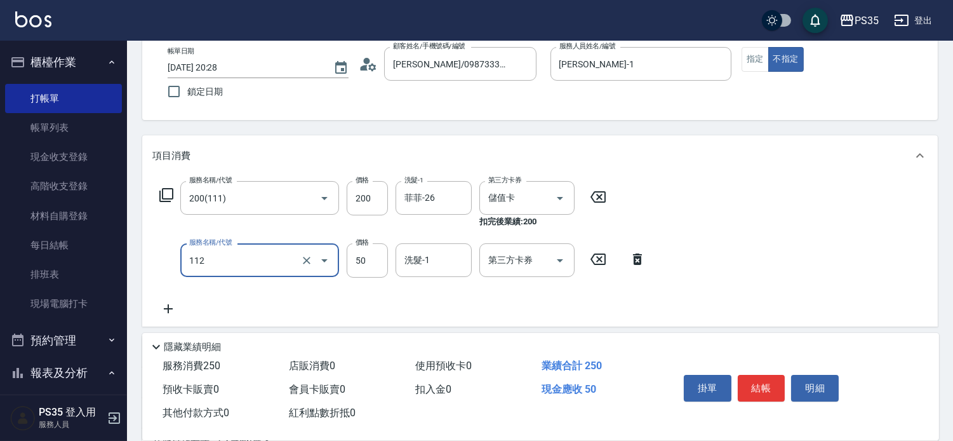
type input "精油50(112)"
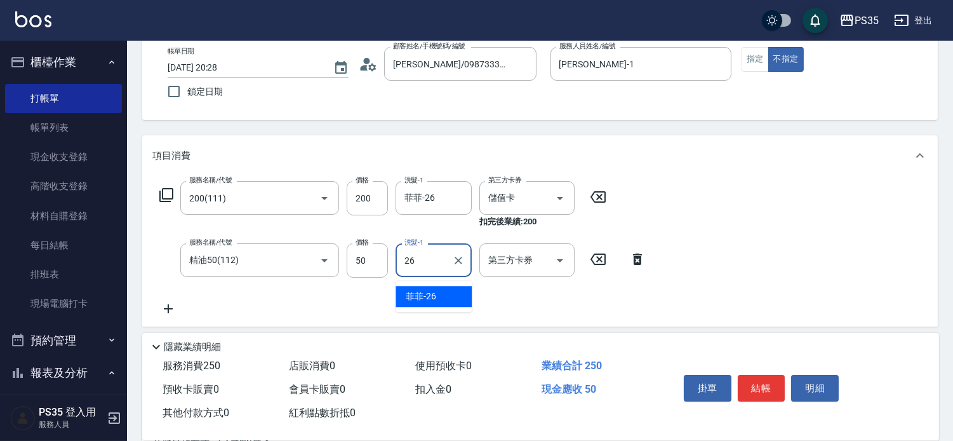
type input "菲菲-26"
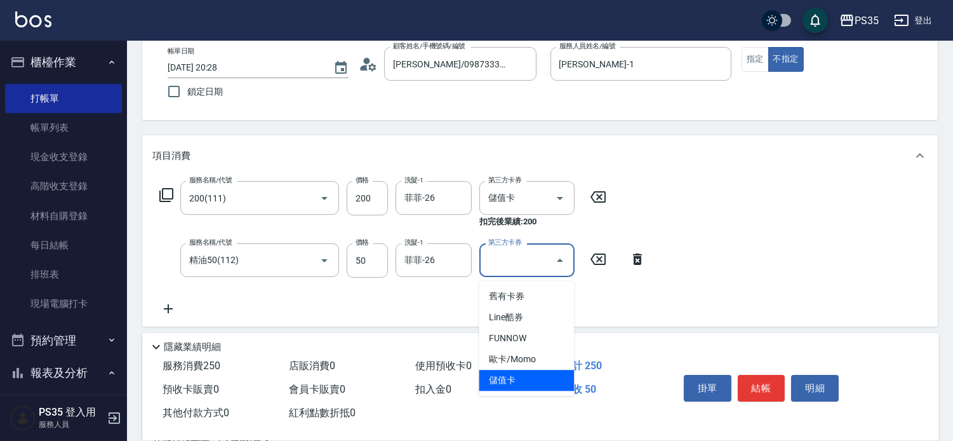
type input "儲值卡"
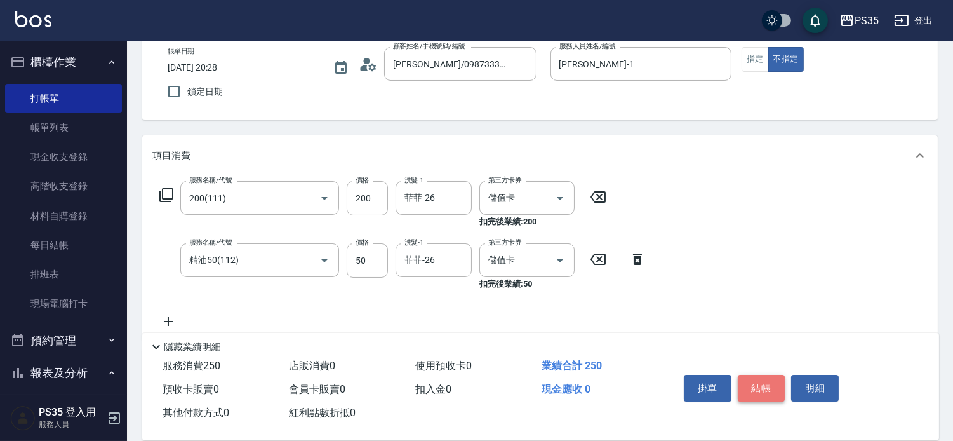
click at [758, 375] on button "結帳" at bounding box center [762, 388] width 48 height 27
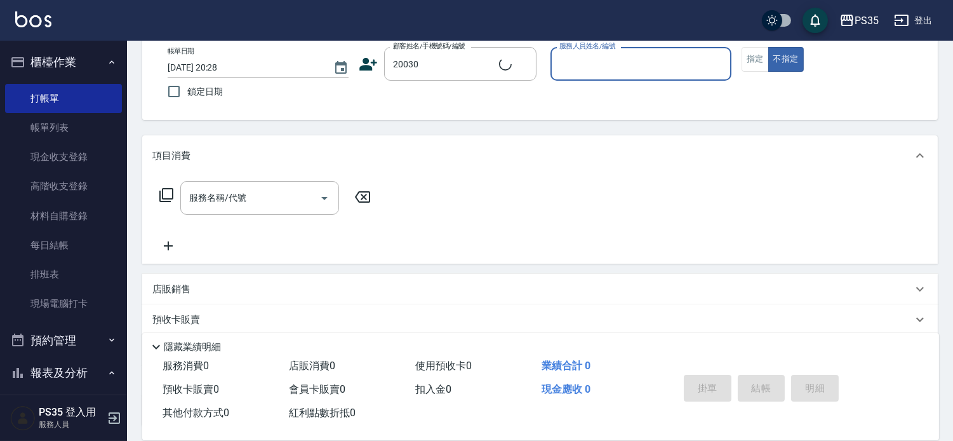
type input "陳敏真/0982202869/20030"
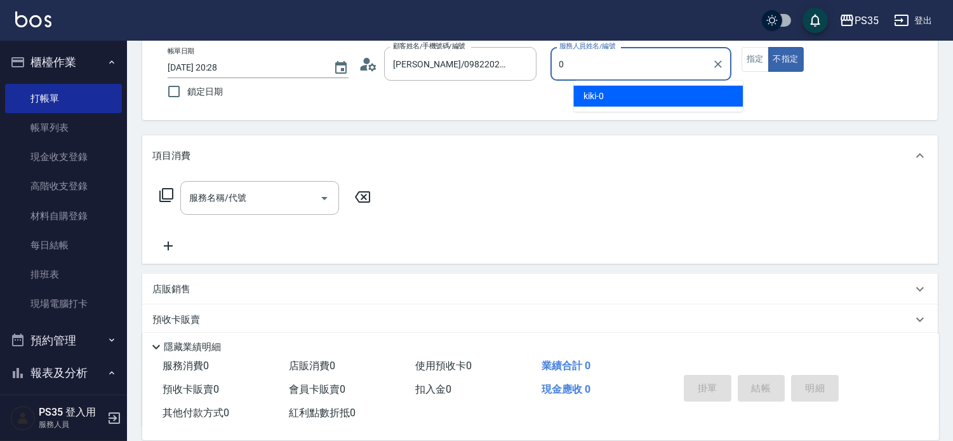
type input "kiki-0"
type button "false"
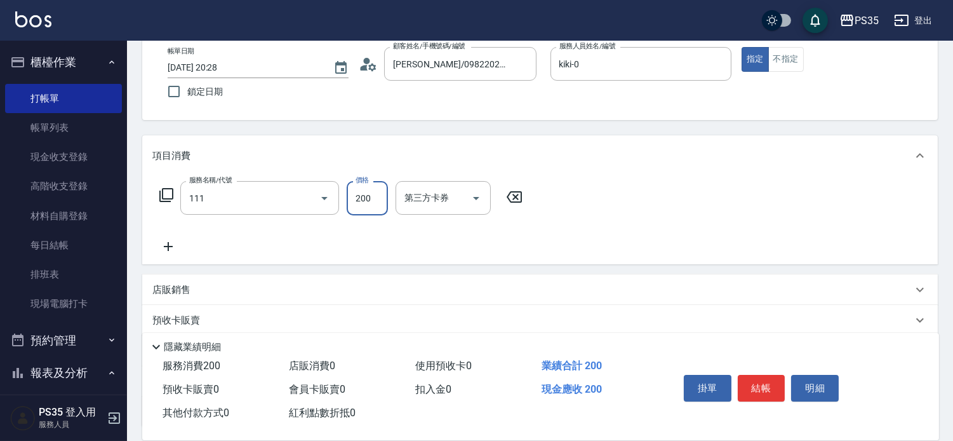
type input "200(111)"
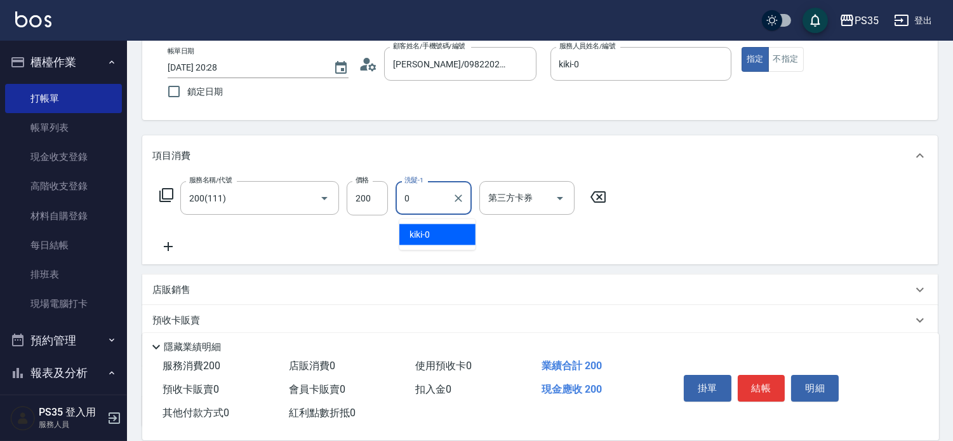
type input "kiki-0"
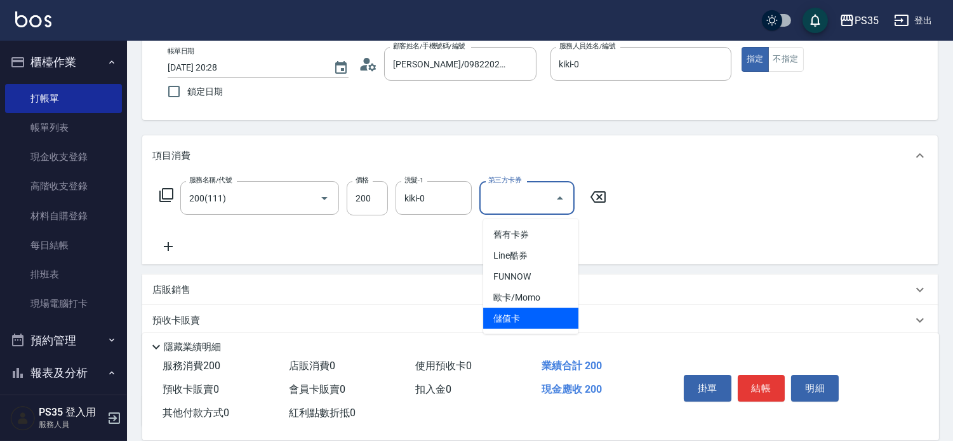
type input "儲值卡"
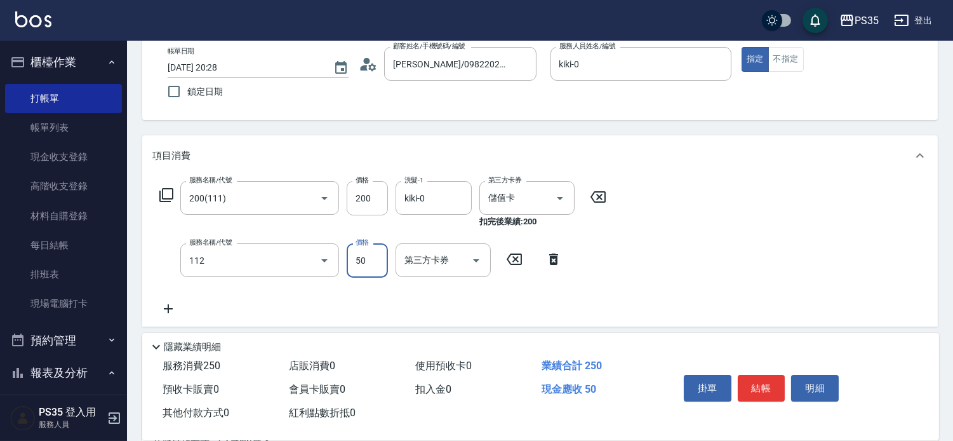
type input "精油50(112)"
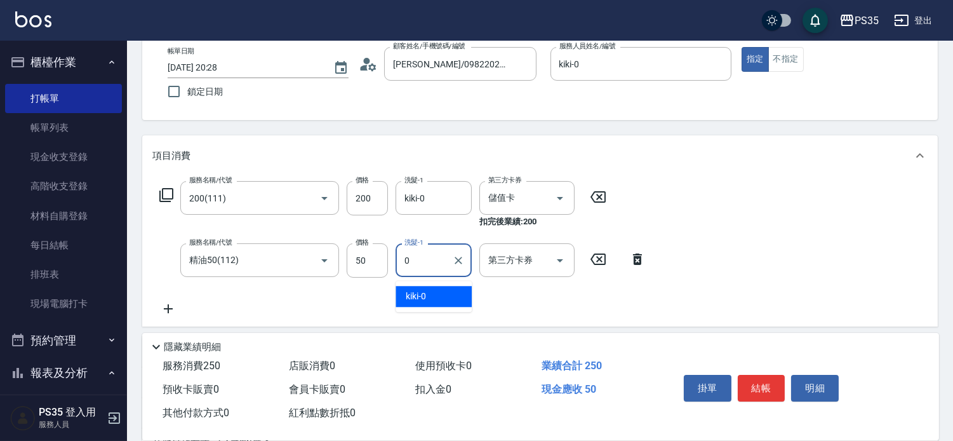
type input "kiki-0"
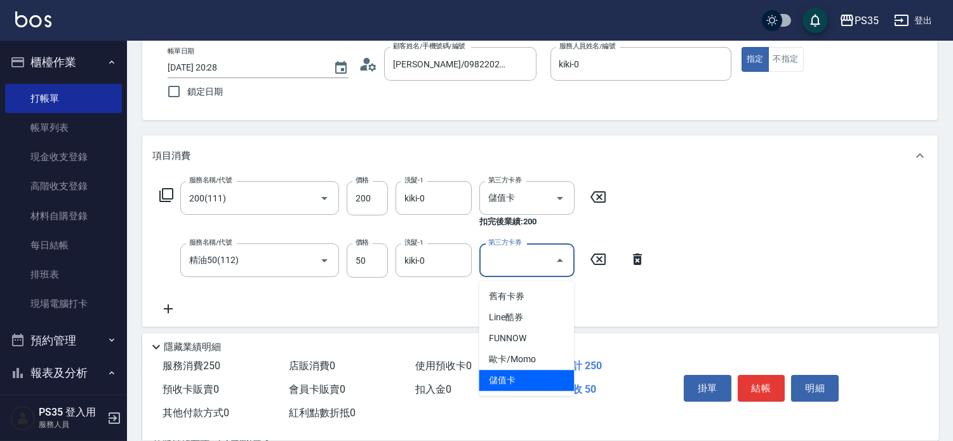
type input "儲值卡"
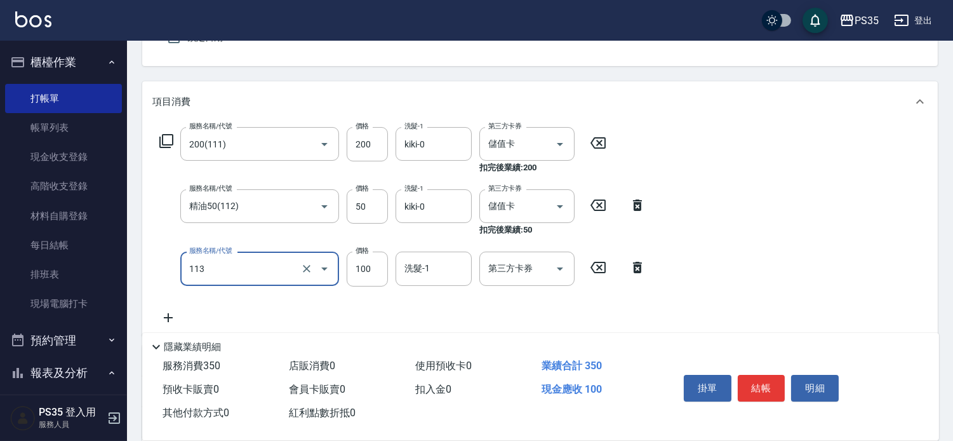
scroll to position [141, 0]
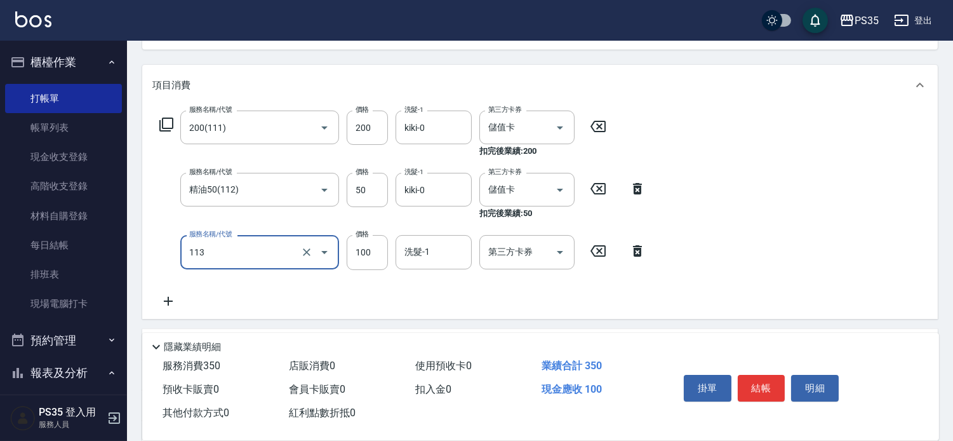
type input "瞬護100(113)"
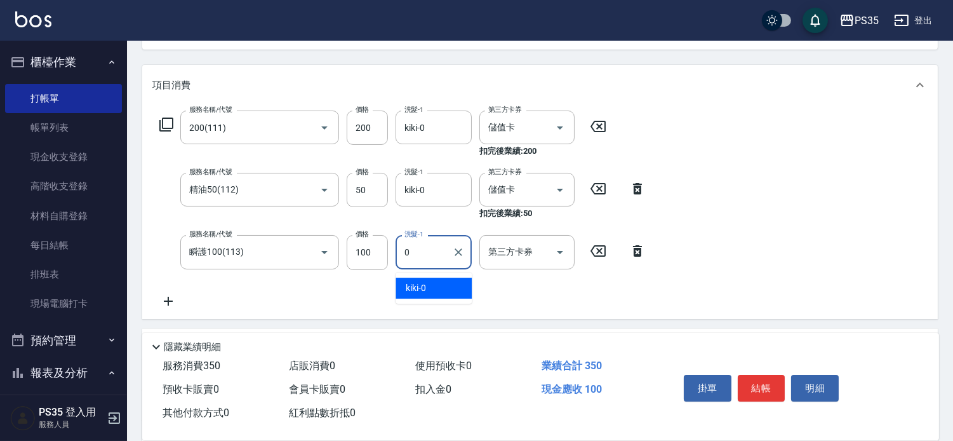
type input "kiki-0"
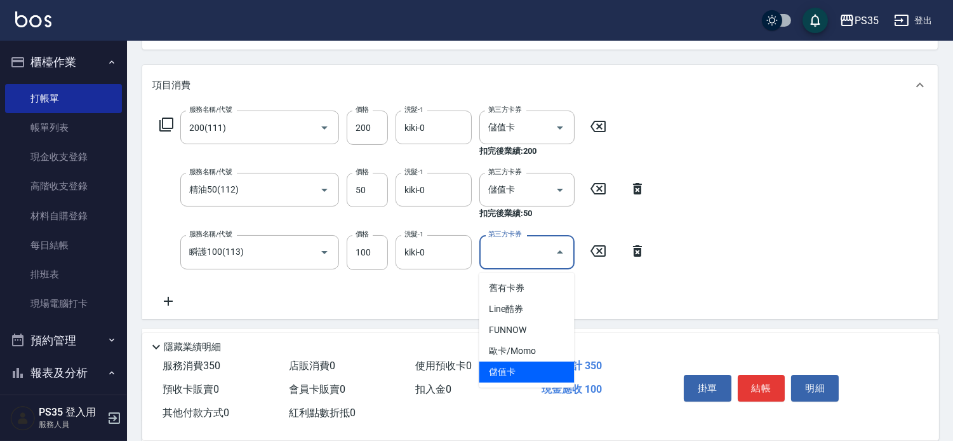
type input "儲值卡"
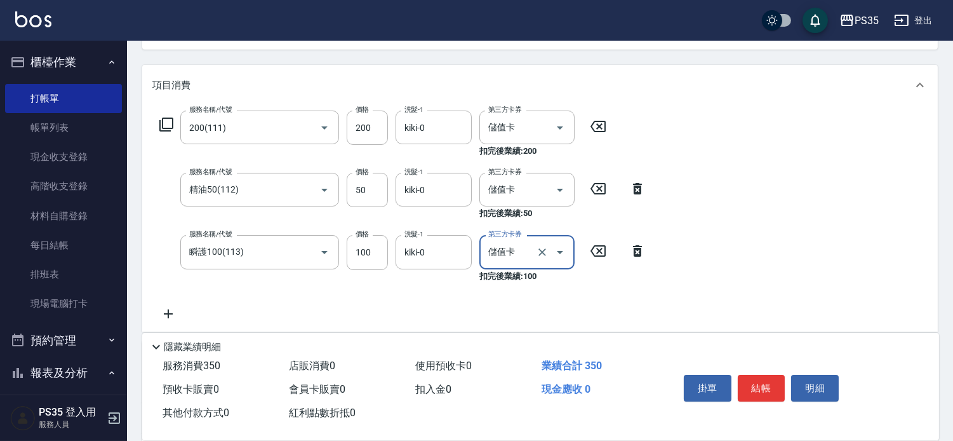
click at [758, 375] on button "結帳" at bounding box center [762, 388] width 48 height 27
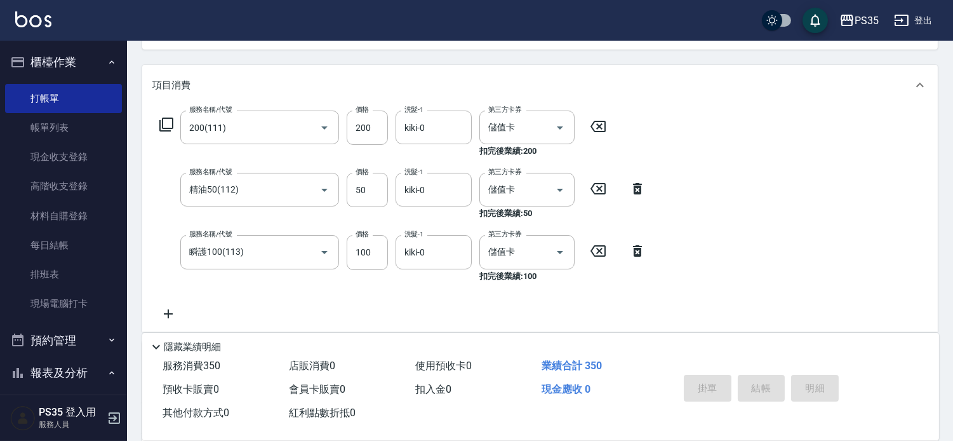
type input "2025/09/11 20:29"
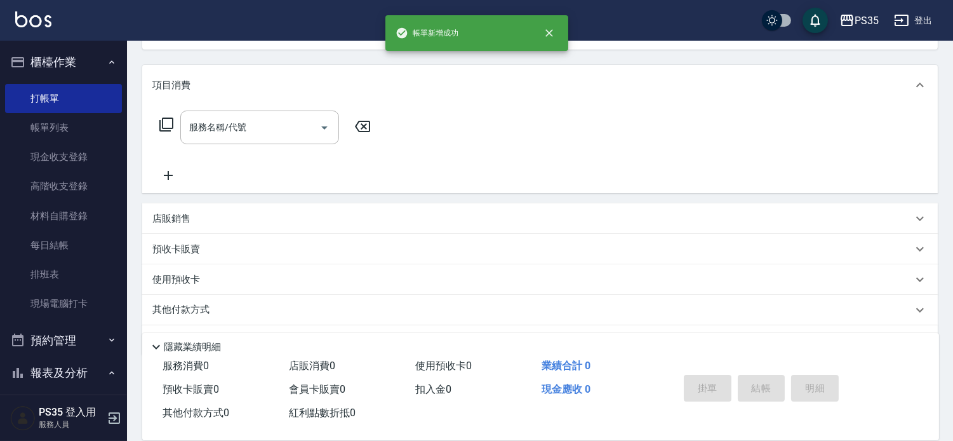
scroll to position [123, 0]
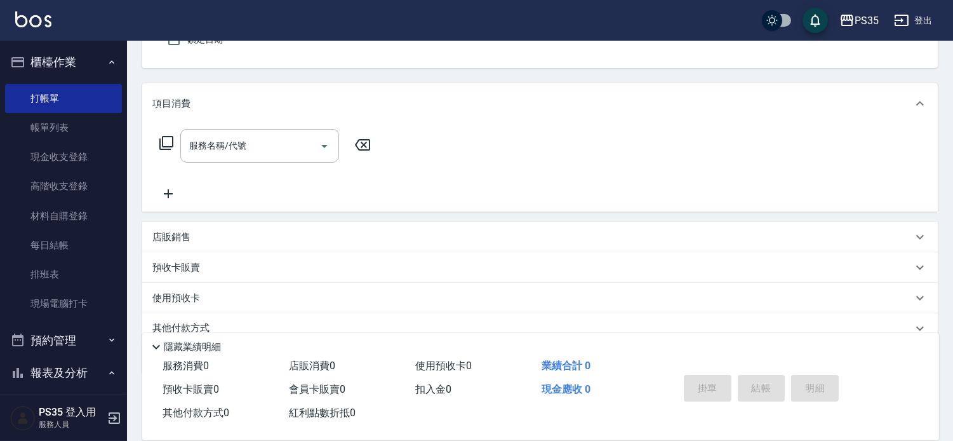
type input "葉啟誠/0975123185/20222"
type input "kiki-0"
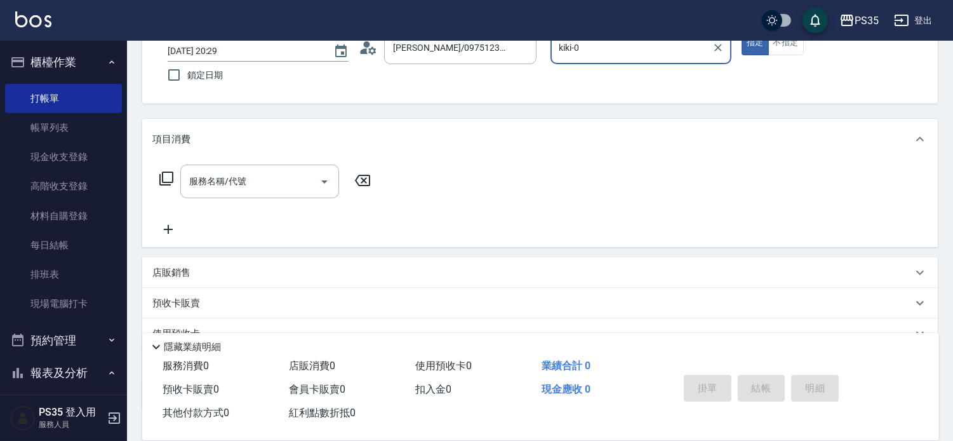
scroll to position [52, 0]
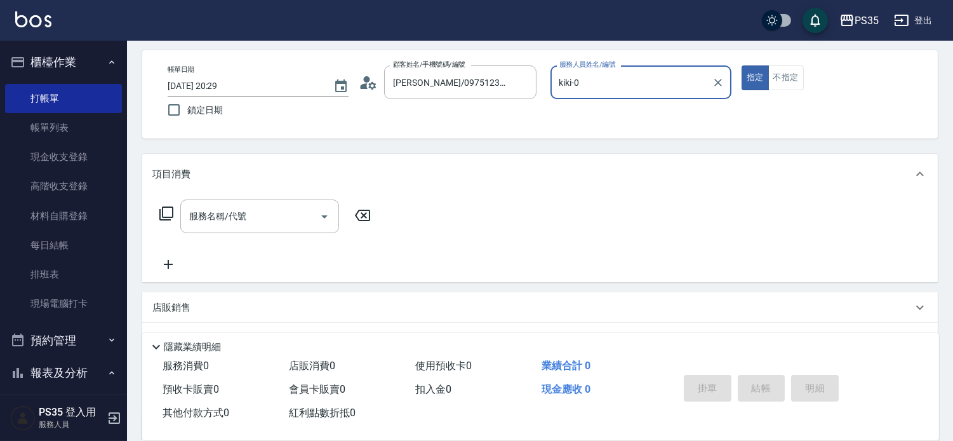
click at [742, 65] on button "指定" at bounding box center [755, 77] width 27 height 25
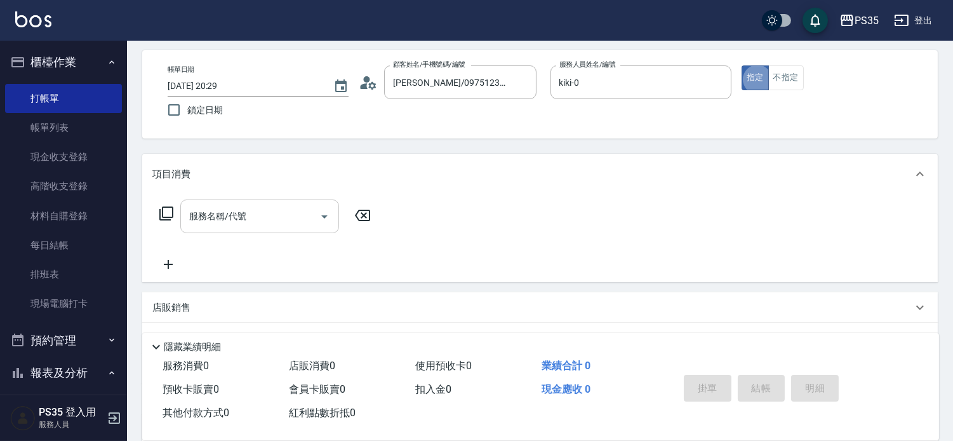
click at [256, 227] on input "服務名稱/代號" at bounding box center [250, 216] width 128 height 22
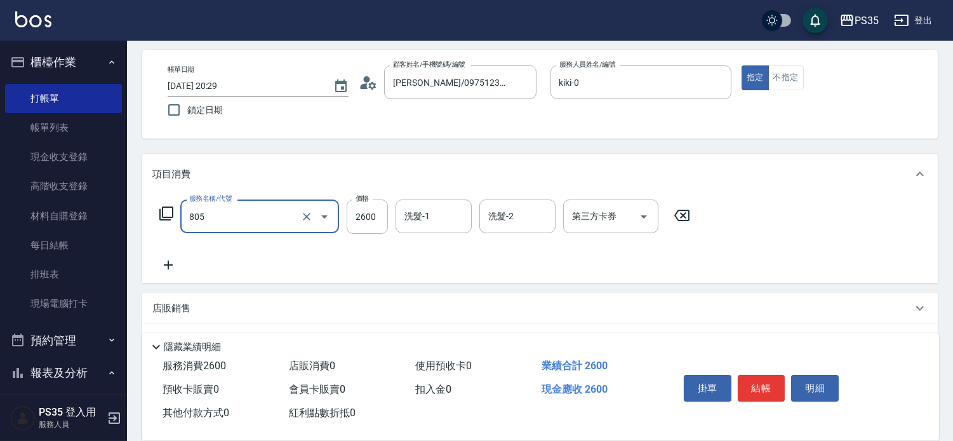
type input "染A(805)"
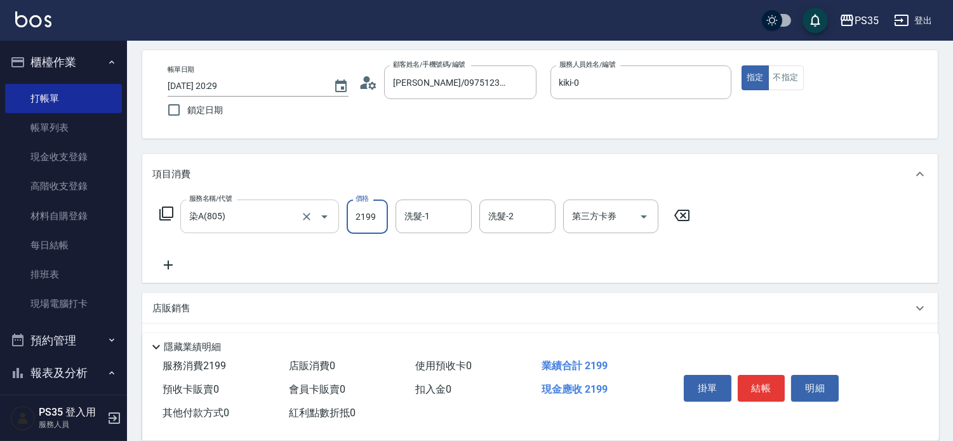
type input "2199"
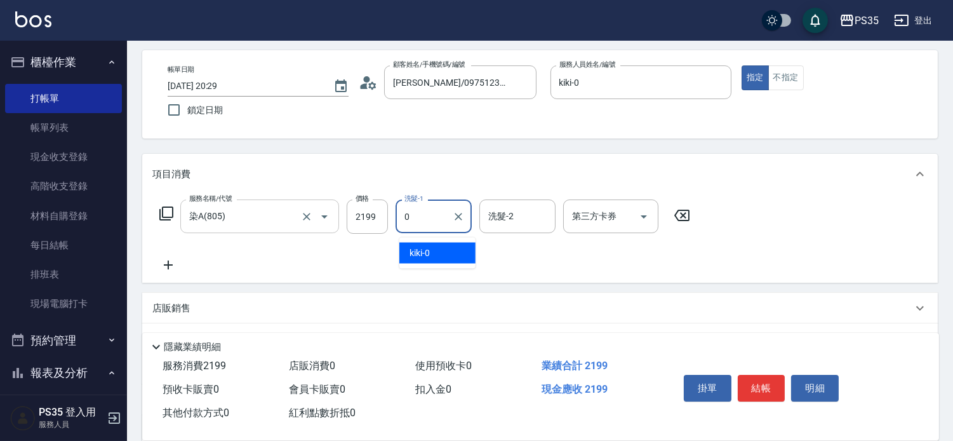
type input "kiki-0"
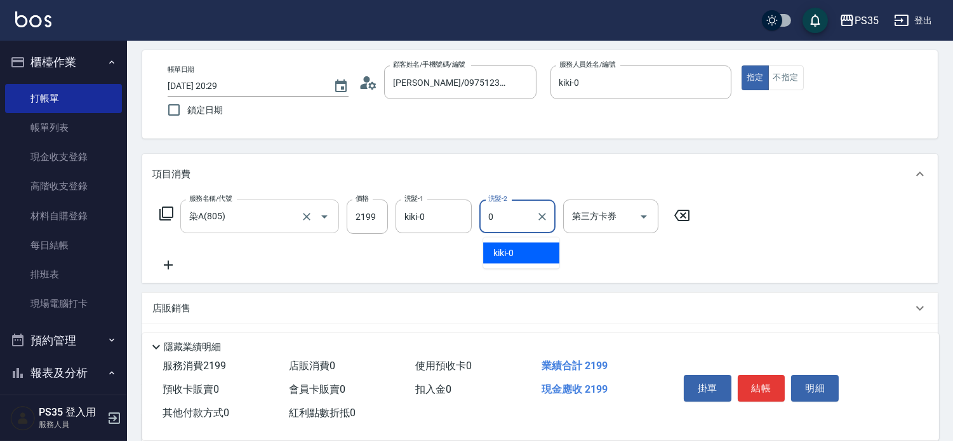
type input "kiki-0"
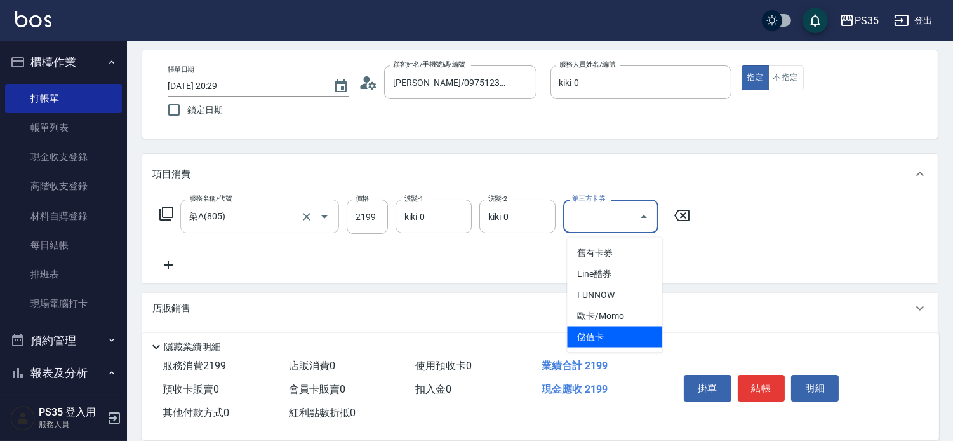
type input "儲值卡"
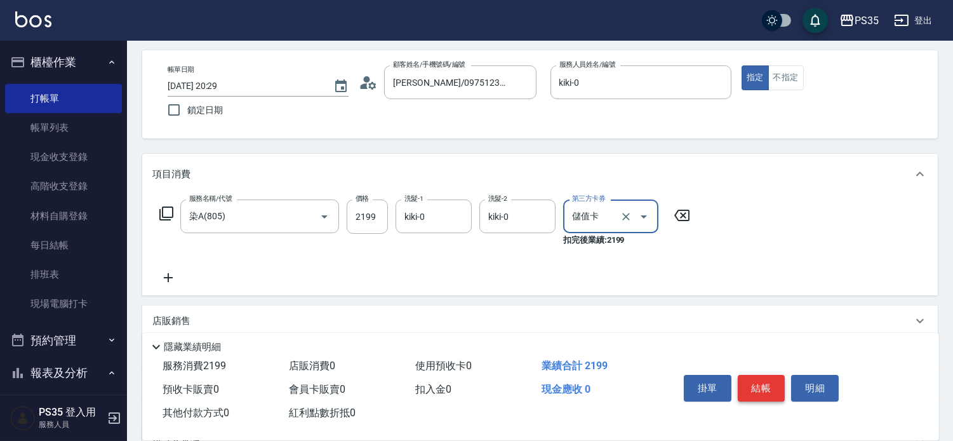
click at [770, 375] on button "結帳" at bounding box center [762, 388] width 48 height 27
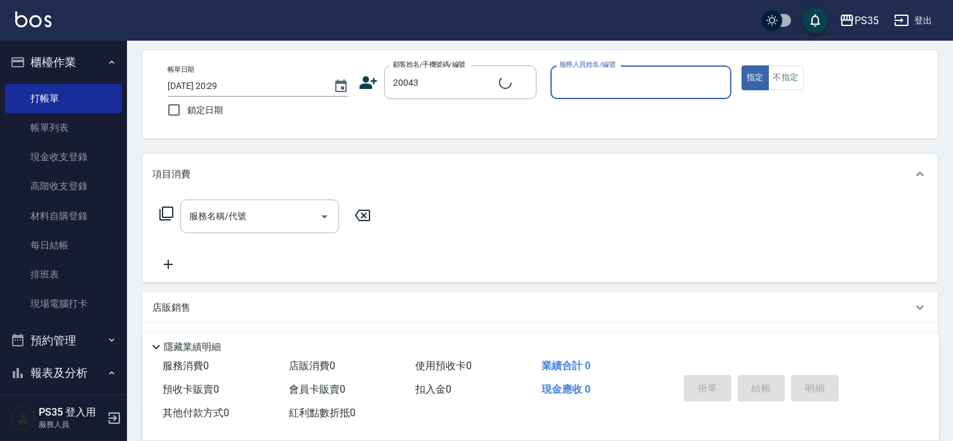
type input "黎心華/0989600027/20043"
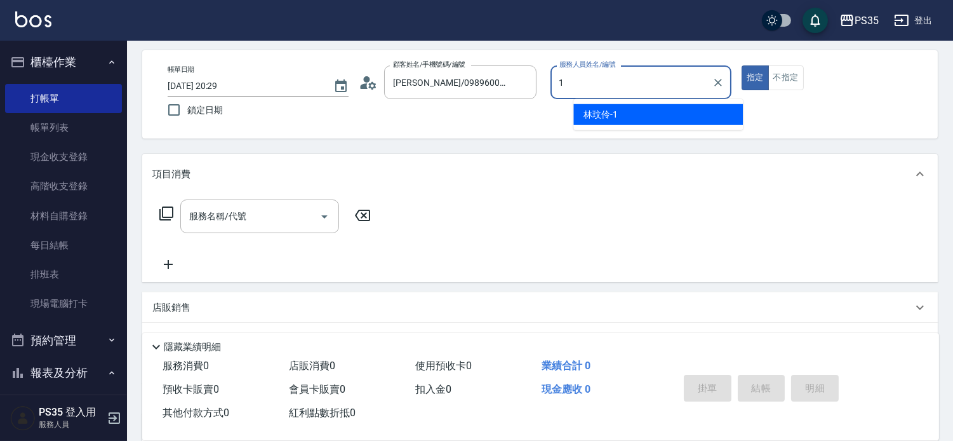
type input "林玟伶-1"
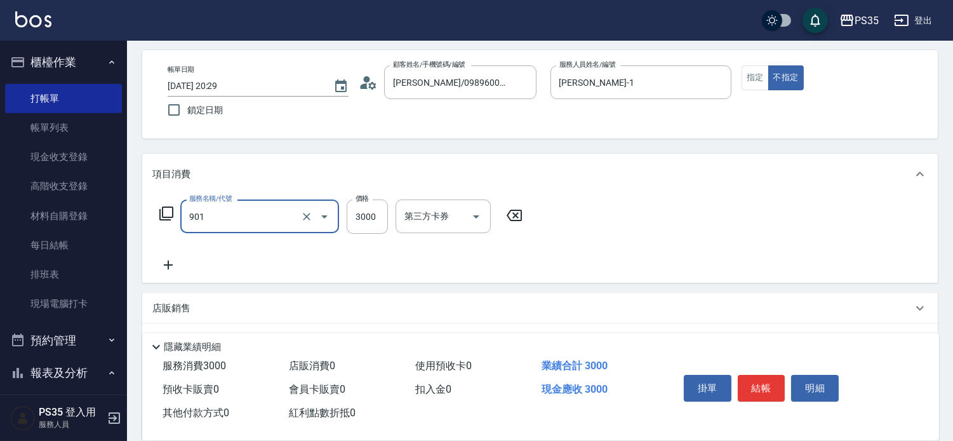
type input "儲值3000(901)"
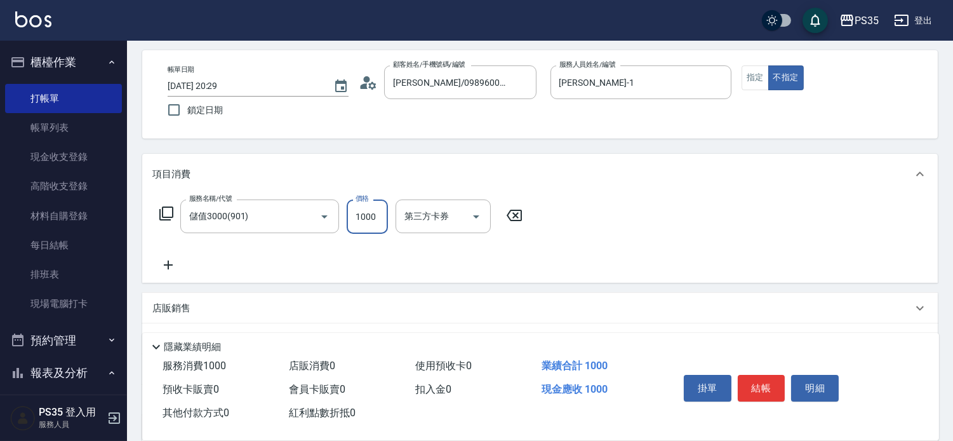
type input "1000"
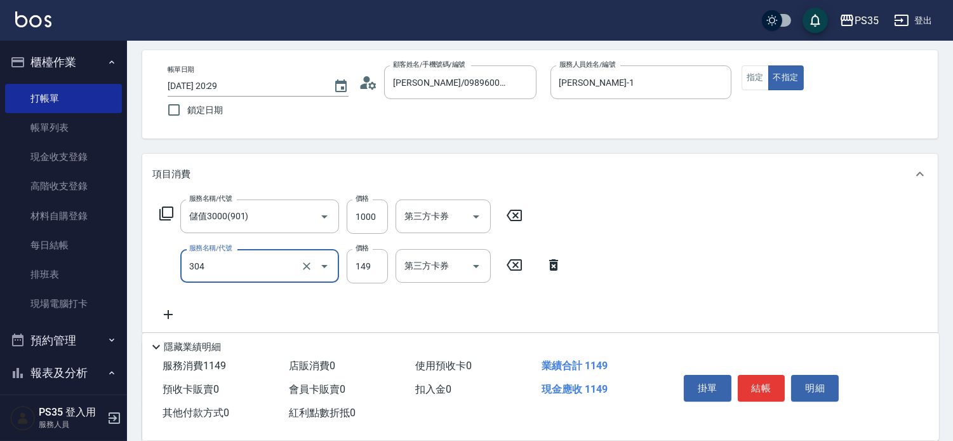
type input "剪髮(304)"
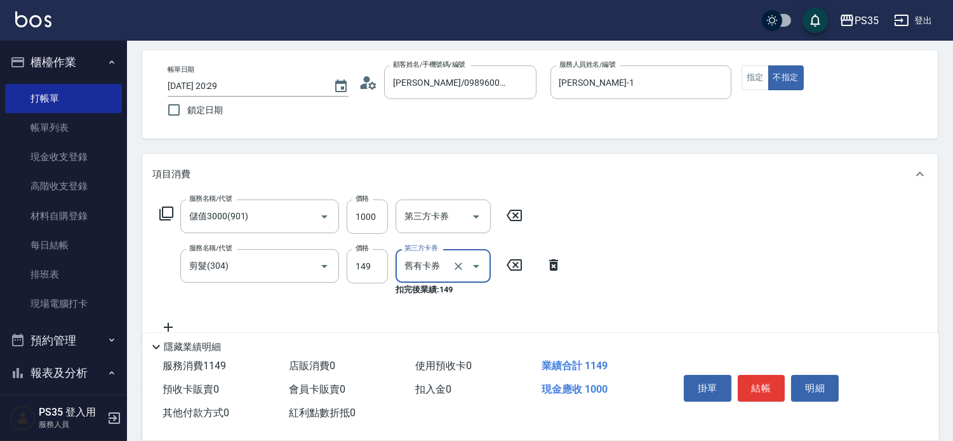
click at [470, 265] on icon "Open" at bounding box center [476, 265] width 15 height 15
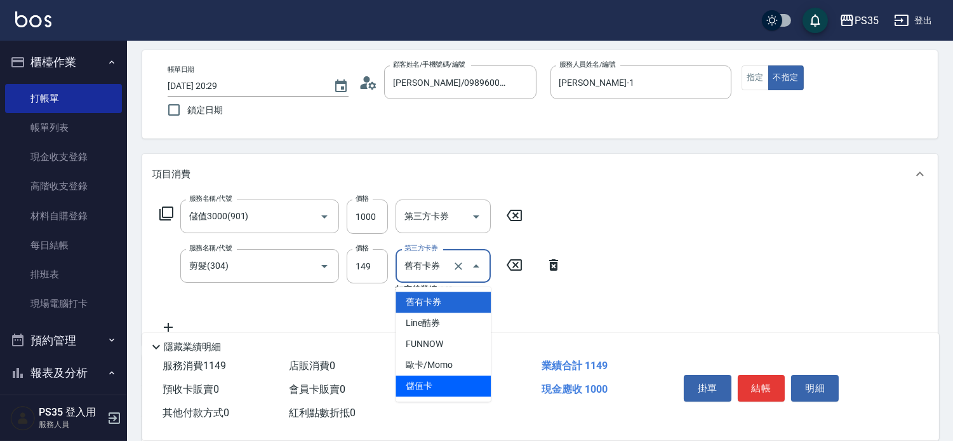
click at [426, 389] on span "儲值卡" at bounding box center [443, 385] width 95 height 21
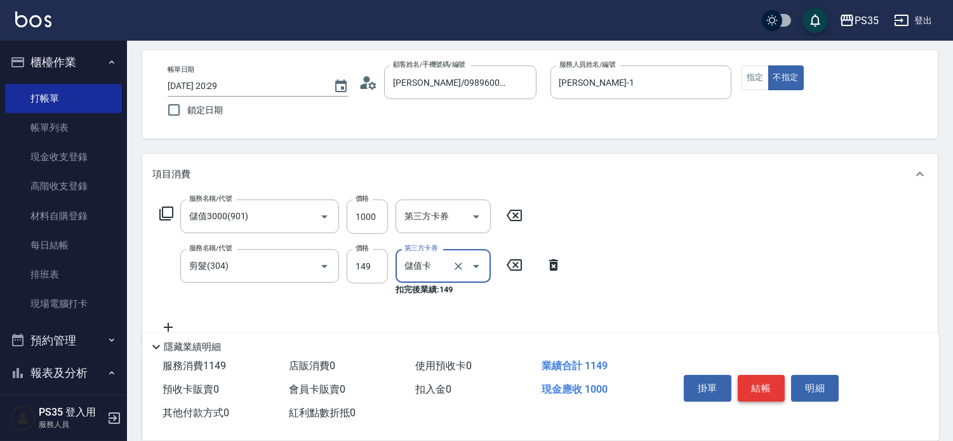
type input "儲值卡"
click at [759, 375] on button "結帳" at bounding box center [762, 388] width 48 height 27
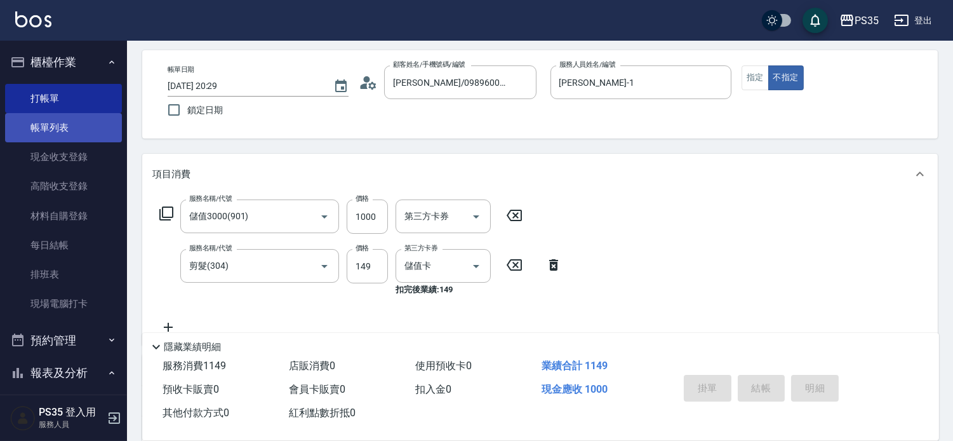
type input "2025/09/11 20:30"
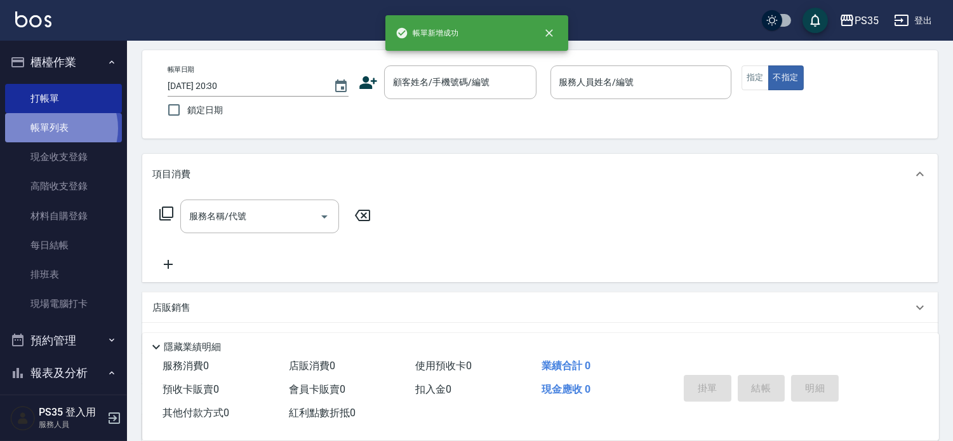
click at [53, 128] on link "帳單列表" at bounding box center [63, 127] width 117 height 29
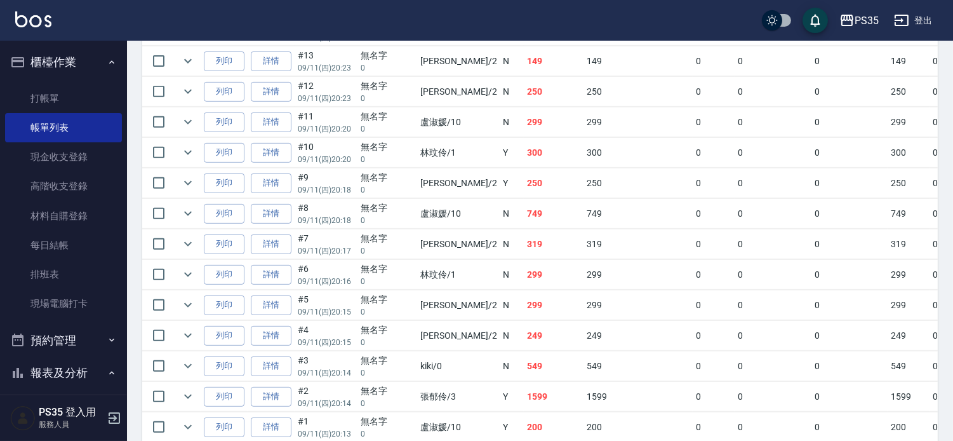
scroll to position [1192, 0]
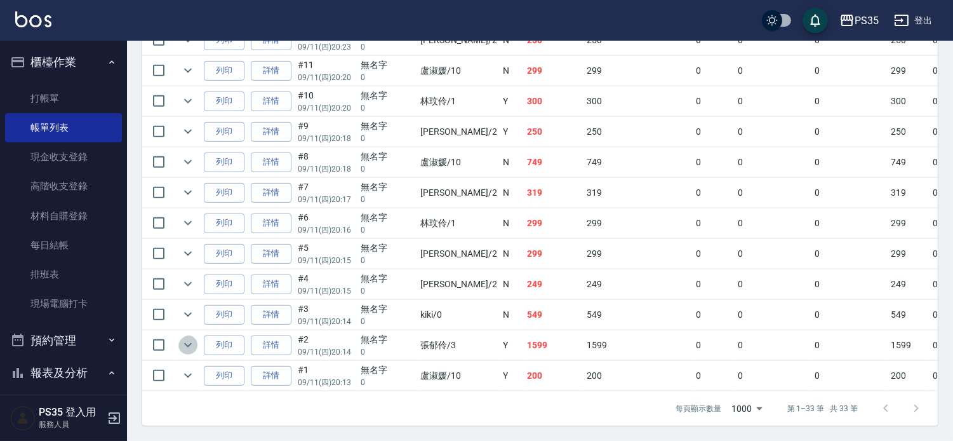
click at [189, 337] on icon "expand row" at bounding box center [187, 344] width 15 height 15
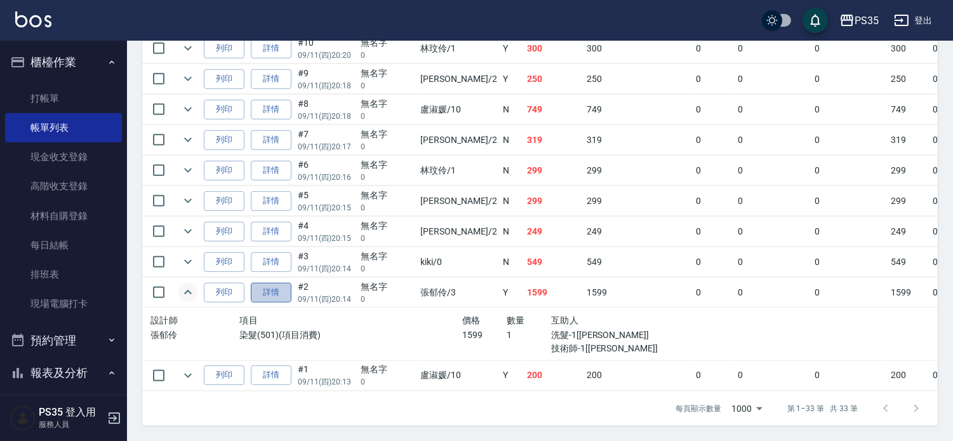
click at [270, 302] on link "詳情" at bounding box center [271, 293] width 41 height 20
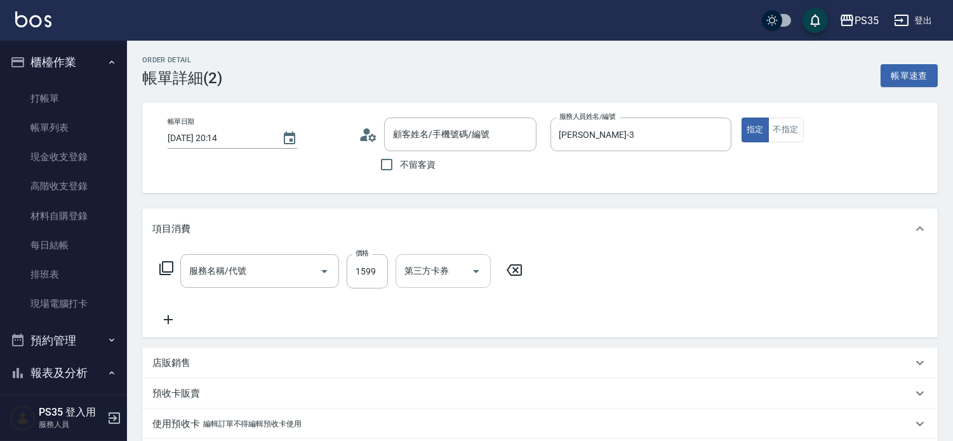
type input "2025/09/11 20:14"
type input "張郁伶-3"
type input "染髮(501)"
type input "無名字/0/null"
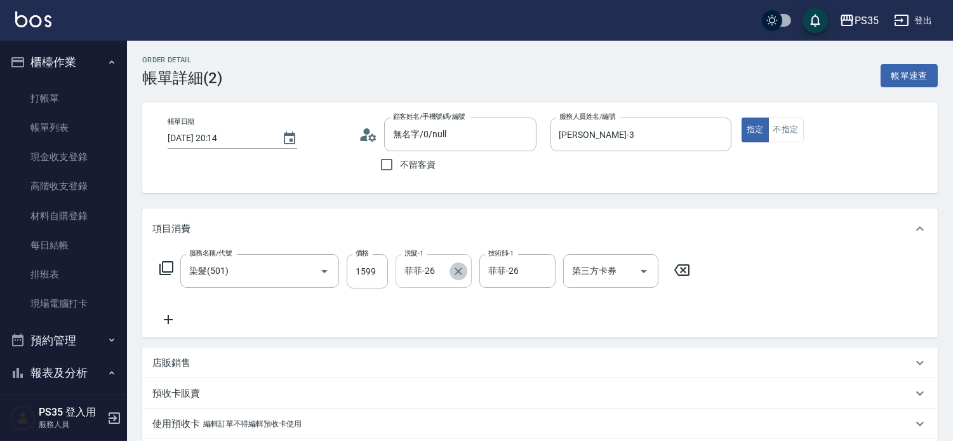
click at [458, 275] on icon "Clear" at bounding box center [458, 271] width 13 height 13
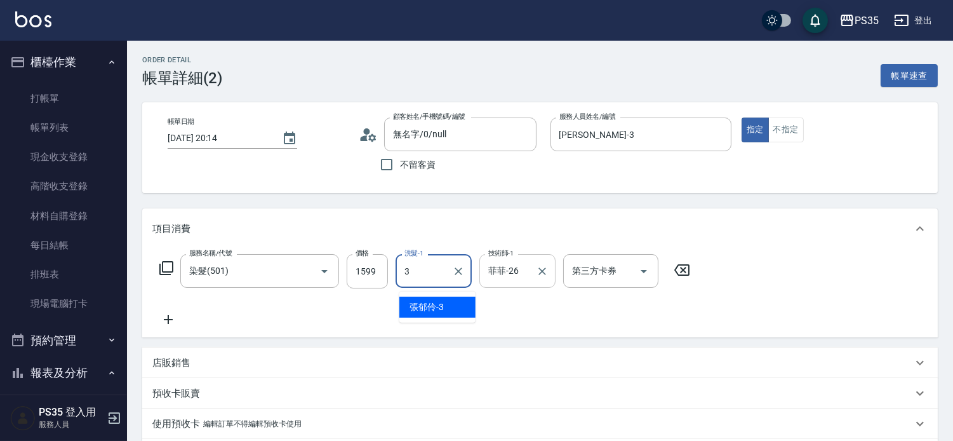
type input "3"
click at [516, 282] on input "菲菲-26" at bounding box center [508, 271] width 46 height 22
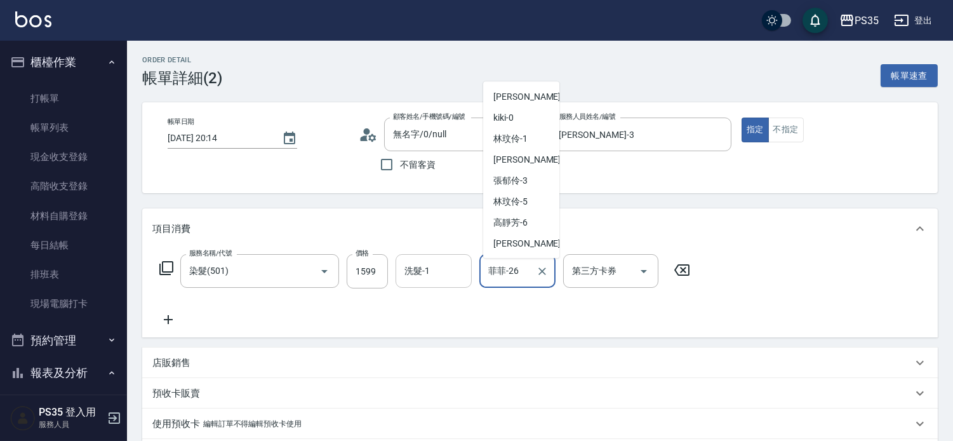
scroll to position [121, 0]
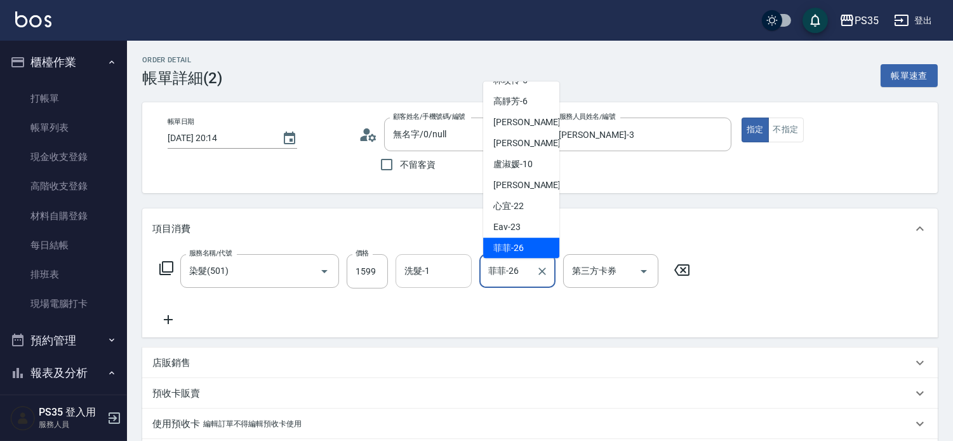
click at [434, 279] on input "洗髮-1" at bounding box center [433, 271] width 65 height 22
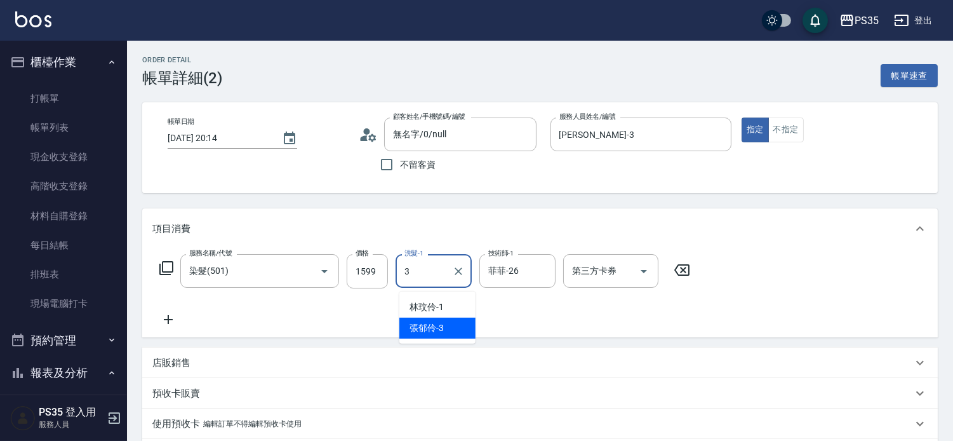
type input "張郁伶-3"
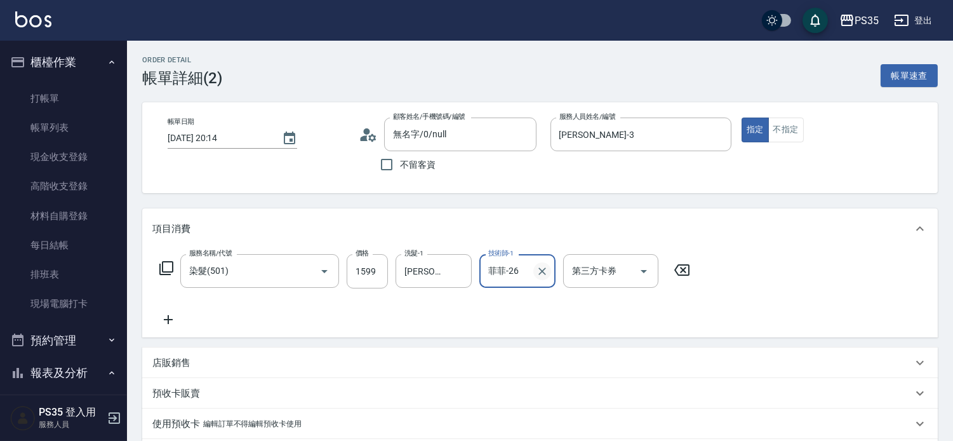
click at [546, 275] on icon "Clear" at bounding box center [542, 271] width 8 height 8
type input "張郁伶-3"
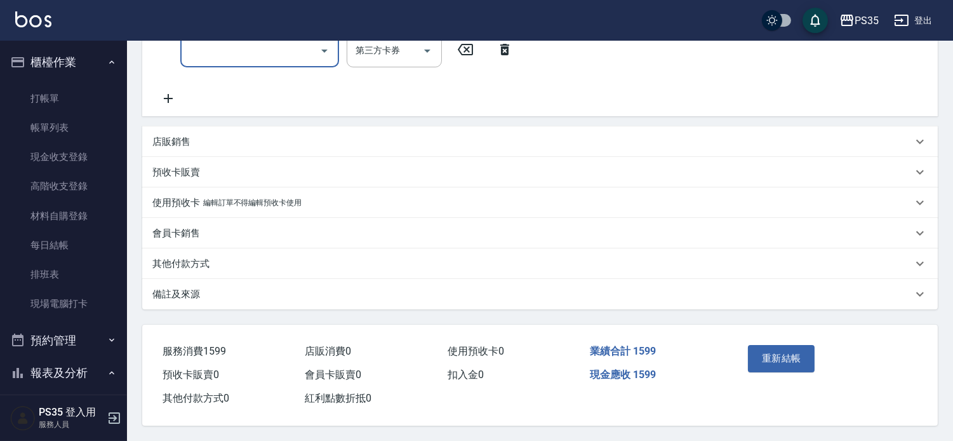
scroll to position [282, 0]
click at [776, 357] on button "重新結帳" at bounding box center [781, 358] width 67 height 27
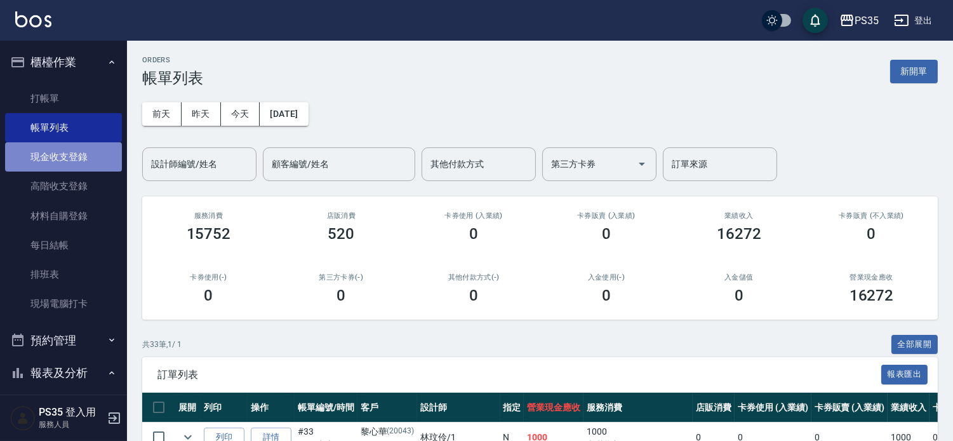
click at [71, 156] on link "現金收支登錄" at bounding box center [63, 156] width 117 height 29
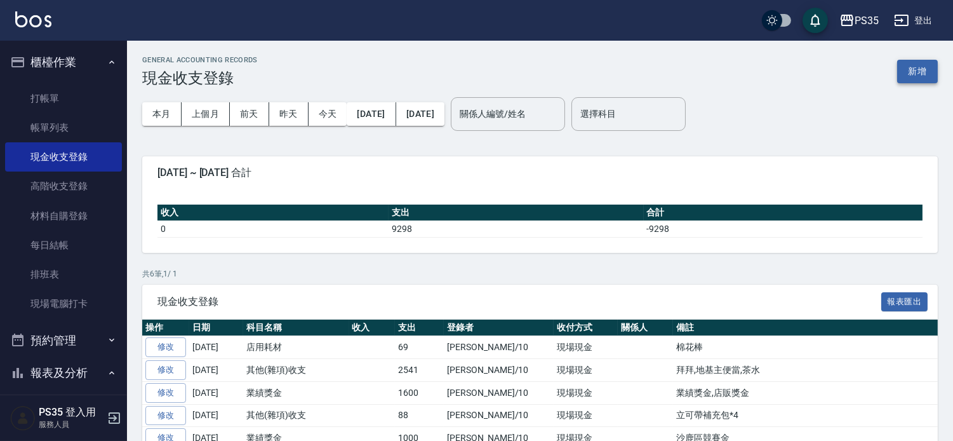
click at [912, 73] on button "新增" at bounding box center [917, 71] width 41 height 23
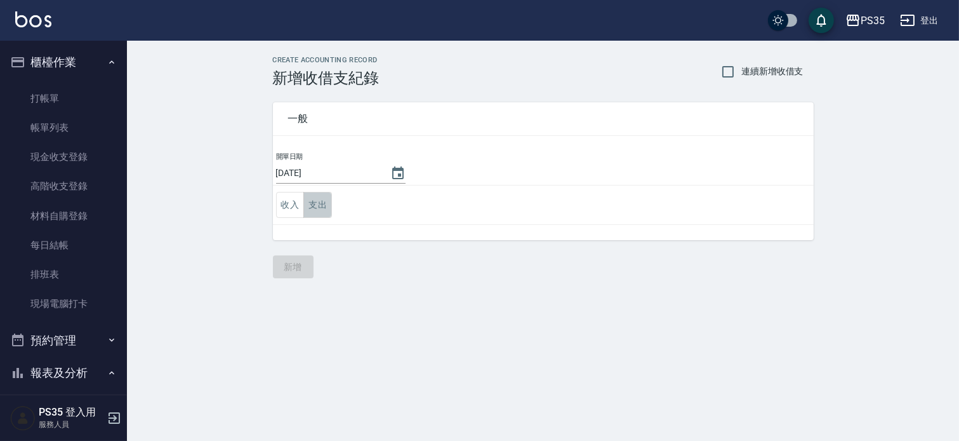
click at [318, 205] on button "支出" at bounding box center [318, 205] width 29 height 26
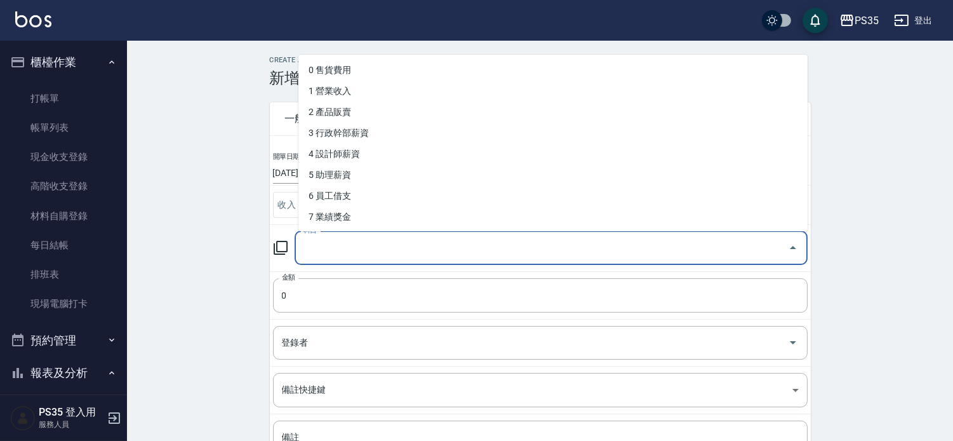
click at [323, 248] on input "科目" at bounding box center [541, 248] width 483 height 22
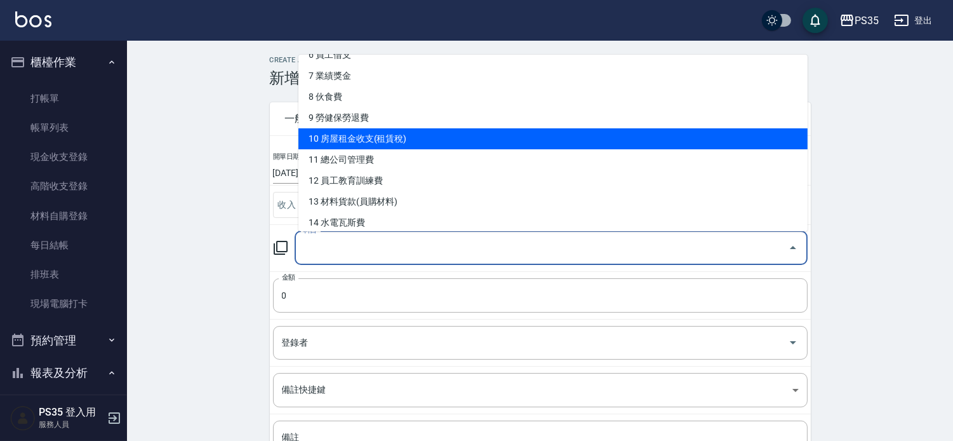
scroll to position [70, 0]
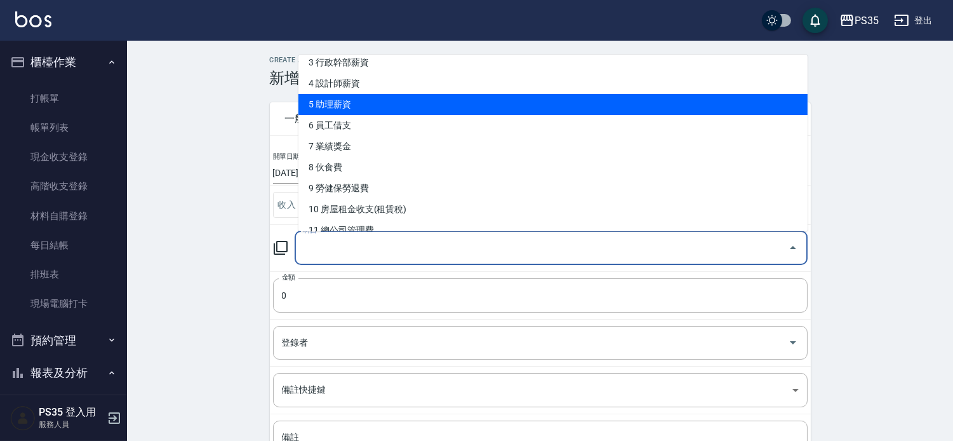
click at [409, 103] on li "5 助理薪資" at bounding box center [552, 104] width 509 height 21
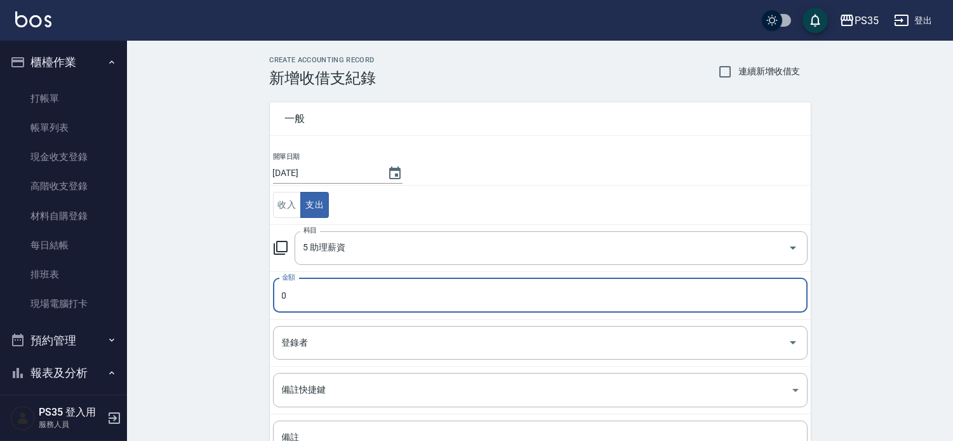
type input "5 助理薪資"
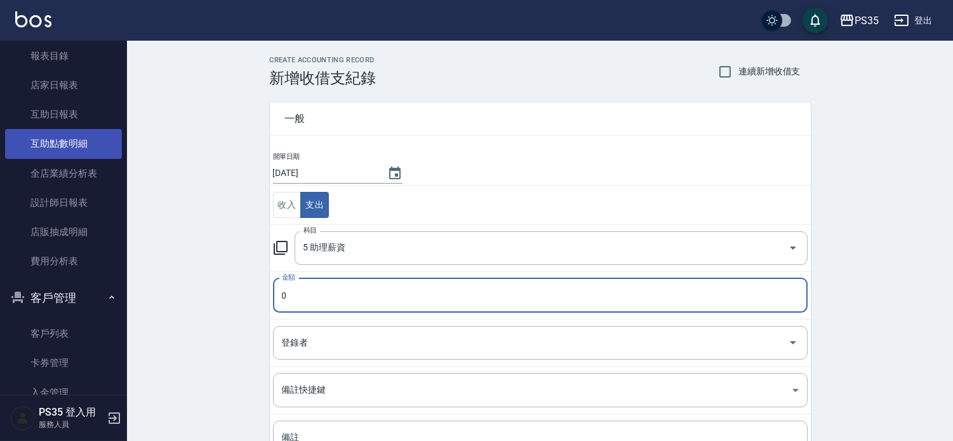
scroll to position [352, 0]
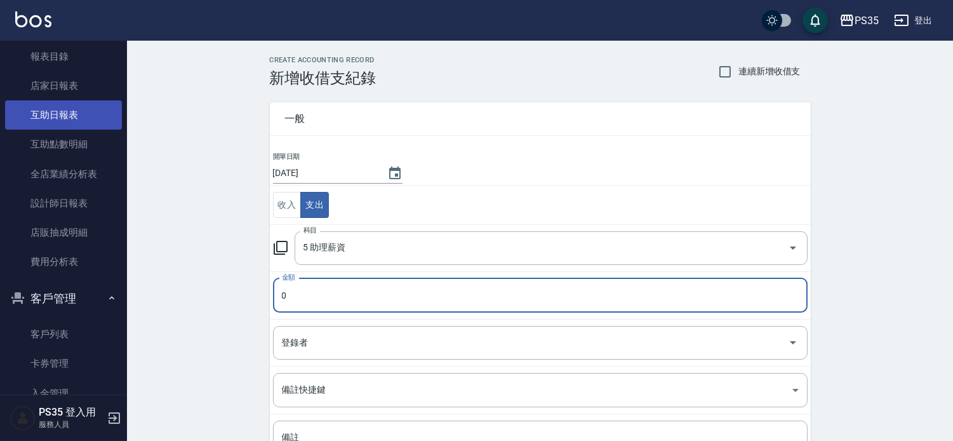
click at [53, 114] on link "互助日報表" at bounding box center [63, 114] width 117 height 29
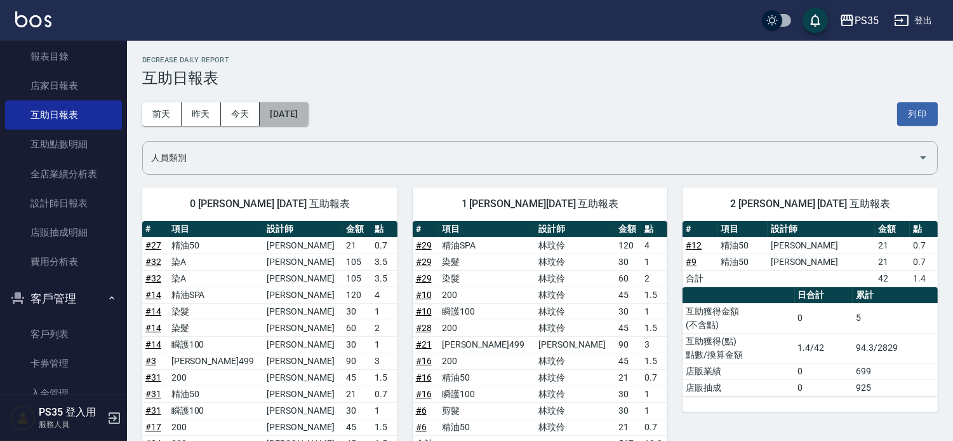
click at [308, 112] on button "[DATE]" at bounding box center [284, 113] width 48 height 23
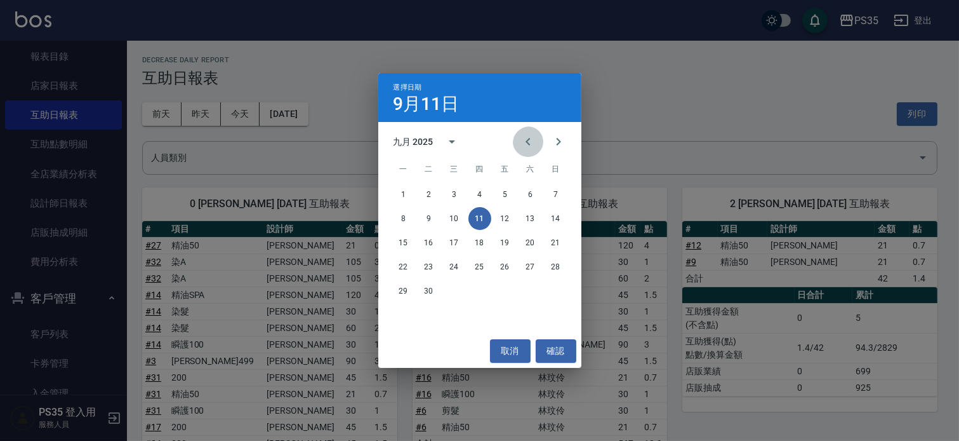
click at [521, 135] on icon "Previous month" at bounding box center [528, 141] width 15 height 15
click at [405, 293] on button "28" at bounding box center [403, 290] width 23 height 23
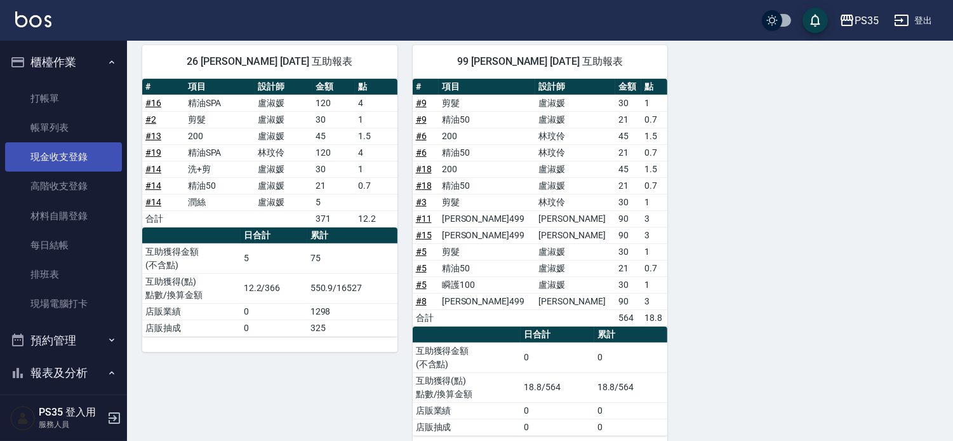
click at [54, 150] on link "現金收支登錄" at bounding box center [63, 156] width 117 height 29
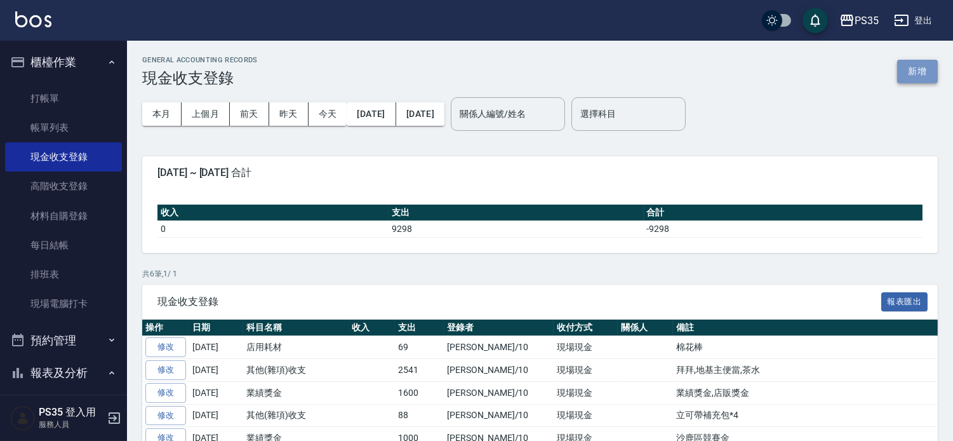
click at [916, 70] on button "新增" at bounding box center [917, 71] width 41 height 23
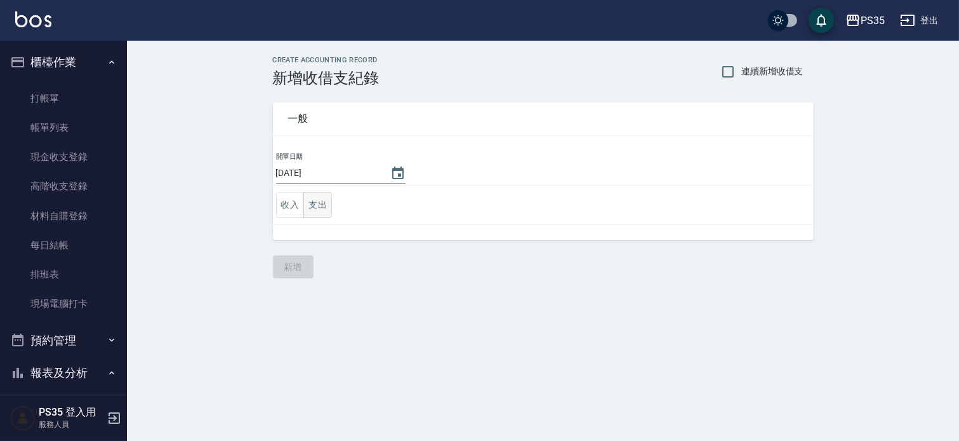
click at [317, 204] on button "支出" at bounding box center [318, 205] width 29 height 26
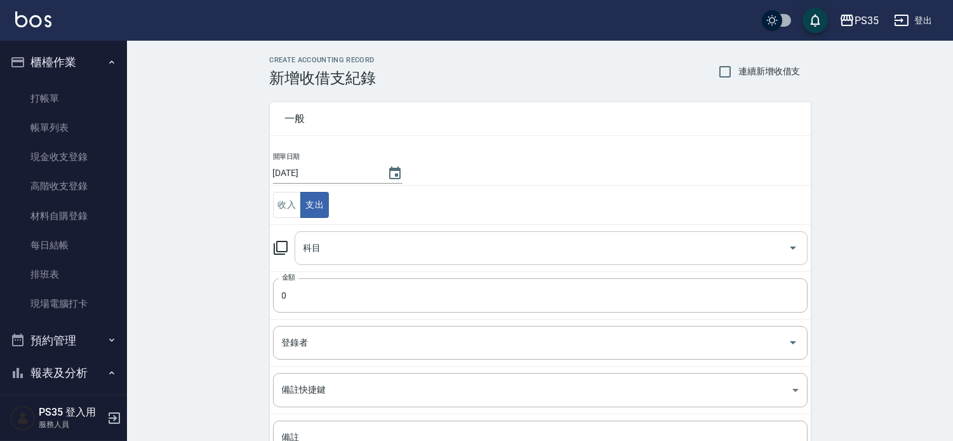
click at [340, 248] on input "科目" at bounding box center [541, 248] width 483 height 22
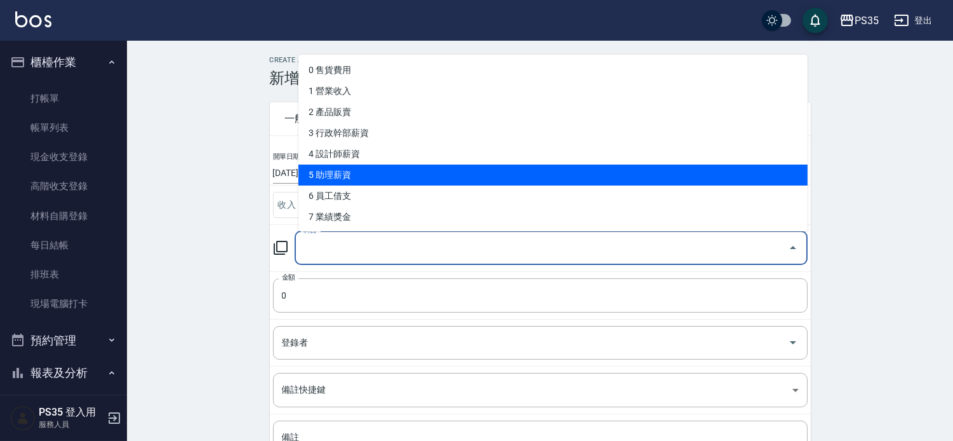
click at [378, 170] on li "5 助理薪資" at bounding box center [552, 174] width 509 height 21
type input "5 助理薪資"
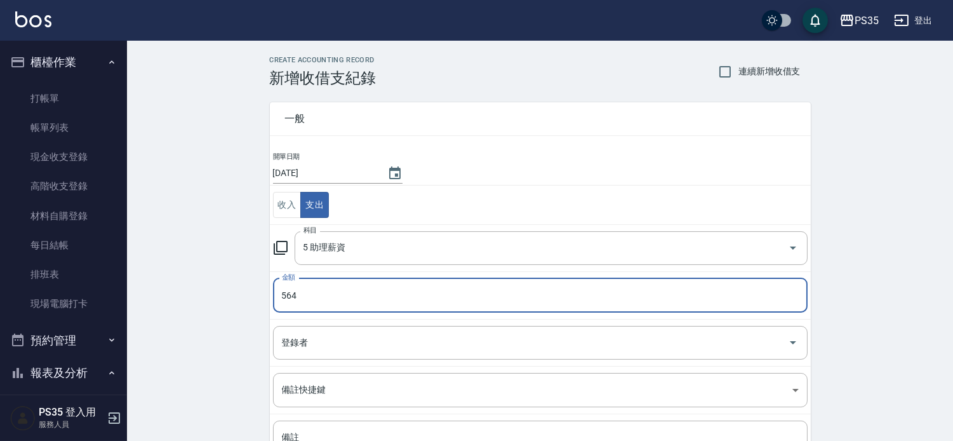
type input "564"
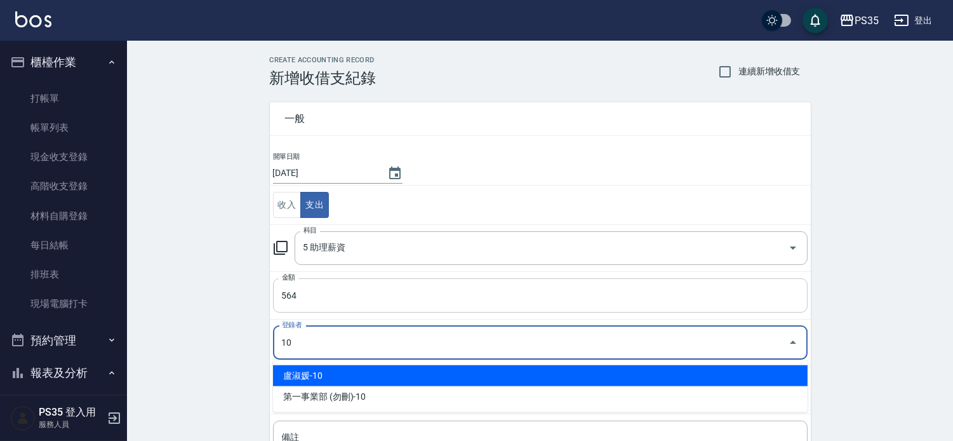
type input "盧淑媛-10"
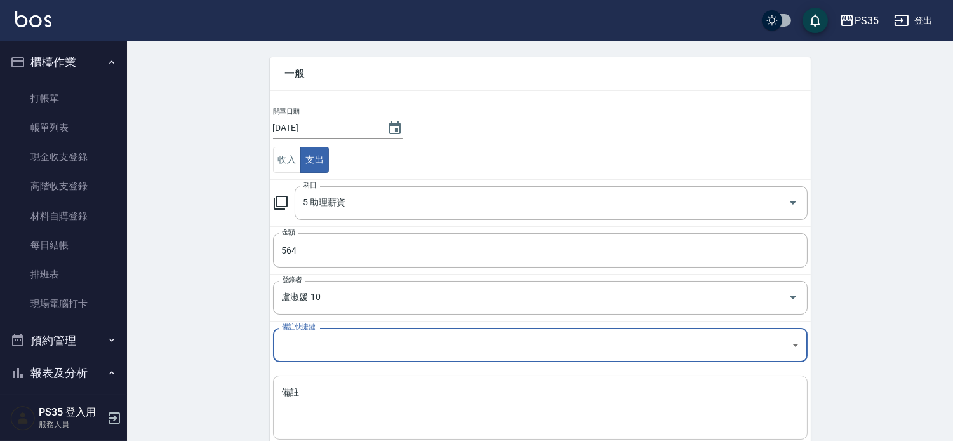
scroll to position [70, 0]
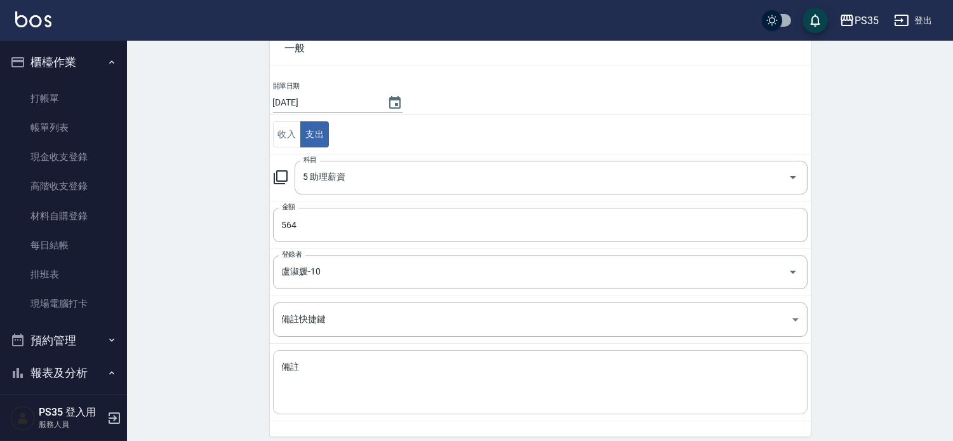
click at [326, 357] on div "x 備註" at bounding box center [540, 382] width 535 height 64
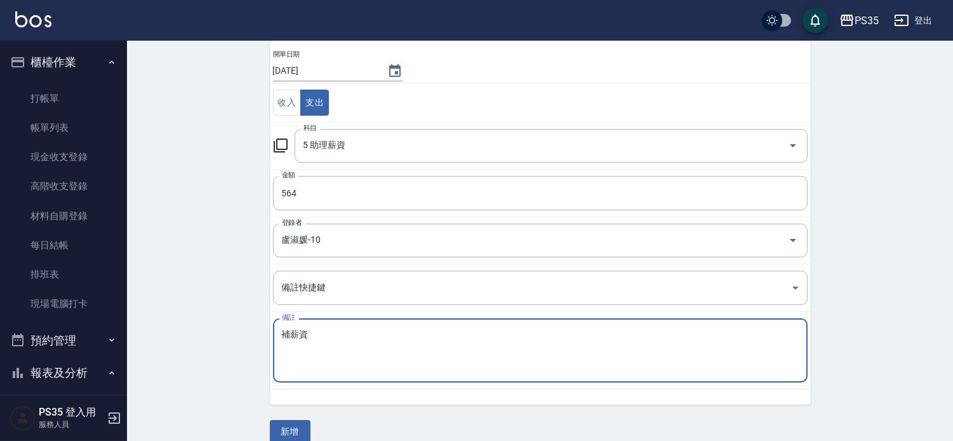
scroll to position [119, 0]
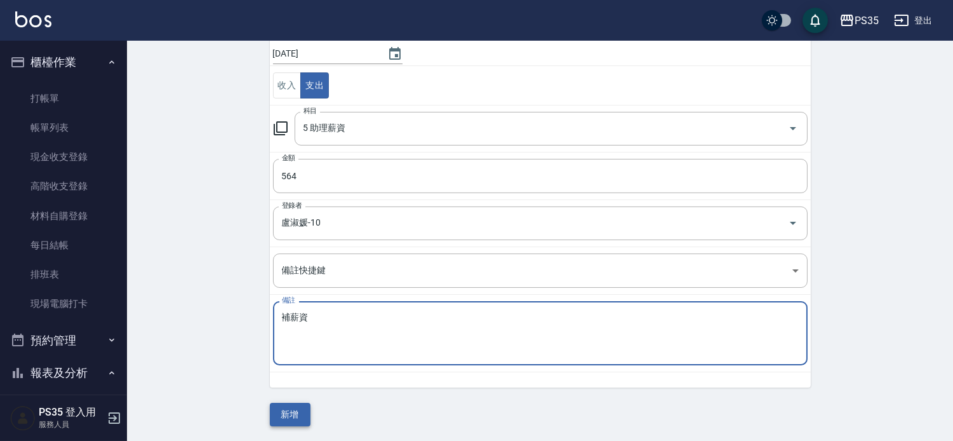
type textarea "補薪資"
click at [288, 411] on button "新增" at bounding box center [290, 414] width 41 height 23
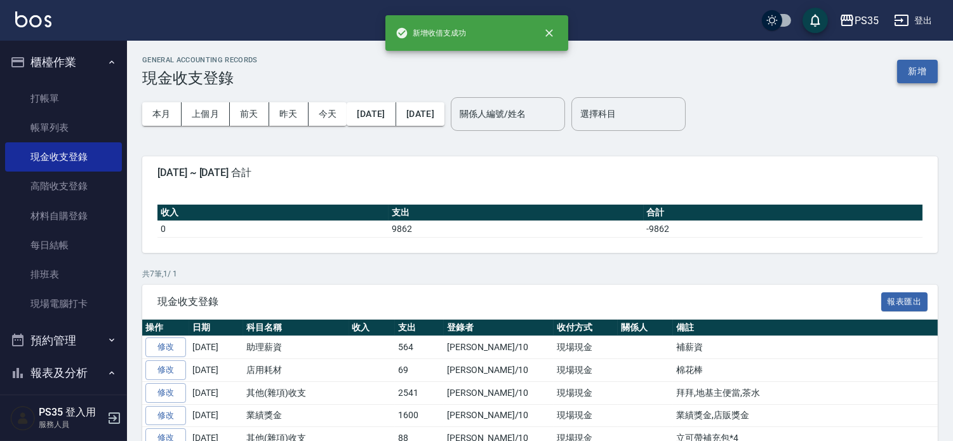
click at [915, 69] on button "新增" at bounding box center [917, 71] width 41 height 23
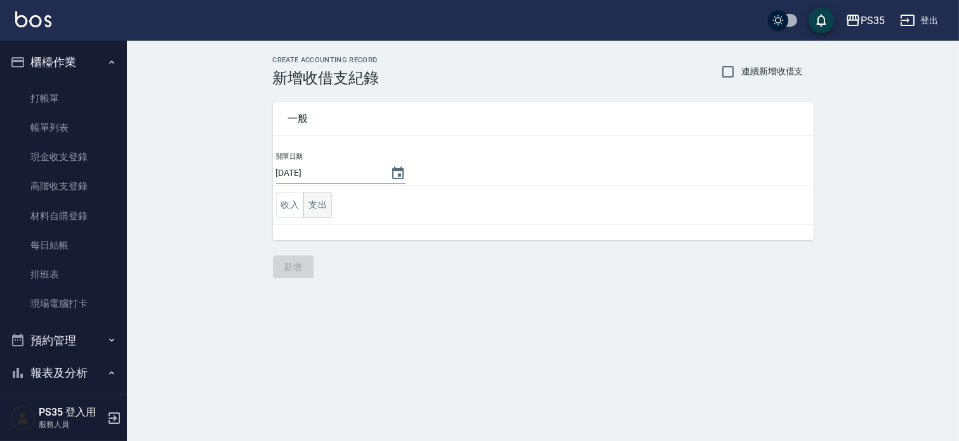
click at [314, 203] on button "支出" at bounding box center [318, 205] width 29 height 26
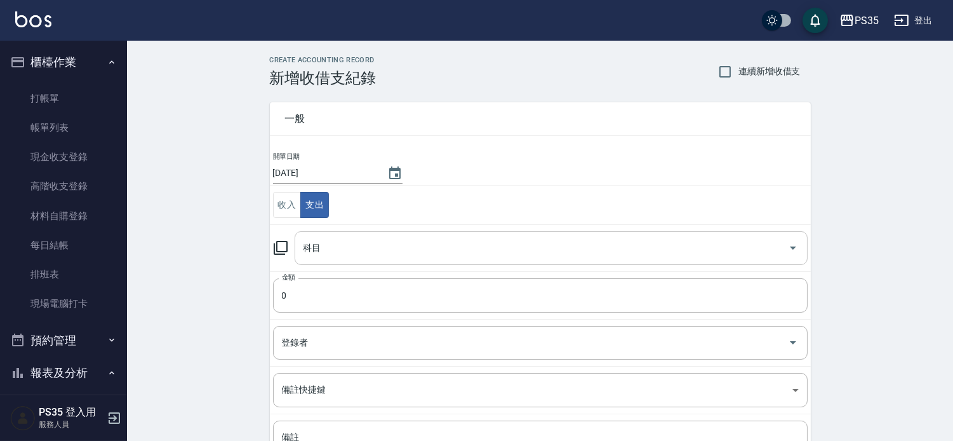
click at [371, 241] on input "科目" at bounding box center [541, 248] width 483 height 22
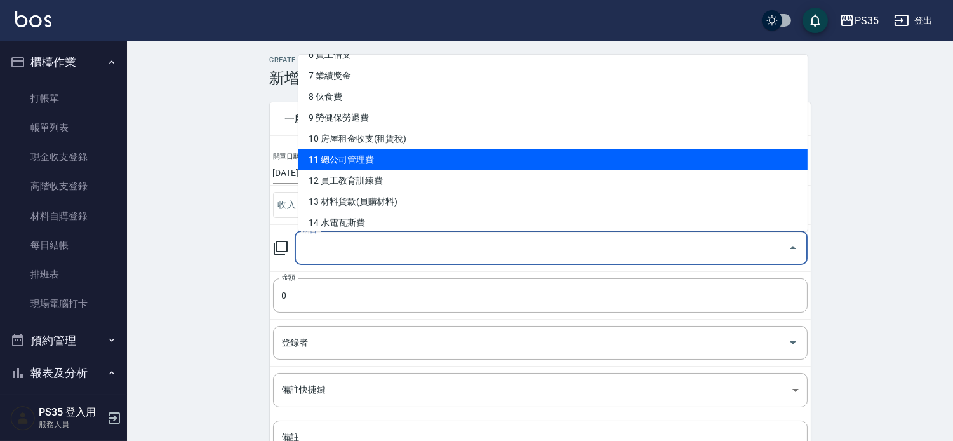
scroll to position [211, 0]
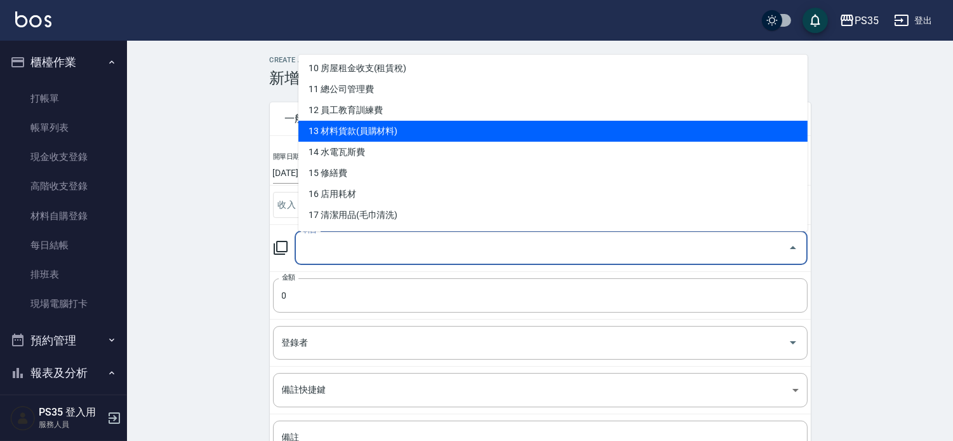
click at [401, 130] on li "13 材料貨款(員購材料)" at bounding box center [552, 131] width 509 height 21
type input "13 材料貨款(員購材料)"
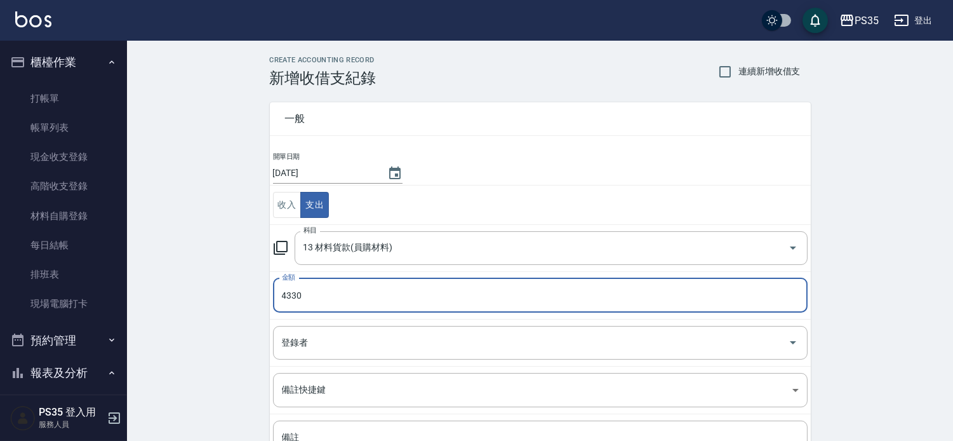
type input "4330"
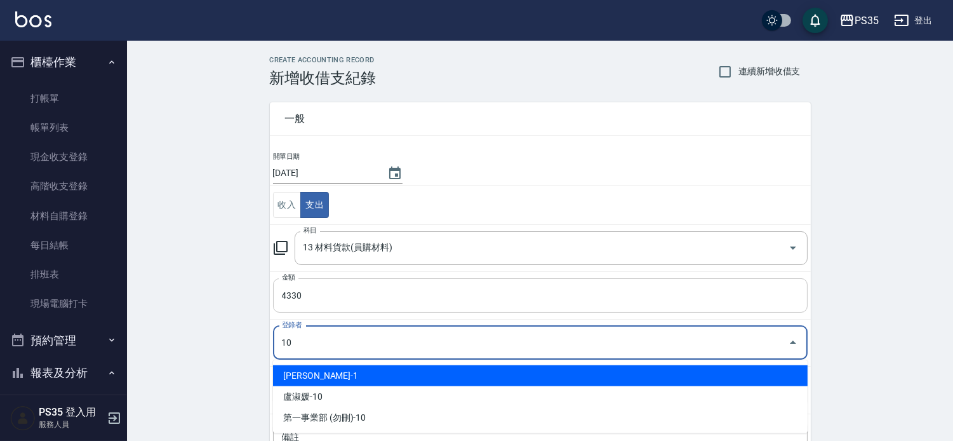
type input "盧淑媛-10"
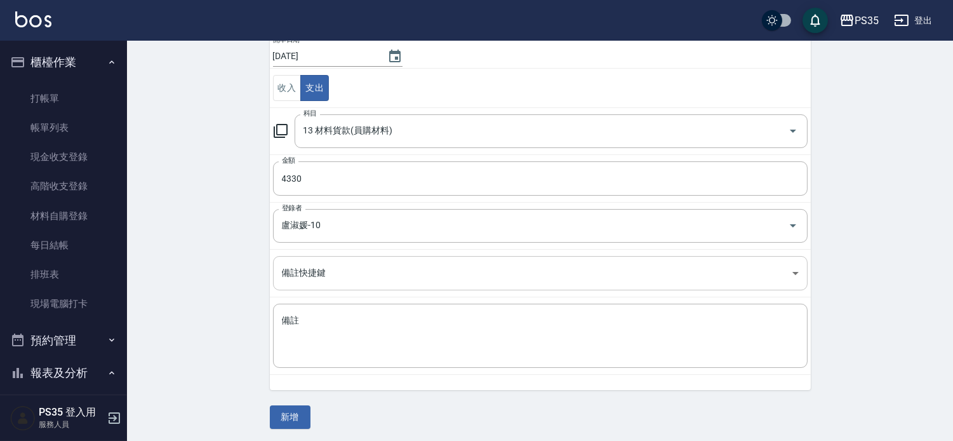
scroll to position [119, 0]
click at [312, 328] on textarea "備註" at bounding box center [540, 333] width 517 height 43
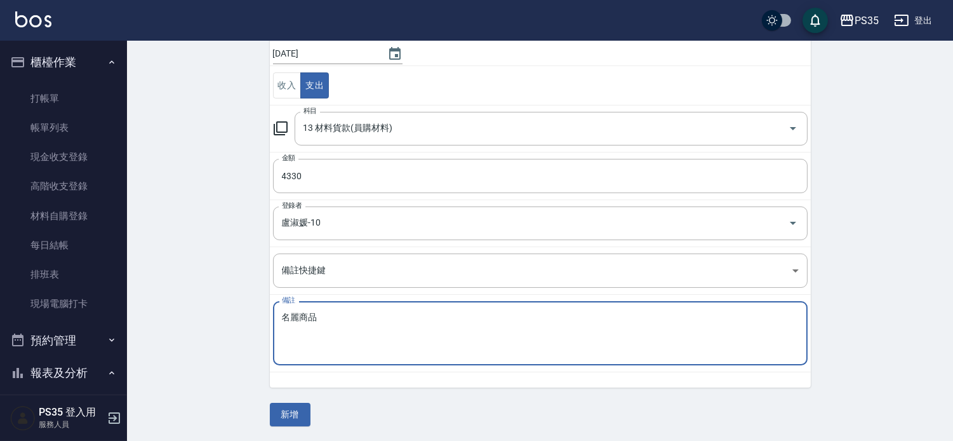
click at [333, 316] on textarea "名麗商品" at bounding box center [540, 333] width 517 height 43
type textarea "名麗"
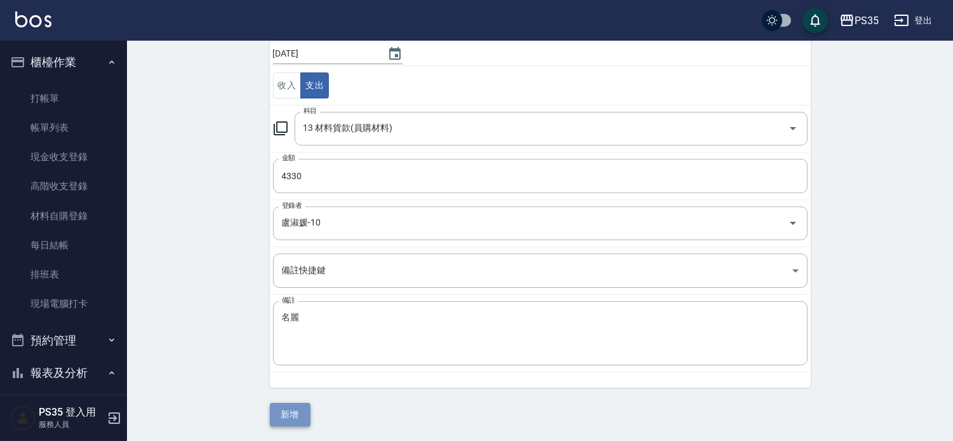
click at [292, 411] on button "新增" at bounding box center [290, 414] width 41 height 23
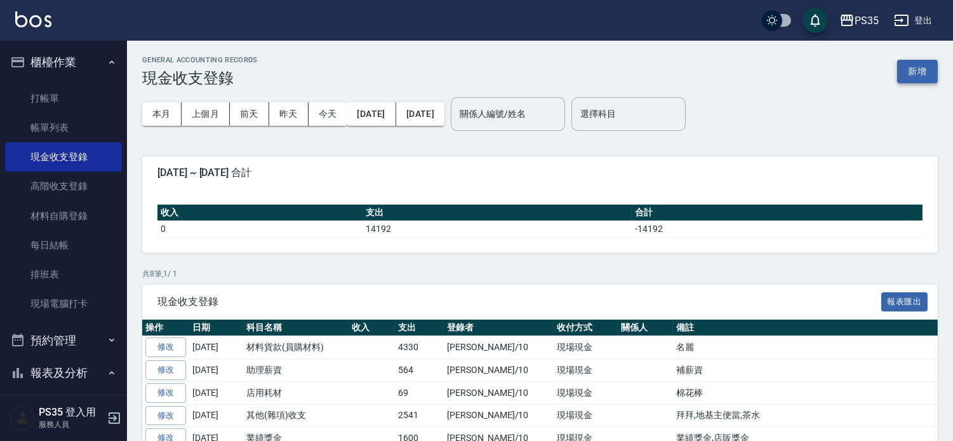
click at [911, 69] on button "新增" at bounding box center [917, 71] width 41 height 23
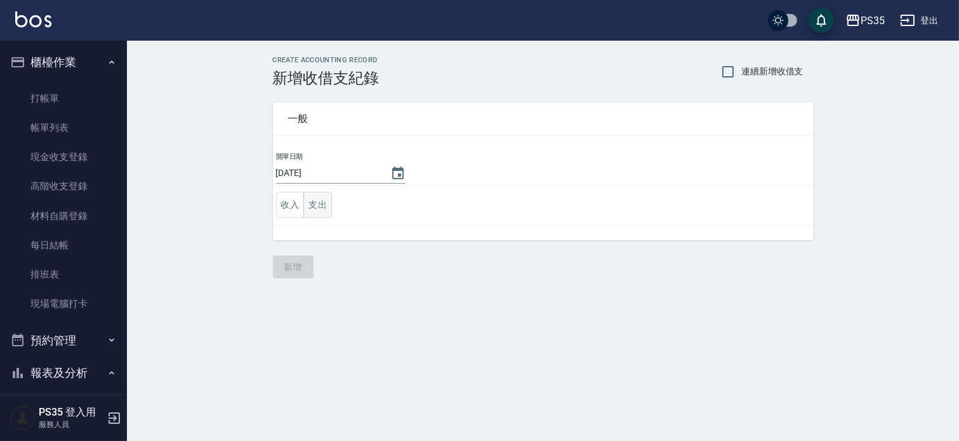
click at [326, 203] on button "支出" at bounding box center [318, 205] width 29 height 26
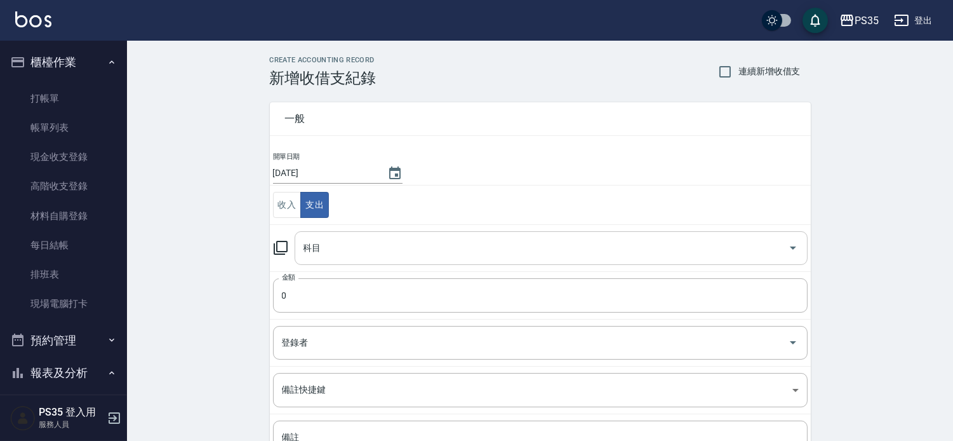
click at [324, 251] on input "科目" at bounding box center [541, 248] width 483 height 22
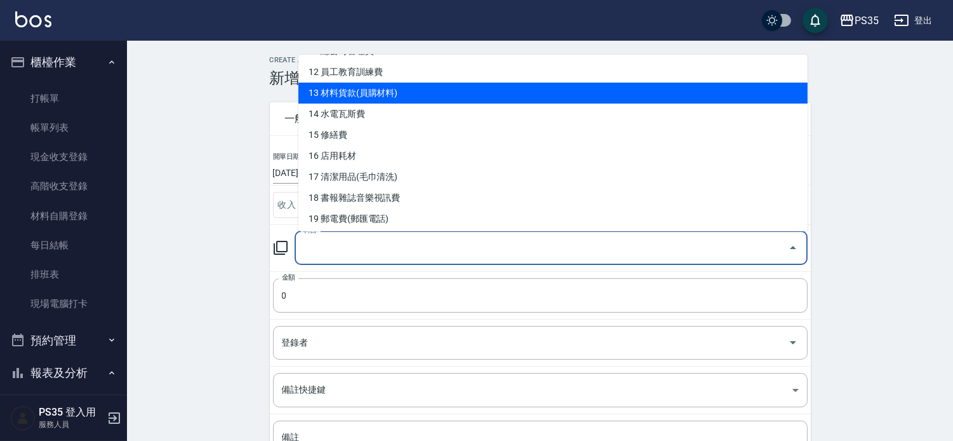
scroll to position [282, 0]
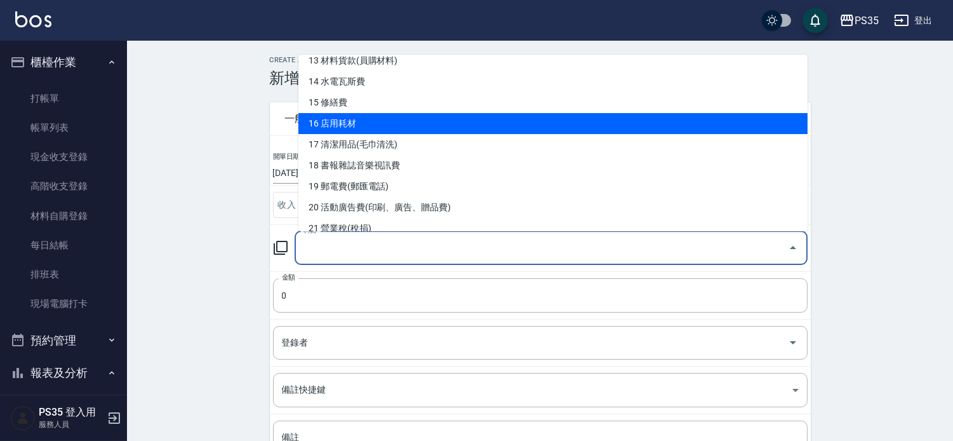
click at [402, 122] on li "16 店用耗材" at bounding box center [552, 123] width 509 height 21
type input "16 店用耗材"
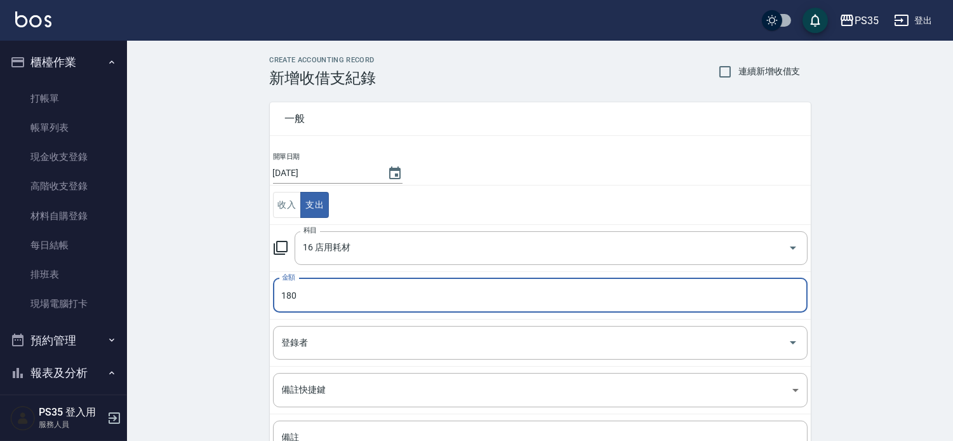
type input "180"
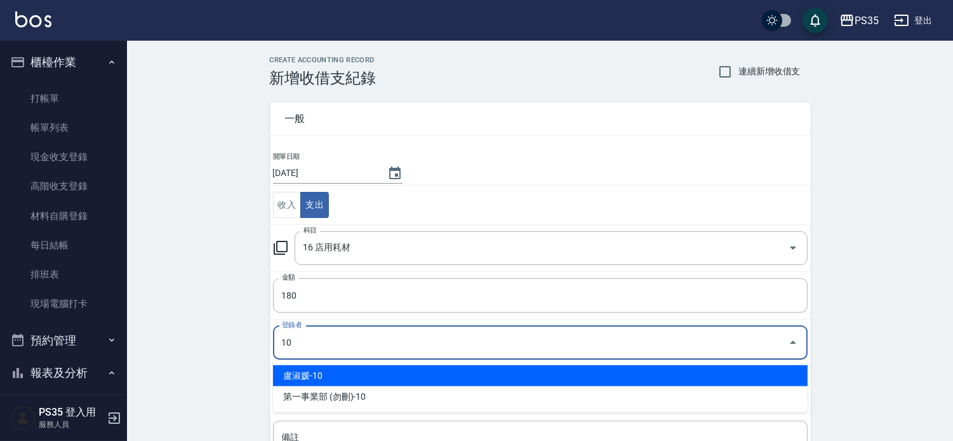
type input "盧淑媛-10"
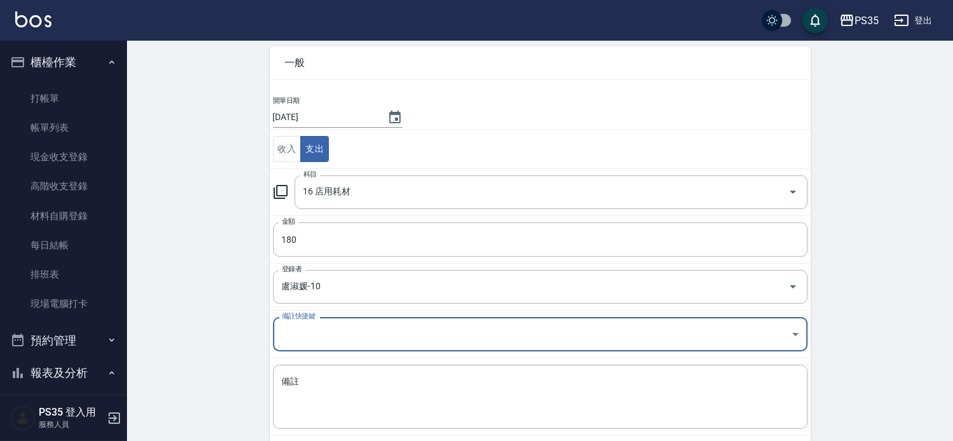
scroll to position [119, 0]
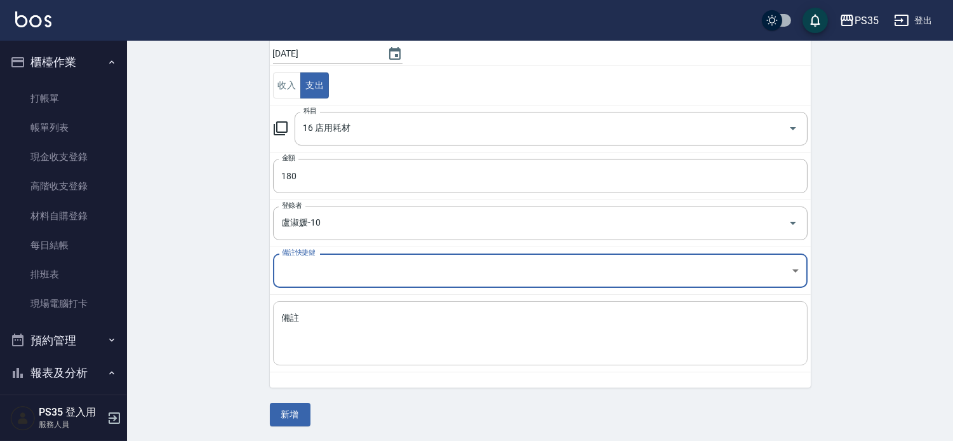
click at [382, 337] on textarea "備註" at bounding box center [540, 333] width 517 height 43
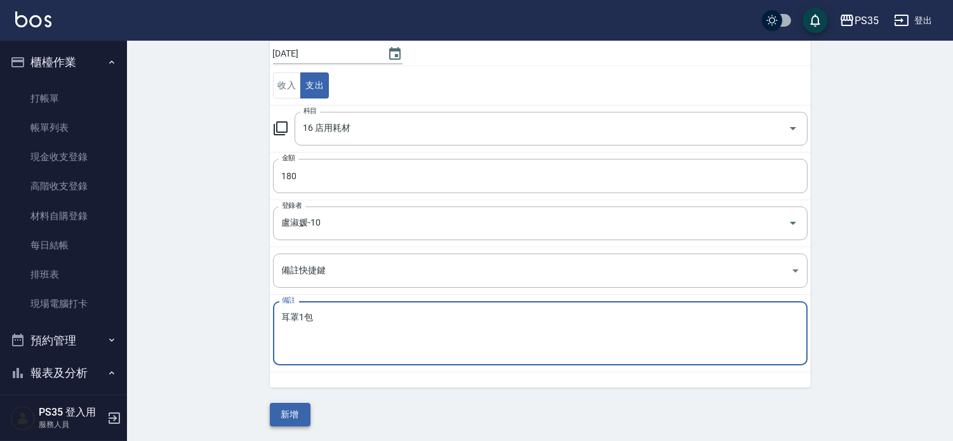
type textarea "耳罩1包"
click at [299, 411] on button "新增" at bounding box center [290, 414] width 41 height 23
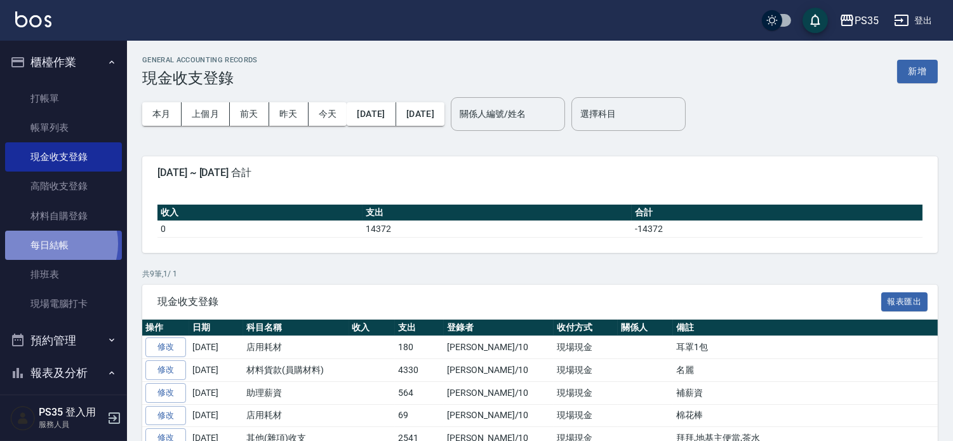
click at [53, 244] on link "每日結帳" at bounding box center [63, 244] width 117 height 29
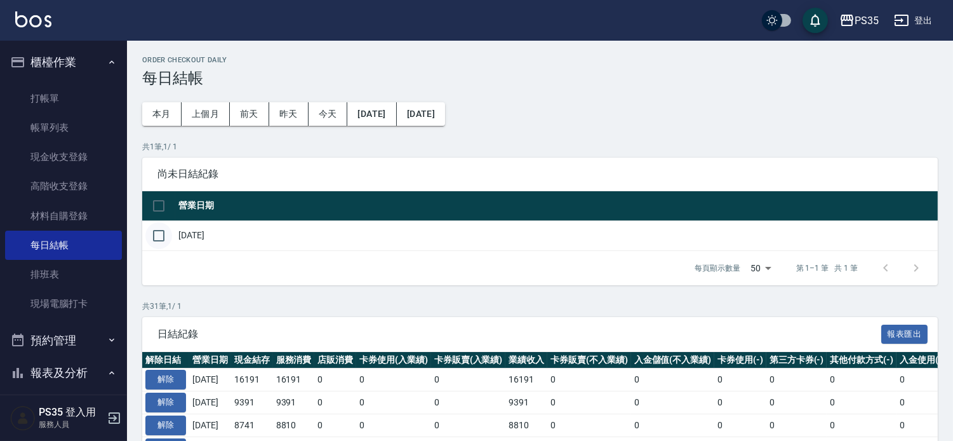
click at [153, 240] on input "checkbox" at bounding box center [158, 235] width 27 height 27
checkbox input "true"
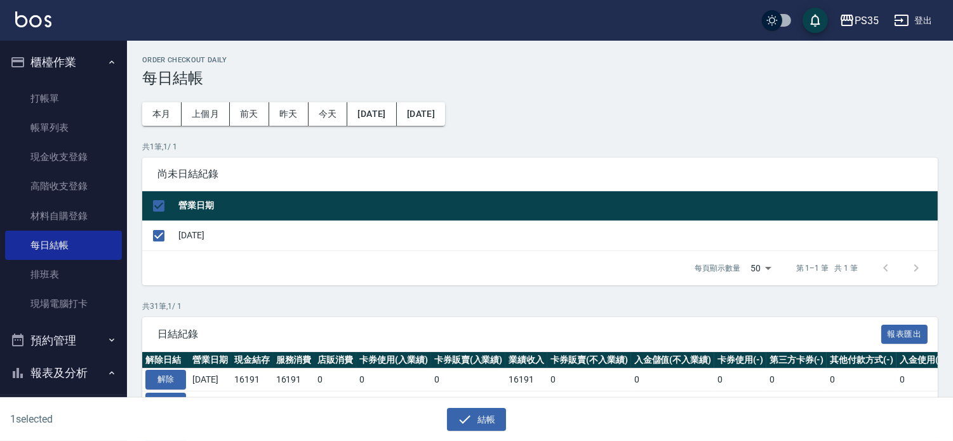
click at [464, 411] on icon "button" at bounding box center [464, 418] width 15 height 15
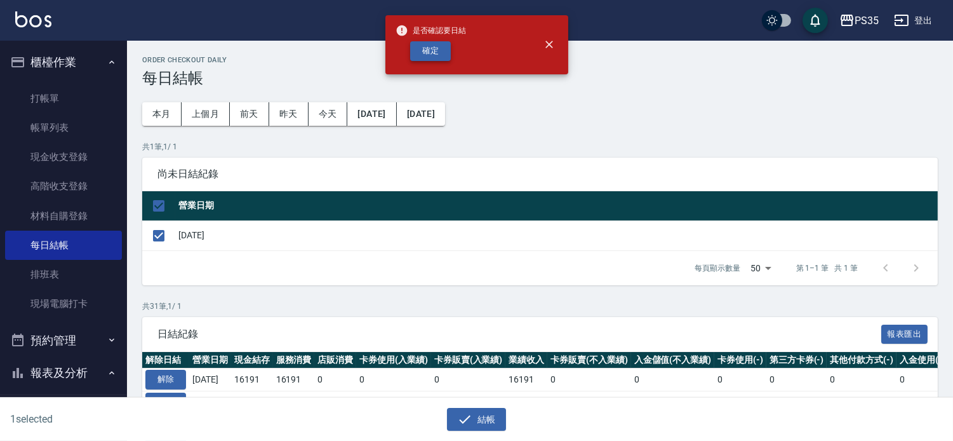
click at [422, 53] on button "確定" at bounding box center [430, 51] width 41 height 20
checkbox input "false"
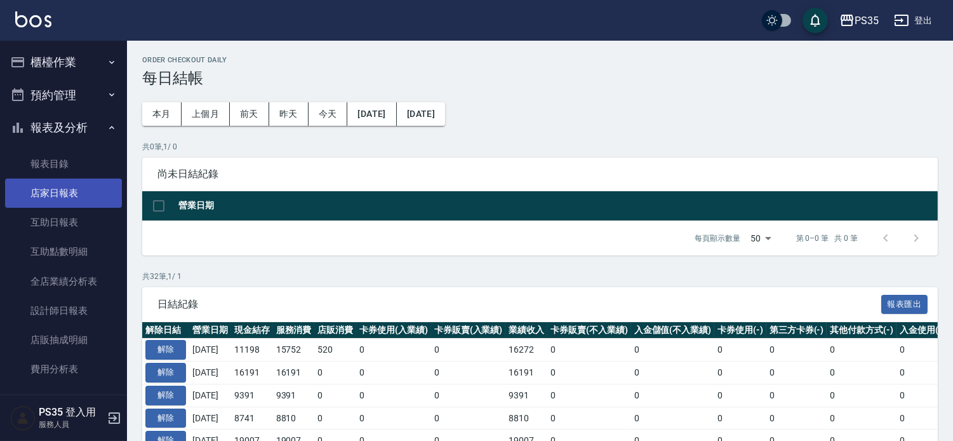
click at [48, 188] on link "店家日報表" at bounding box center [63, 192] width 117 height 29
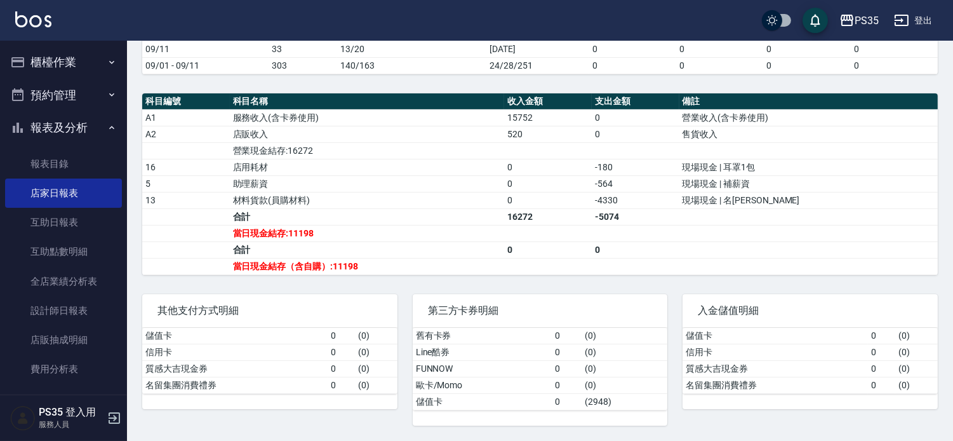
scroll to position [396, 0]
click at [57, 60] on button "櫃檯作業" at bounding box center [63, 62] width 117 height 33
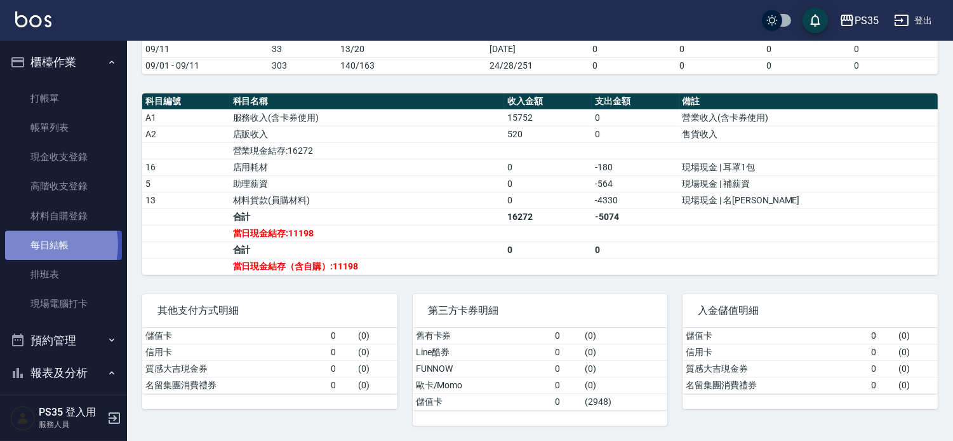
click at [48, 245] on link "每日結帳" at bounding box center [63, 244] width 117 height 29
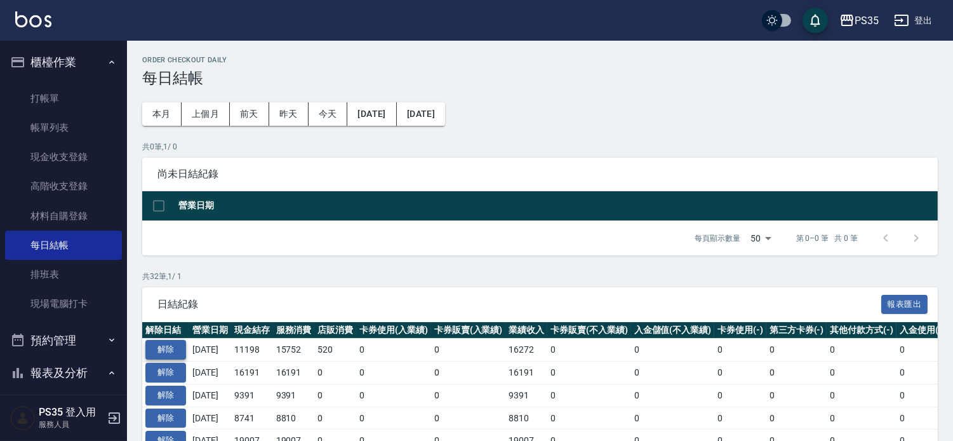
click at [161, 359] on button "解除" at bounding box center [165, 350] width 41 height 20
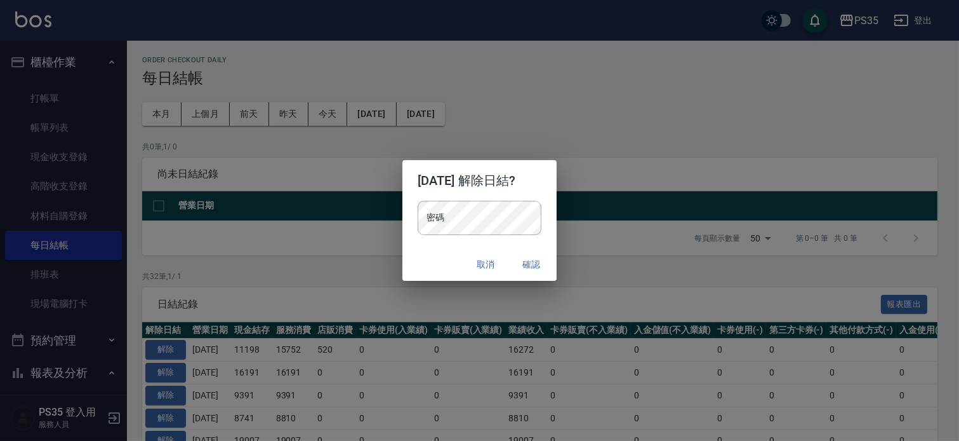
click at [418, 220] on div "密碼 密碼" at bounding box center [480, 218] width 124 height 34
click at [552, 264] on button "確認" at bounding box center [531, 264] width 41 height 23
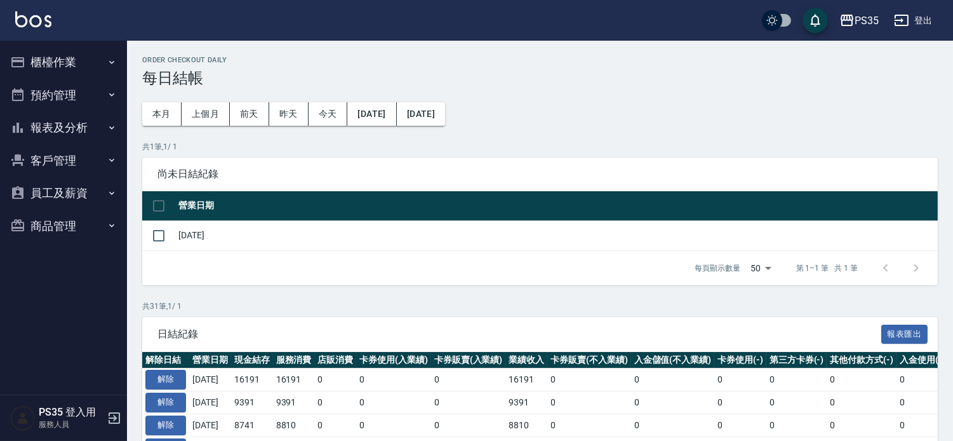
click at [68, 60] on button "櫃檯作業" at bounding box center [63, 62] width 117 height 33
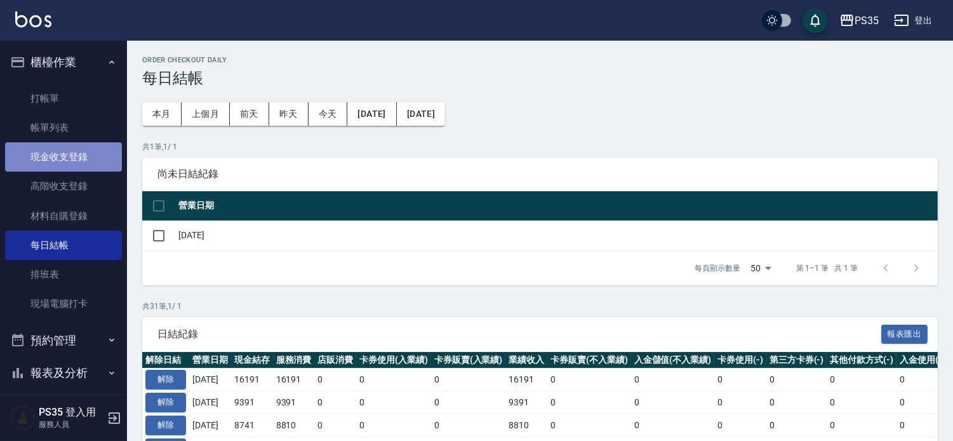
click at [74, 149] on link "現金收支登錄" at bounding box center [63, 156] width 117 height 29
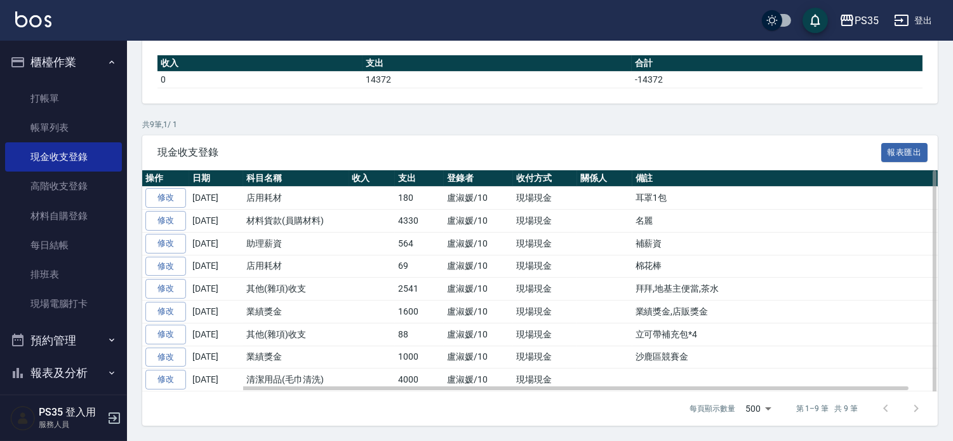
scroll to position [190, 0]
click at [171, 211] on link "修改" at bounding box center [165, 221] width 41 height 20
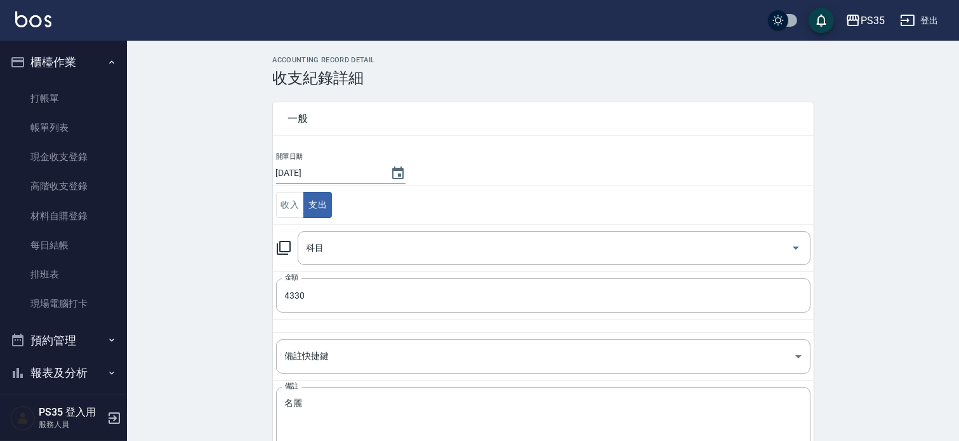
type input "13 材料貨款(員購材料)"
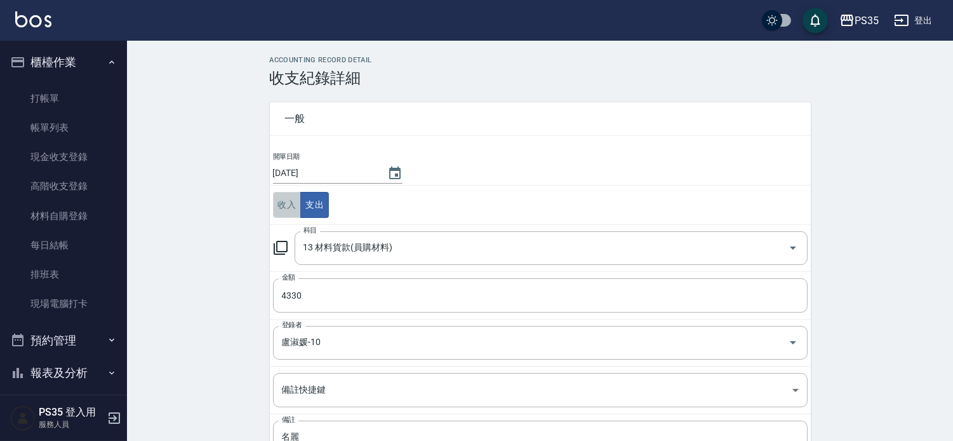
click at [283, 207] on button "收入" at bounding box center [287, 205] width 29 height 26
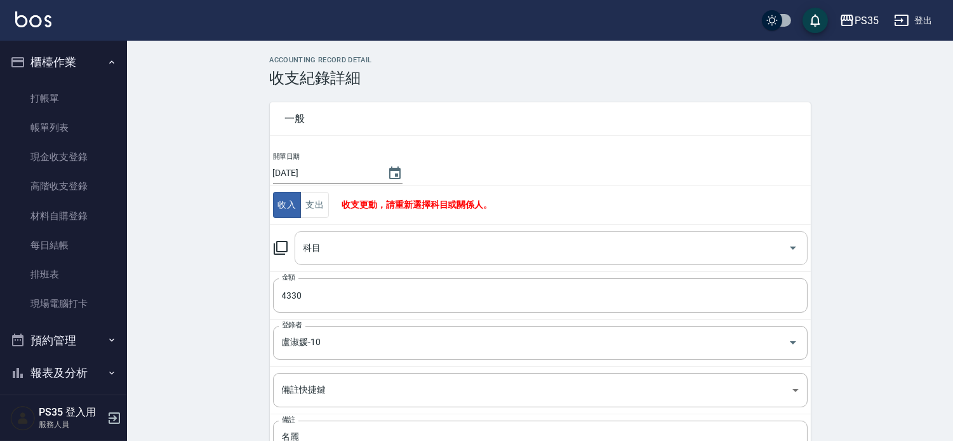
click at [394, 253] on input "科目" at bounding box center [541, 248] width 483 height 22
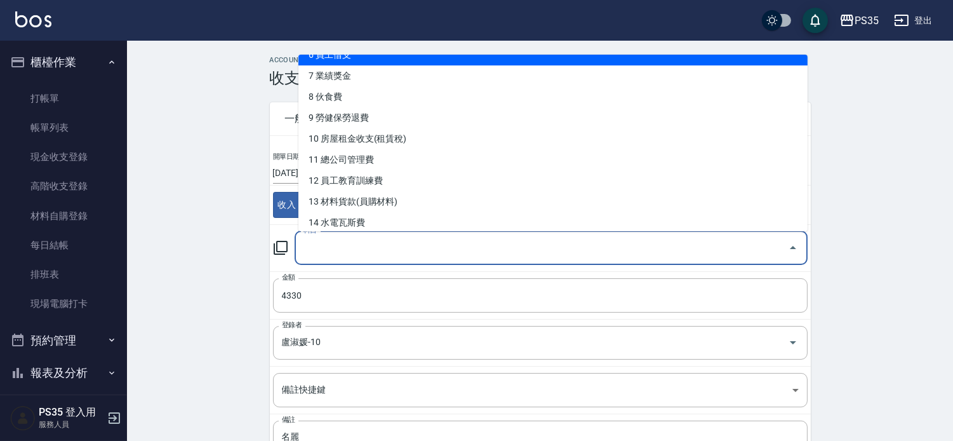
scroll to position [211, 0]
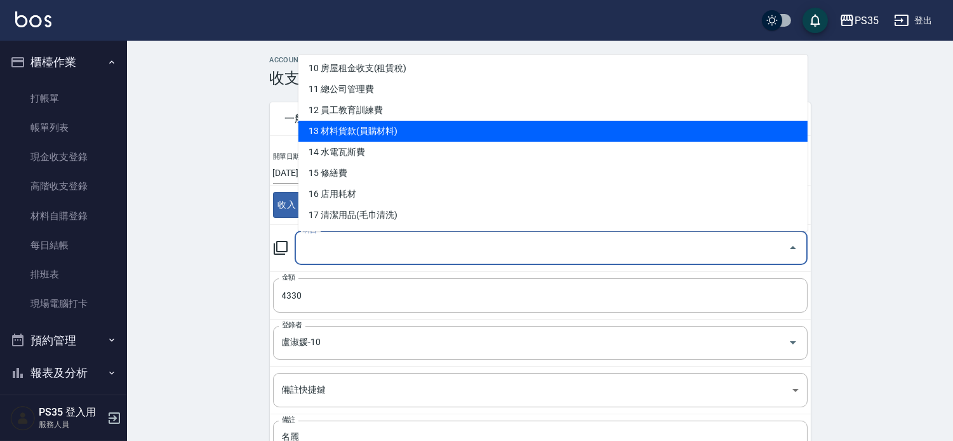
click at [391, 127] on li "13 材料貨款(員購材料)" at bounding box center [552, 131] width 509 height 21
type input "13 材料貨款(員購材料)"
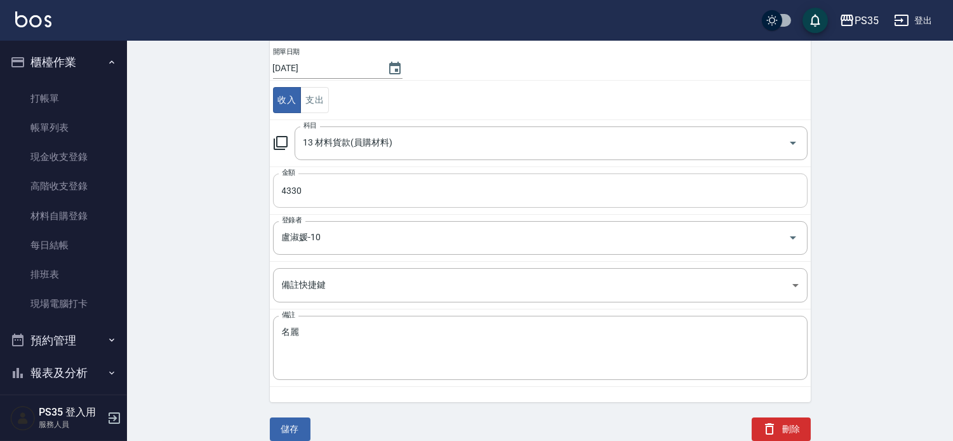
scroll to position [108, 0]
click at [288, 427] on button "儲存" at bounding box center [290, 428] width 41 height 23
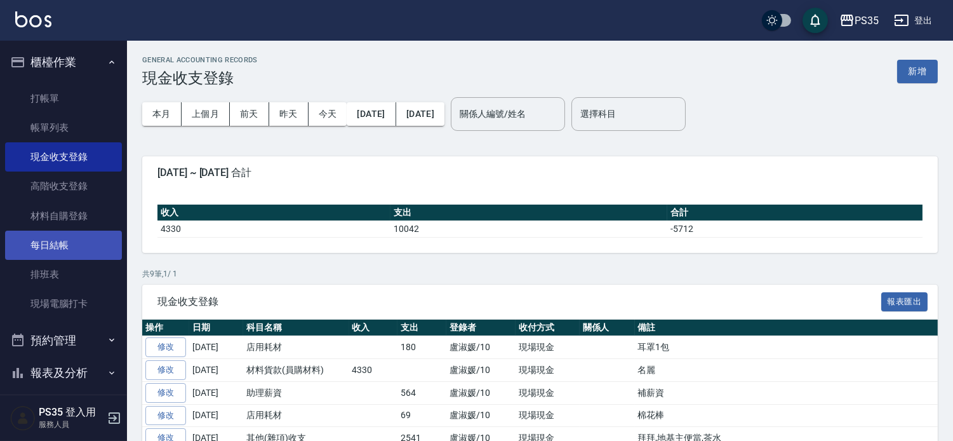
click at [55, 240] on link "每日結帳" at bounding box center [63, 244] width 117 height 29
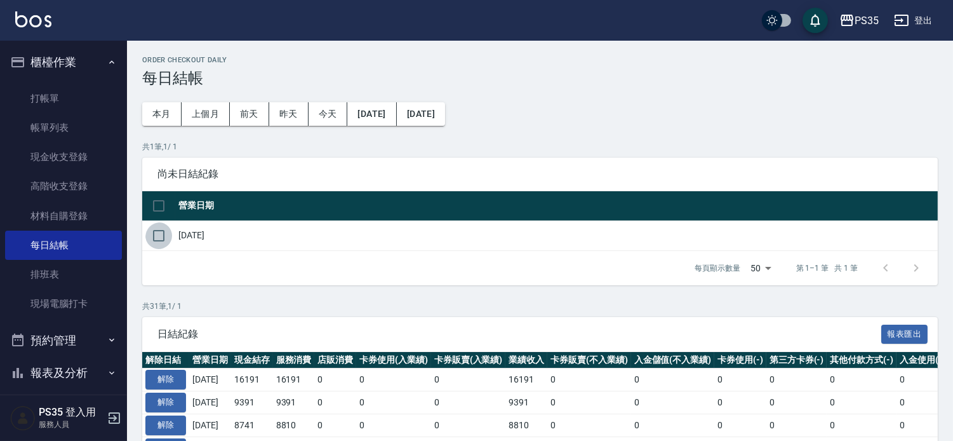
click at [159, 237] on input "checkbox" at bounding box center [158, 235] width 27 height 27
checkbox input "true"
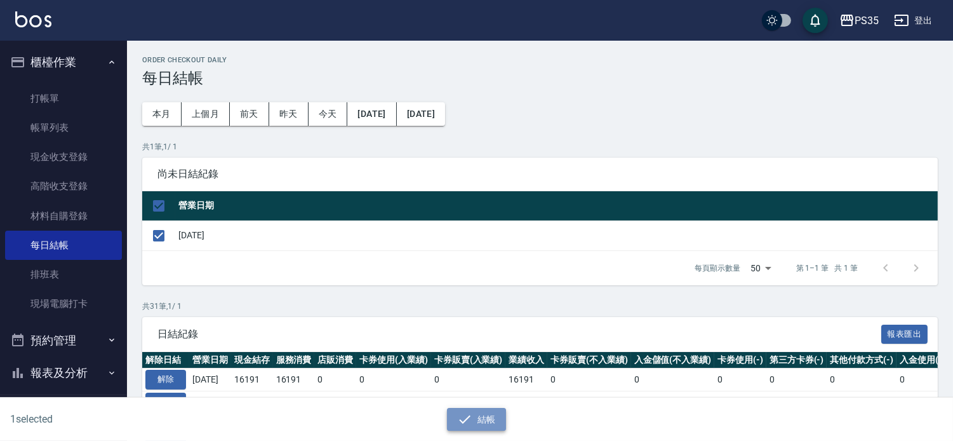
click at [476, 415] on button "結帳" at bounding box center [476, 419] width 59 height 23
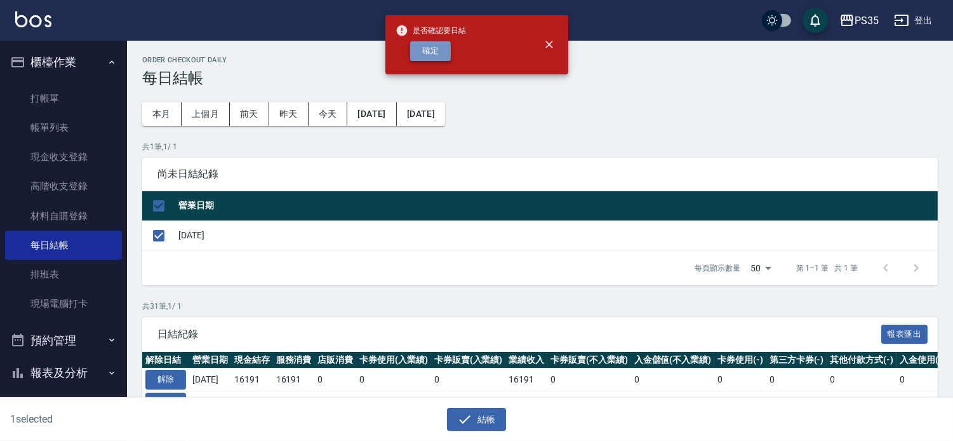
click at [422, 53] on button "確定" at bounding box center [430, 51] width 41 height 20
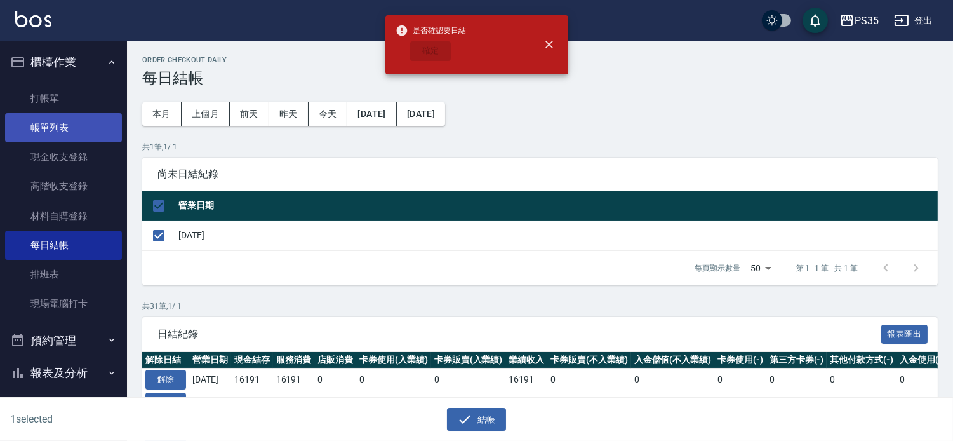
checkbox input "false"
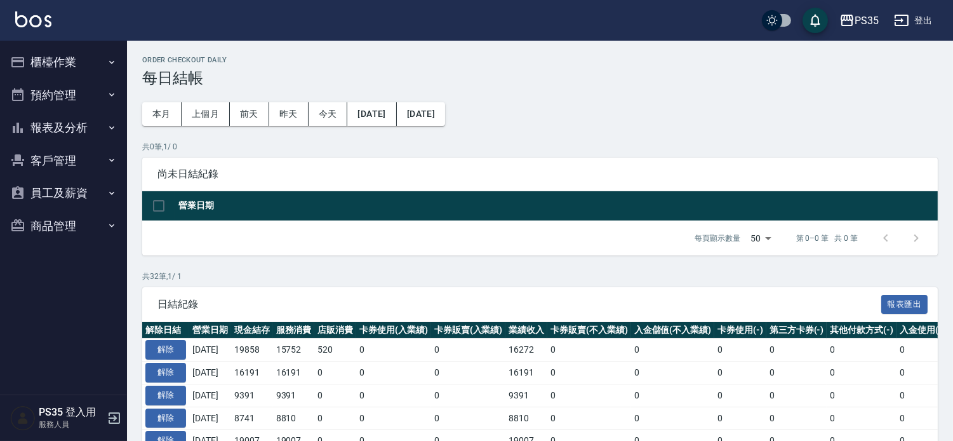
click at [59, 128] on button "報表及分析" at bounding box center [63, 127] width 117 height 33
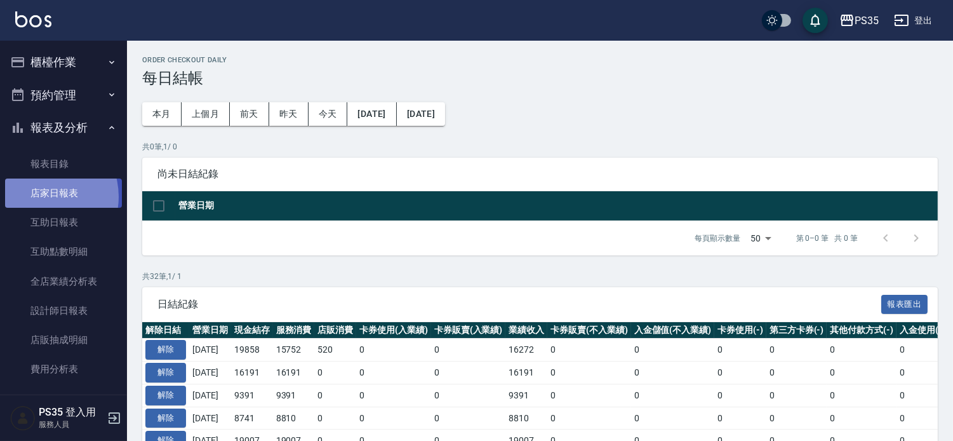
click at [40, 197] on link "店家日報表" at bounding box center [63, 192] width 117 height 29
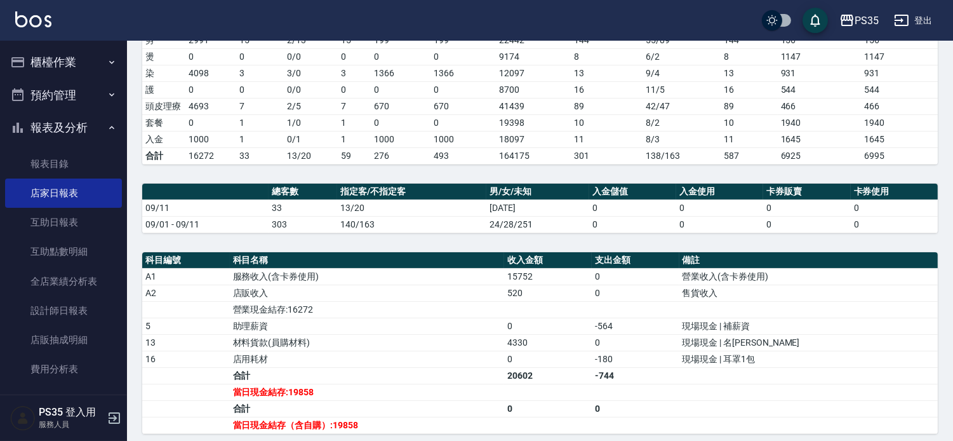
scroll to position [282, 0]
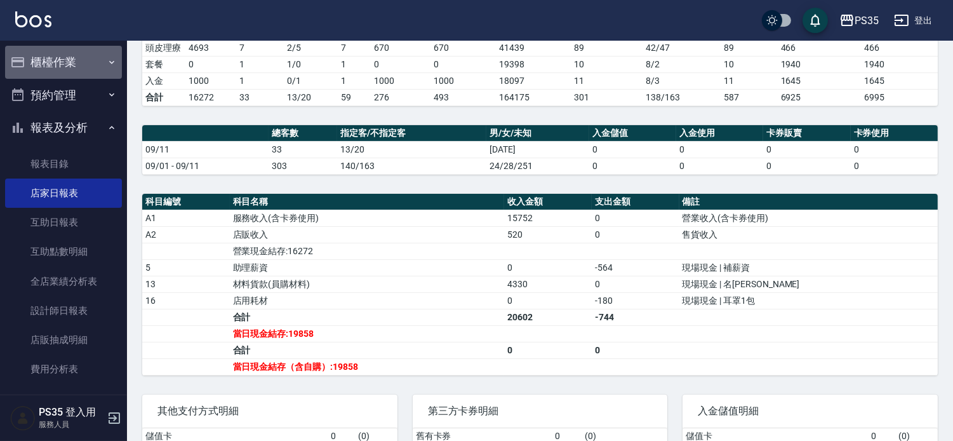
click at [63, 66] on button "櫃檯作業" at bounding box center [63, 62] width 117 height 33
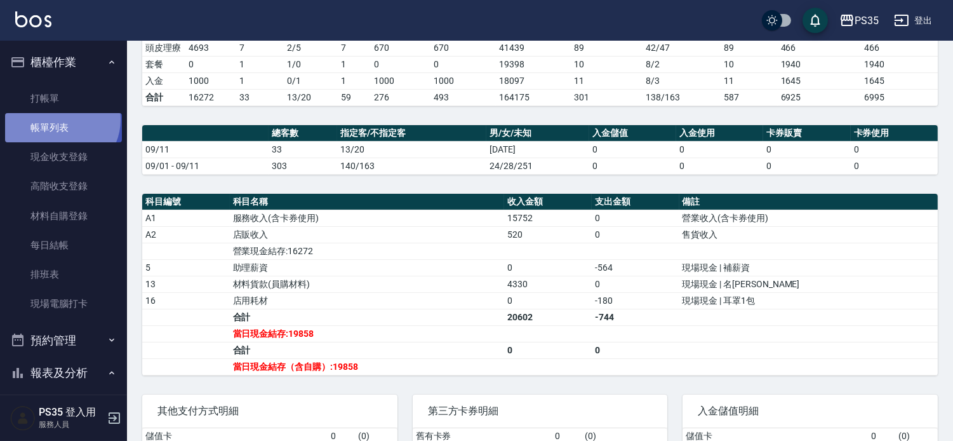
click at [60, 119] on link "帳單列表" at bounding box center [63, 127] width 117 height 29
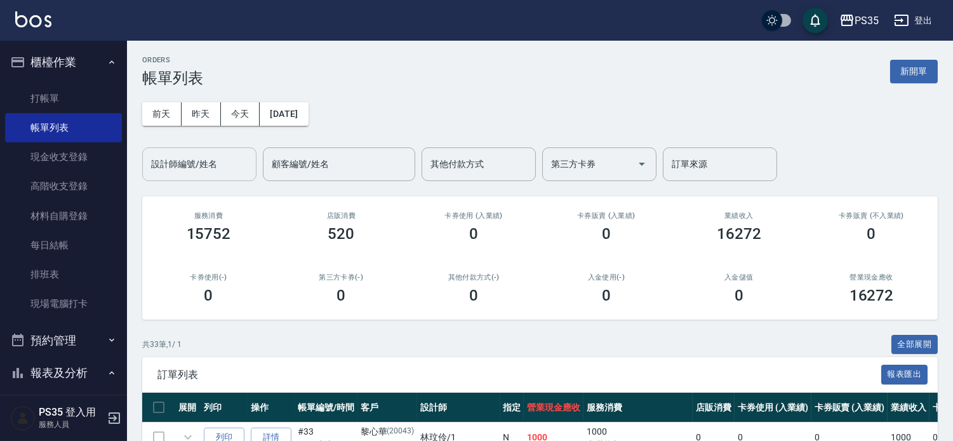
click at [233, 163] on input "設計師編號/姓名" at bounding box center [199, 164] width 103 height 22
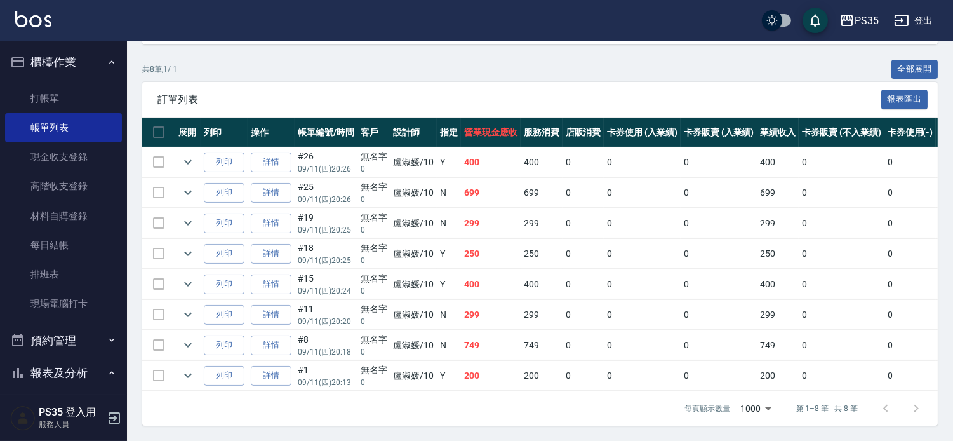
scroll to position [332, 0]
type input "盧淑媛-10"
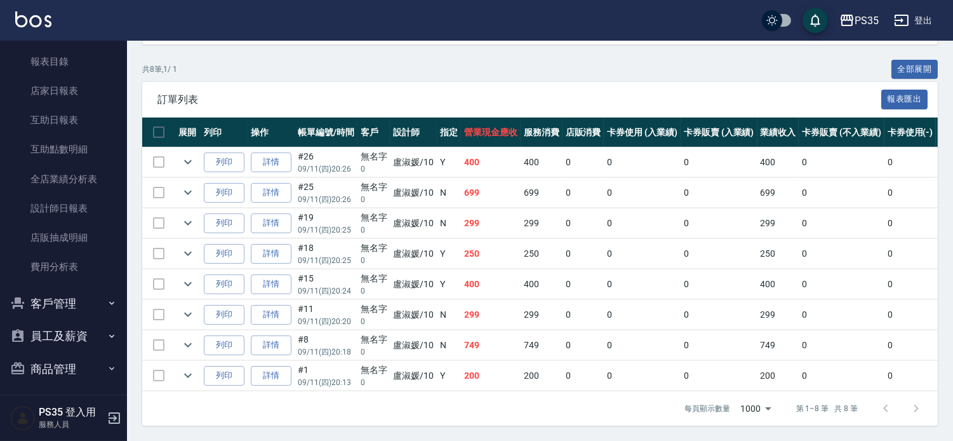
scroll to position [352, 0]
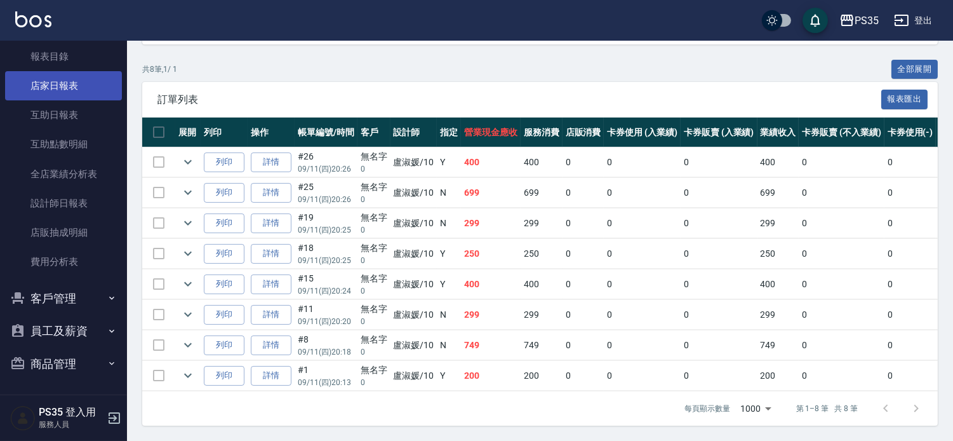
click at [50, 88] on link "店家日報表" at bounding box center [63, 85] width 117 height 29
